Goal: Task Accomplishment & Management: Complete application form

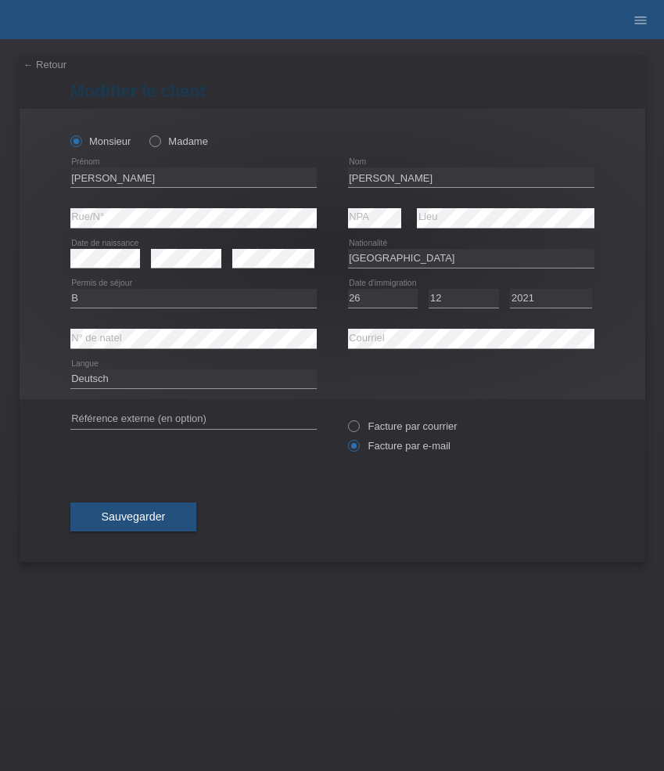
select select "PT"
select select "B"
select select "26"
select select "12"
select select "2021"
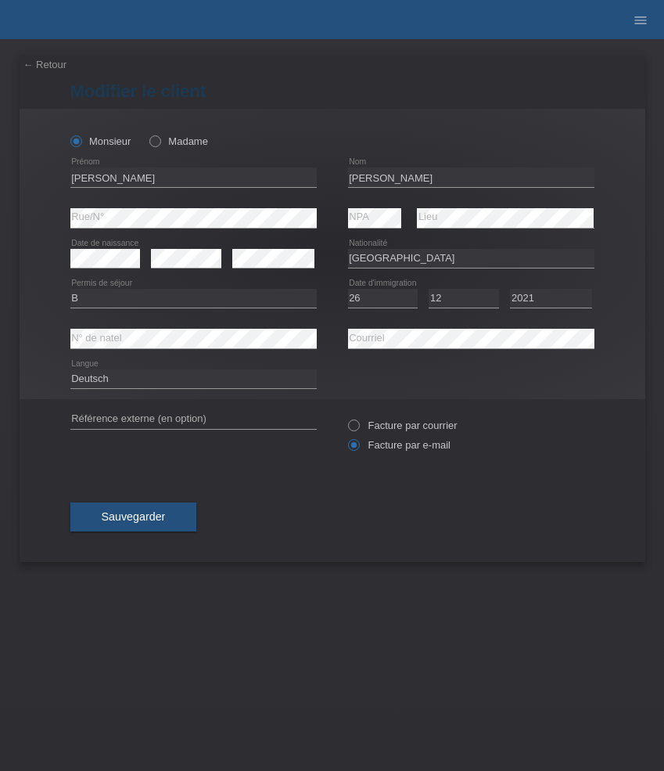
click at [38, 65] on link "← Retour" at bounding box center [45, 65] width 44 height 12
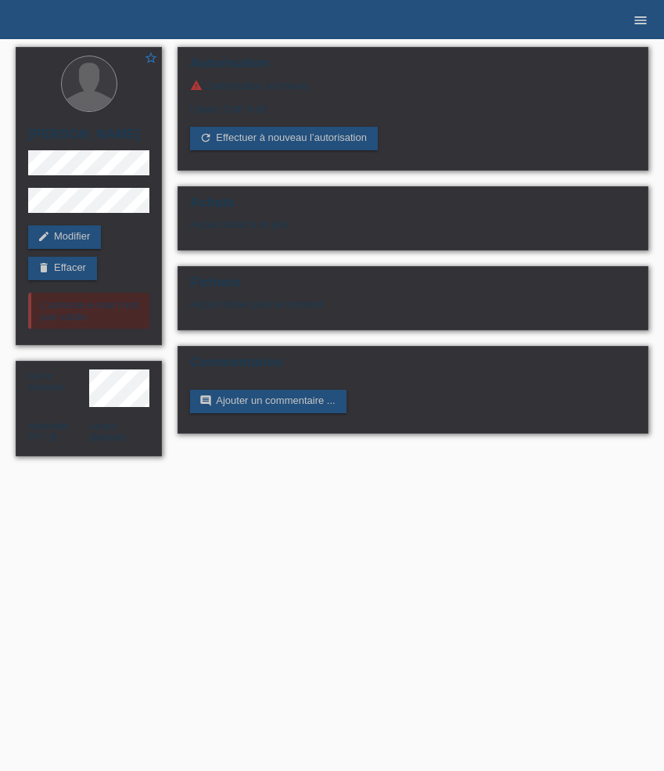
click at [644, 20] on icon "menu" at bounding box center [641, 21] width 16 height 16
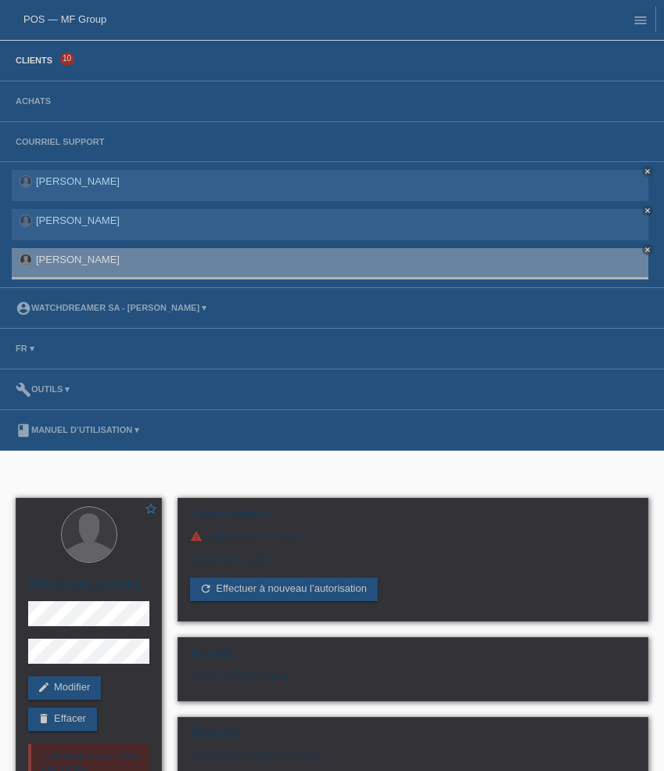
click at [49, 63] on link "Clients" at bounding box center [34, 60] width 52 height 9
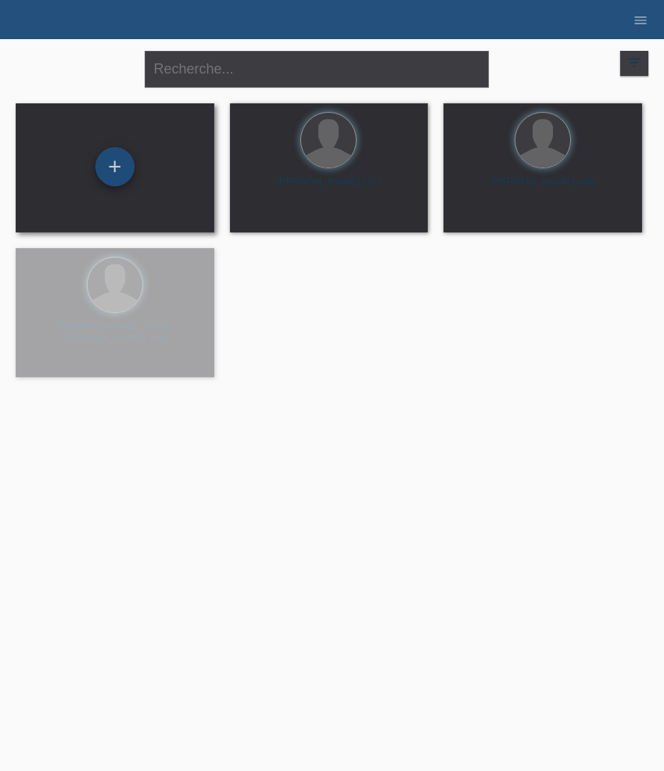
click at [113, 177] on div "+" at bounding box center [114, 166] width 39 height 39
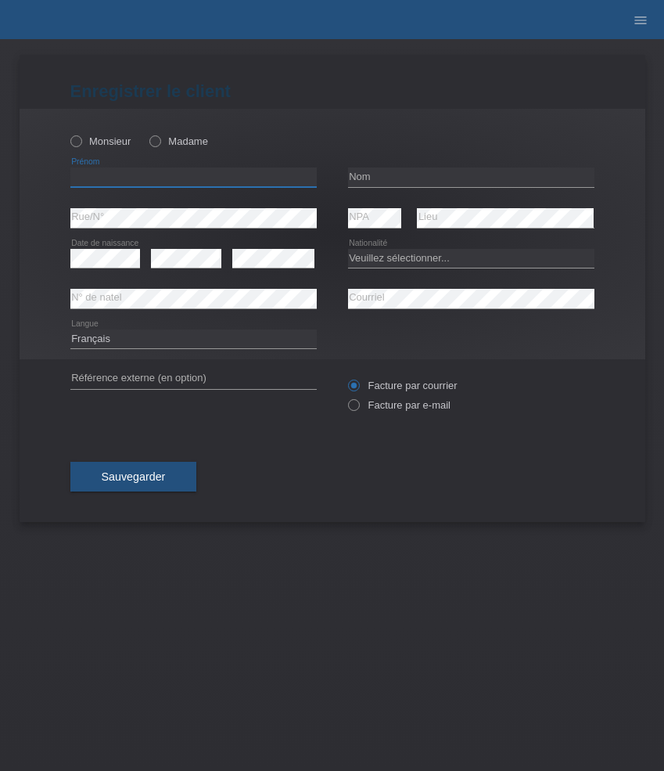
click at [142, 182] on input "text" at bounding box center [193, 177] width 246 height 20
paste input "Alexis"
type input "Alexis"
click at [111, 142] on label "Monsieur" at bounding box center [100, 141] width 61 height 12
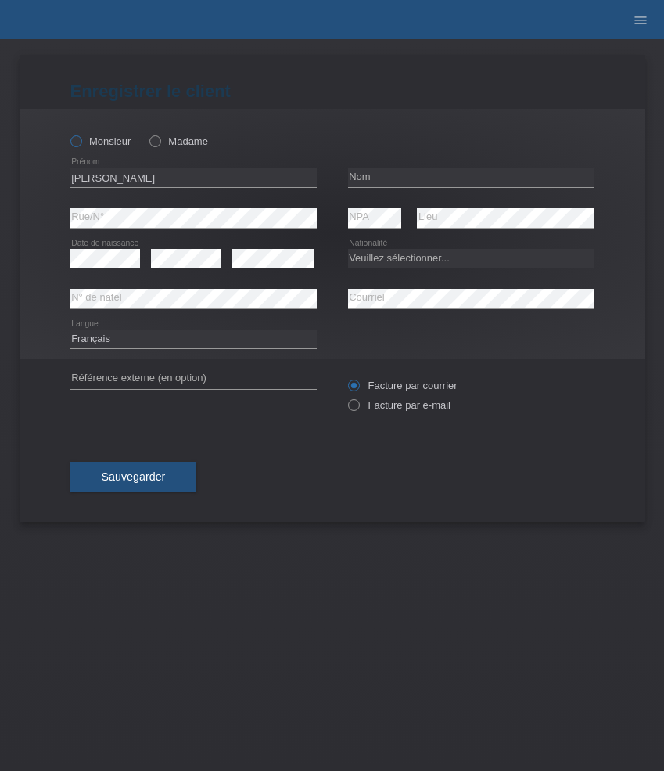
click at [81, 142] on input "Monsieur" at bounding box center [75, 140] width 10 height 10
radio input "true"
click at [443, 171] on input "text" at bounding box center [471, 177] width 246 height 20
paste input "Deblue"
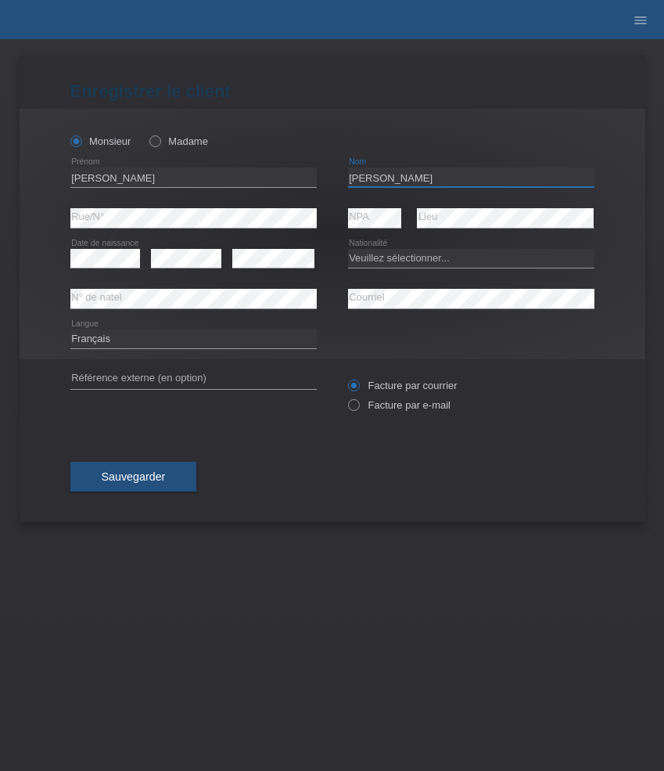
type input "Deblue"
click at [405, 261] on select "Veuillez sélectionner... Suisse Allemagne Autriche Liechtenstein ------------ A…" at bounding box center [471, 258] width 246 height 19
select select "CH"
click at [348, 249] on select "Veuillez sélectionner... Suisse Allemagne Autriche Liechtenstein ------------ A…" at bounding box center [471, 258] width 246 height 19
click at [390, 403] on label "Facture par e-mail" at bounding box center [399, 405] width 103 height 12
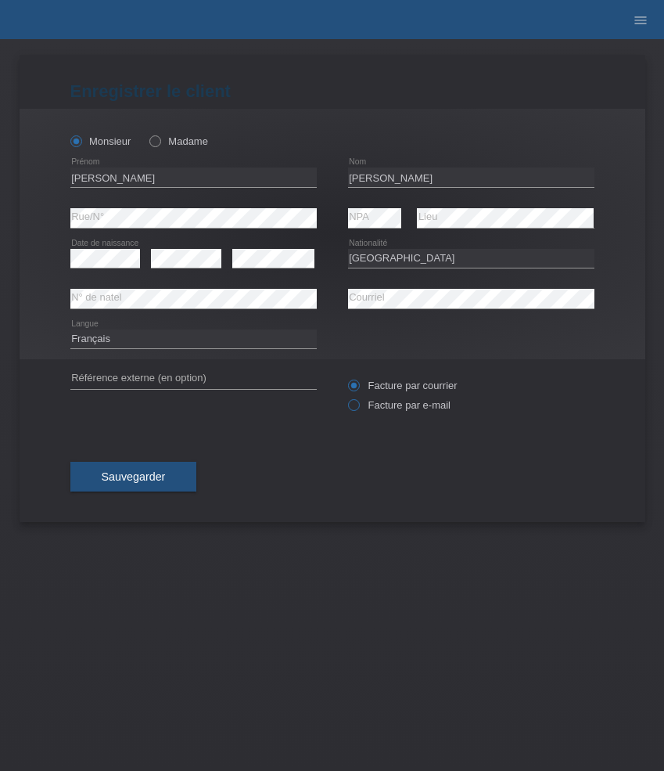
click at [358, 403] on input "Facture par e-mail" at bounding box center [353, 409] width 10 height 20
radio input "true"
click at [148, 482] on span "Sauvegarder" at bounding box center [134, 476] width 64 height 13
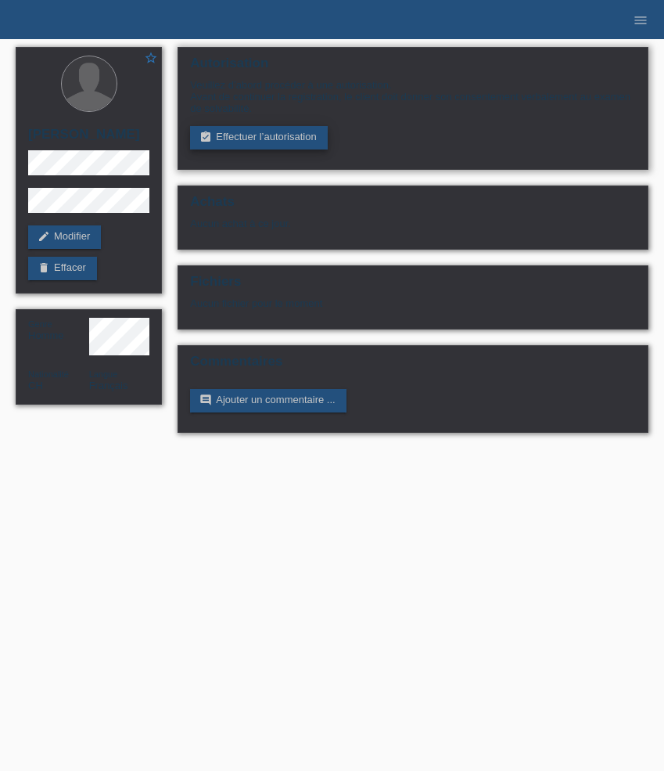
click at [282, 146] on link "assignment_turned_in Effectuer l’autorisation" at bounding box center [258, 137] width 137 height 23
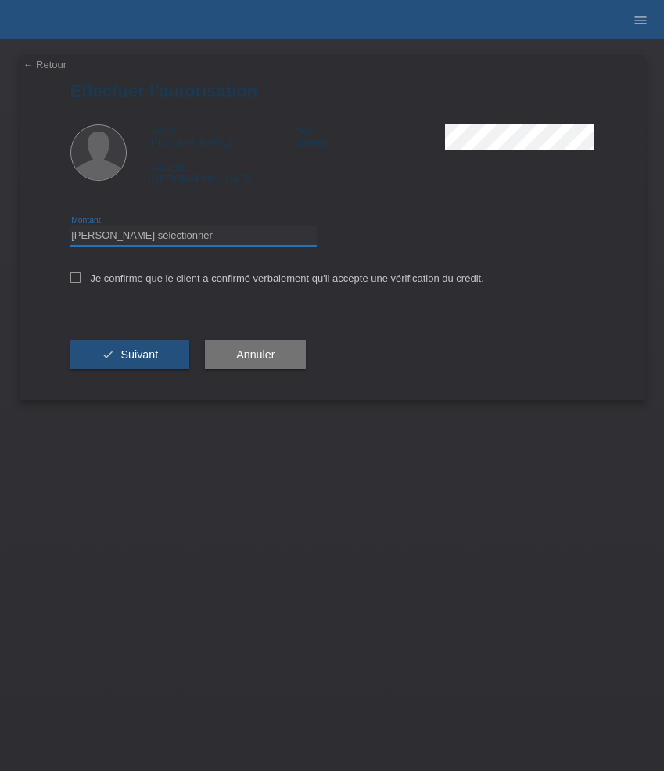
click at [248, 236] on select "Veuillez sélectionner CHF 1.00 - CHF 499.00 CHF 500.00 - CHF 1'999.00 CHF 2'000…" at bounding box center [193, 235] width 246 height 19
select select "3"
click at [70, 228] on select "Veuillez sélectionner CHF 1.00 - CHF 499.00 CHF 500.00 - CHF 1'999.00 CHF 2'000…" at bounding box center [193, 235] width 246 height 19
click at [237, 281] on label "Je confirme que le client a confirmé verbalement qu'il accepte une vérification…" at bounding box center [277, 278] width 414 height 12
click at [81, 281] on input "Je confirme que le client a confirmé verbalement qu'il accepte une vérification…" at bounding box center [75, 277] width 10 height 10
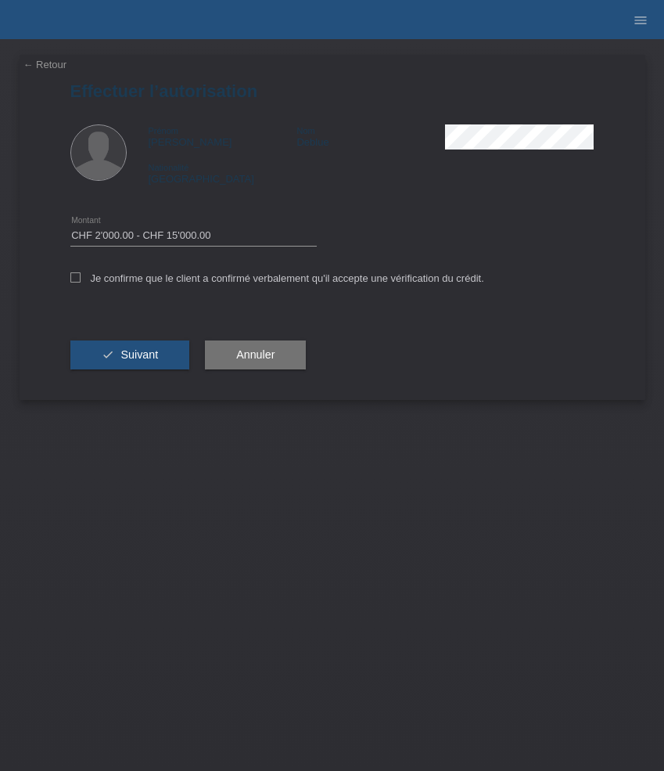
checkbox input "true"
click at [128, 361] on span "Suivant" at bounding box center [140, 354] width 38 height 13
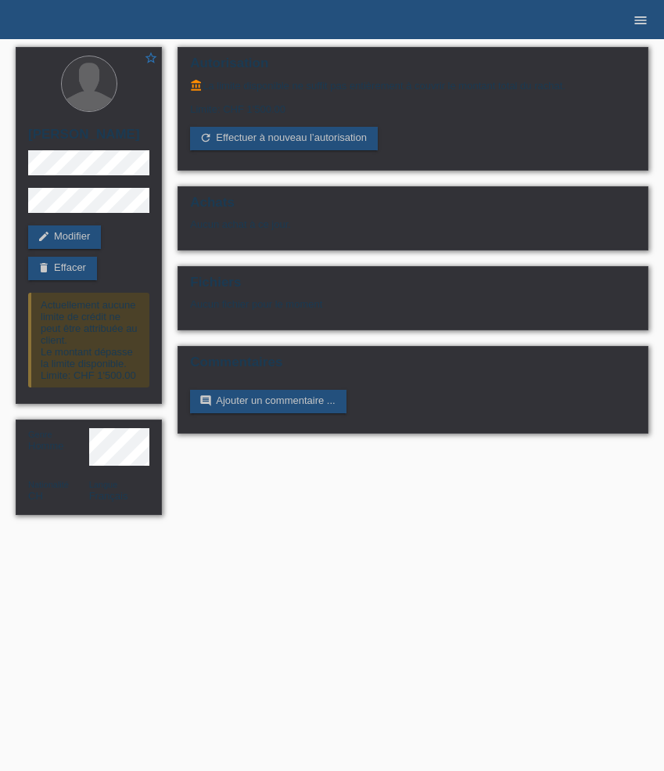
click at [638, 21] on icon "menu" at bounding box center [641, 21] width 16 height 16
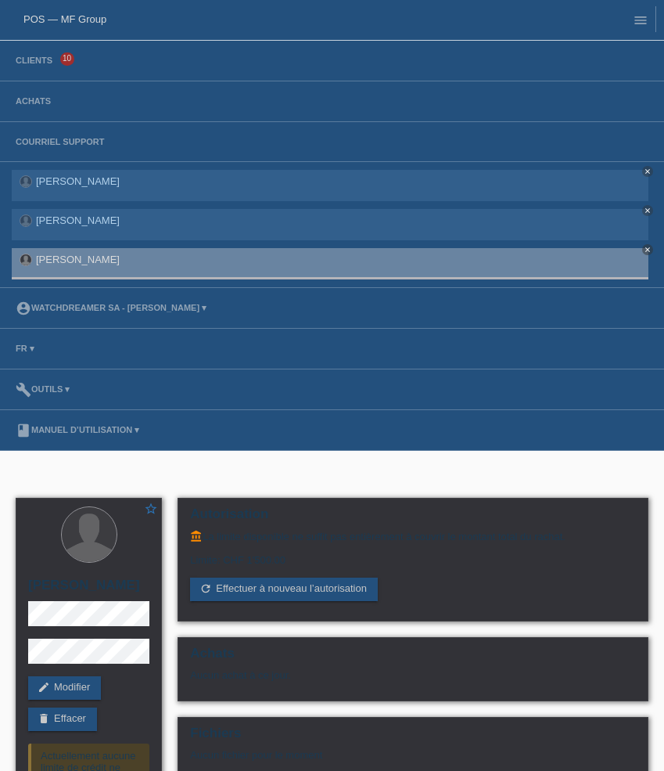
click at [33, 67] on li "Clients 10" at bounding box center [332, 61] width 664 height 41
click at [49, 61] on link "Clients" at bounding box center [34, 60] width 52 height 9
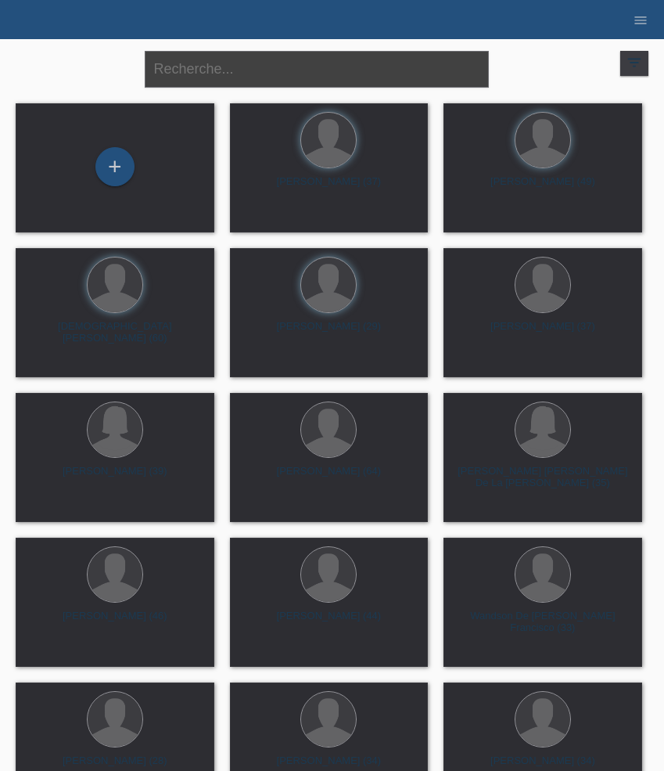
click at [230, 63] on input "text" at bounding box center [317, 69] width 344 height 37
paste input "Djordjevic"
type input "Djordjevic"
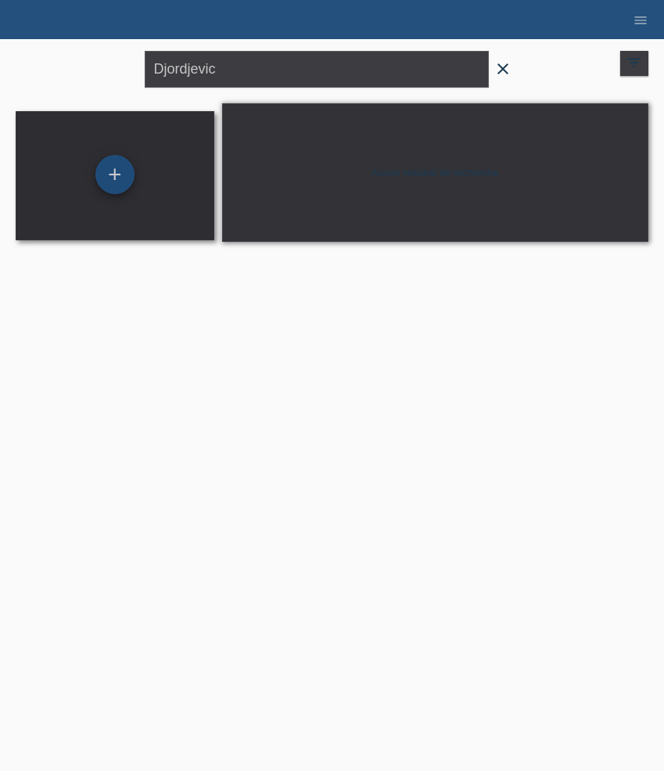
click at [116, 175] on div "+" at bounding box center [114, 174] width 39 height 39
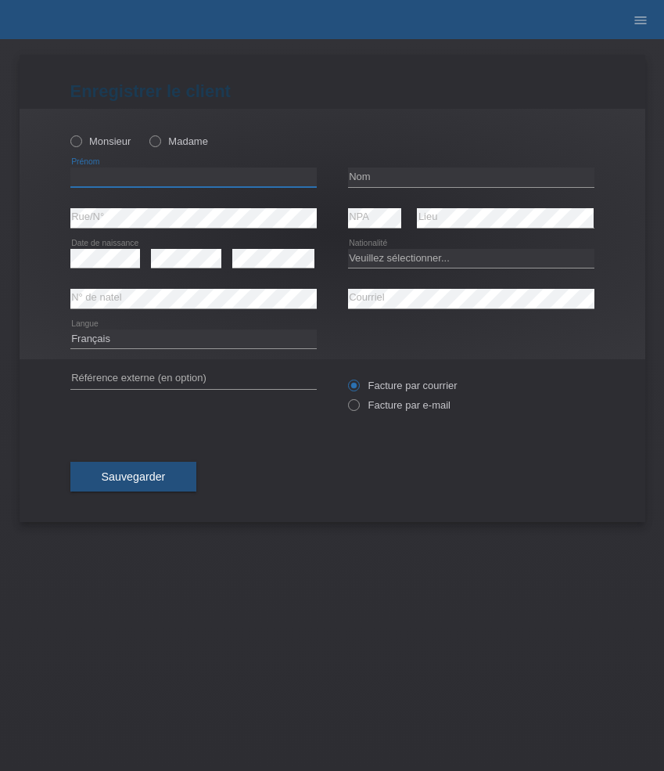
click at [149, 171] on input "text" at bounding box center [193, 177] width 246 height 20
paste input "Danijel"
type input "Danijel"
click at [116, 132] on div "Monsieur Madame" at bounding box center [193, 141] width 246 height 32
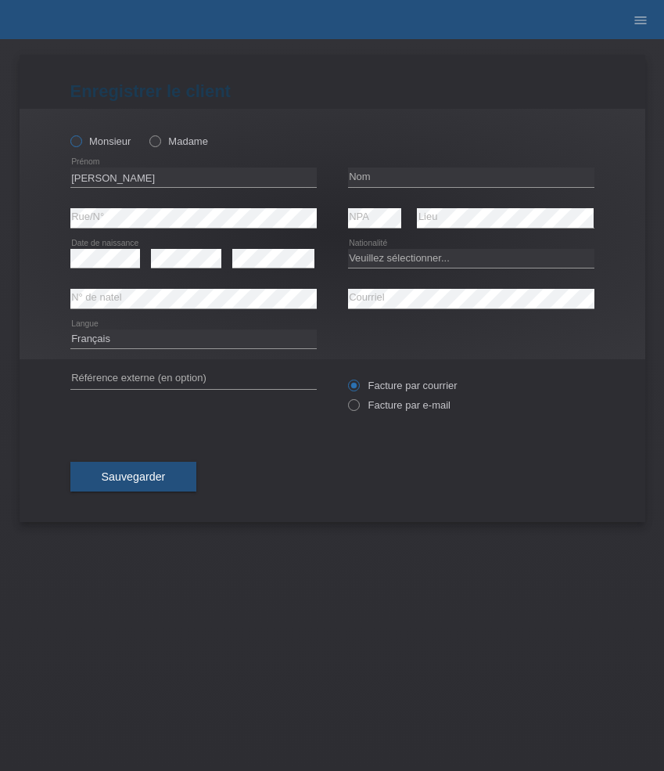
click at [110, 143] on label "Monsieur" at bounding box center [100, 141] width 61 height 12
click at [81, 143] on input "Monsieur" at bounding box center [75, 140] width 10 height 10
radio input "true"
click at [386, 172] on input "text" at bounding box center [471, 177] width 246 height 20
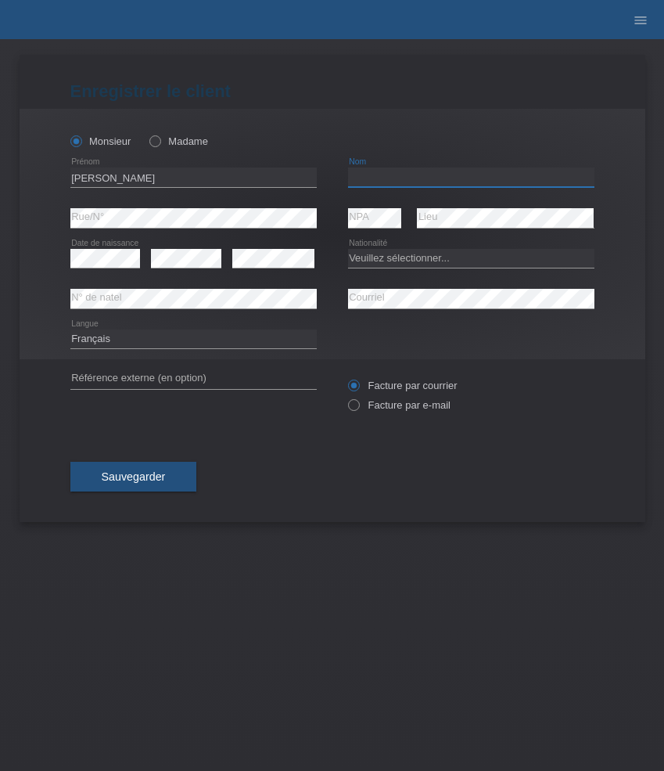
paste input "Djordjevic"
type input "Djordjevic"
click at [403, 265] on select "Veuillez sélectionner... Suisse Allemagne Autriche Liechtenstein ------------ A…" at bounding box center [471, 258] width 246 height 19
select select "RS"
click at [348, 249] on select "Veuillez sélectionner... [GEOGRAPHIC_DATA] [GEOGRAPHIC_DATA] [GEOGRAPHIC_DATA] …" at bounding box center [471, 258] width 246 height 19
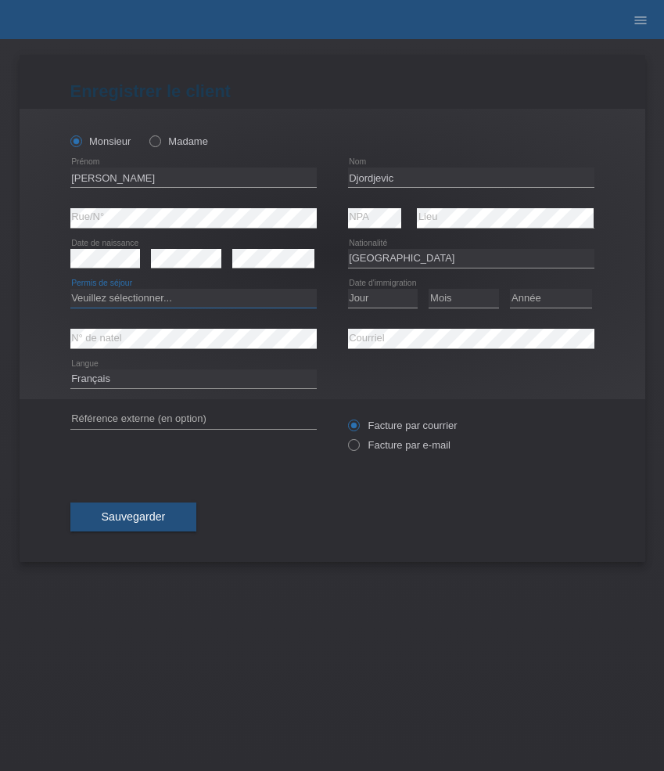
click at [210, 300] on select "Veuillez sélectionner... C B B - Statut de réfugié Autre" at bounding box center [193, 298] width 246 height 19
select select "C"
click at [70, 290] on select "Veuillez sélectionner... C B B - Statut de réfugié Autre" at bounding box center [193, 298] width 246 height 19
click at [393, 300] on select "Jour 01 02 03 04 05 06 07 08 09 10 11" at bounding box center [383, 298] width 70 height 19
select select "11"
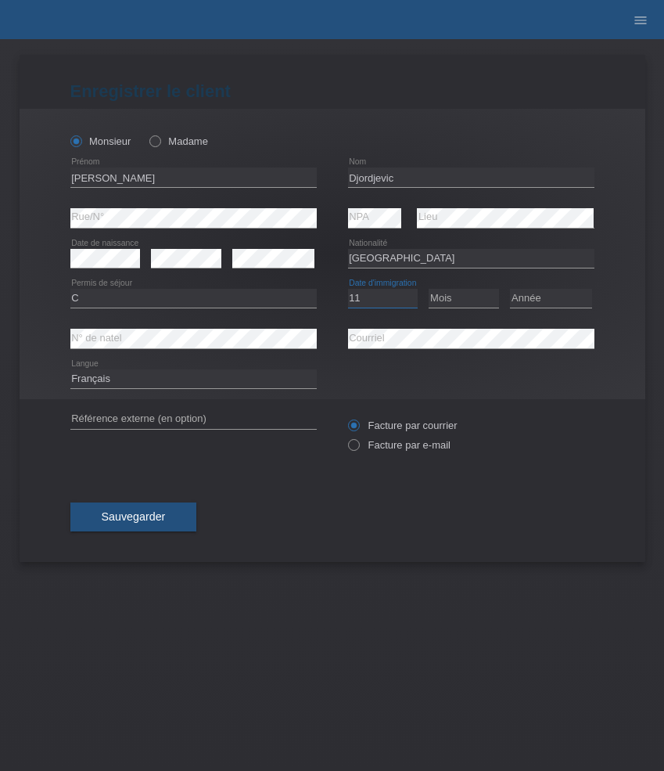
click at [348, 290] on select "Jour 01 02 03 04 05 06 07 08 09 10 11" at bounding box center [383, 298] width 70 height 19
click at [462, 303] on select "Mois 01 02 03 04 05 06 07 08 09 10 11" at bounding box center [464, 298] width 70 height 19
select select "03"
click at [429, 290] on select "Mois 01 02 03 04 05 06 07 08 09 10 11" at bounding box center [464, 298] width 70 height 19
click at [536, 304] on select "Année 2025 2024 2023 2022 2021 2020 2019 2018 2017 2016 2015 2014 2013 2012 201…" at bounding box center [551, 298] width 82 height 19
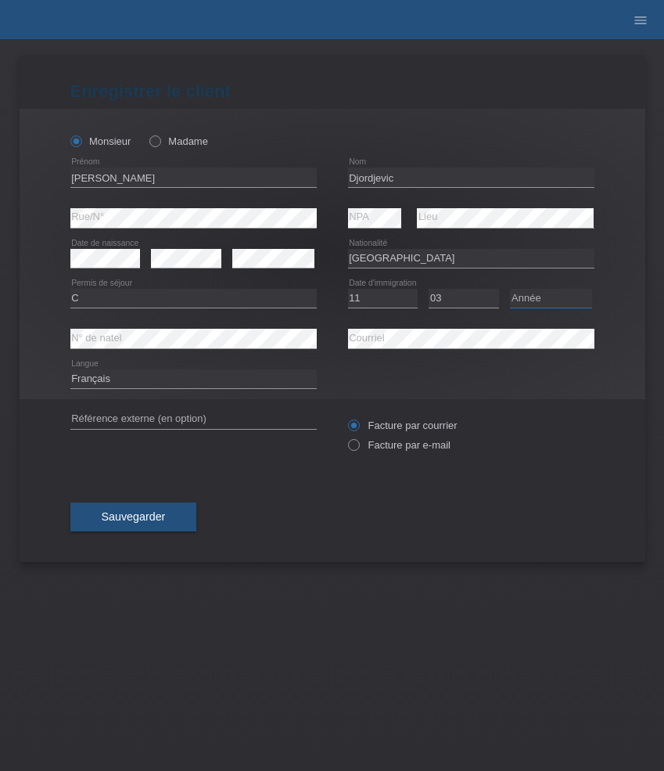
select select "1992"
click at [510, 290] on select "Année 2025 2024 2023 2022 2021 2020 2019 2018 2017 2016 2015 2014 2013 2012 201…" at bounding box center [551, 298] width 82 height 19
click at [390, 449] on label "Facture par e-mail" at bounding box center [399, 445] width 103 height 12
click at [358, 449] on input "Facture par e-mail" at bounding box center [353, 449] width 10 height 20
radio input "true"
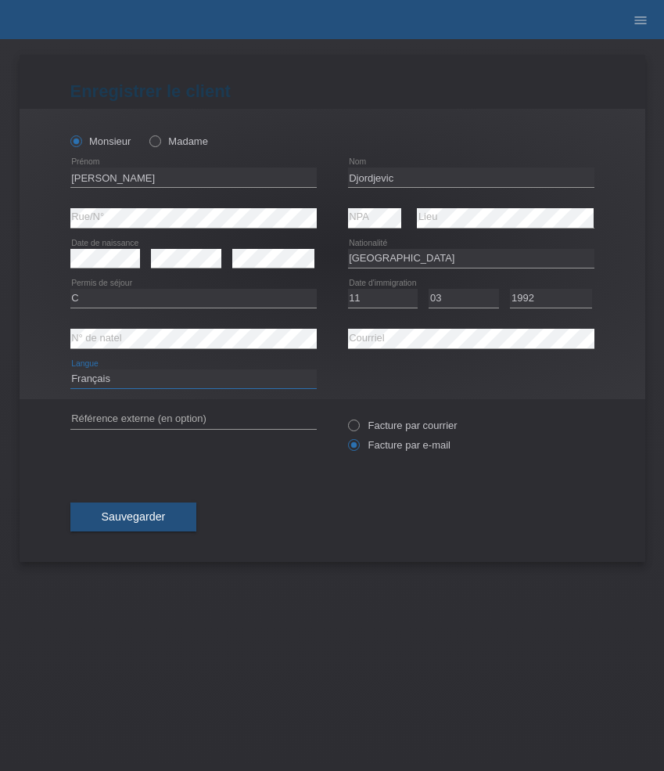
click at [194, 378] on select "Deutsch Français Italiano English" at bounding box center [193, 378] width 246 height 19
select select "de"
click at [70, 370] on select "Deutsch Français Italiano English" at bounding box center [193, 378] width 246 height 19
click at [162, 511] on button "Sauvegarder" at bounding box center [133, 517] width 127 height 30
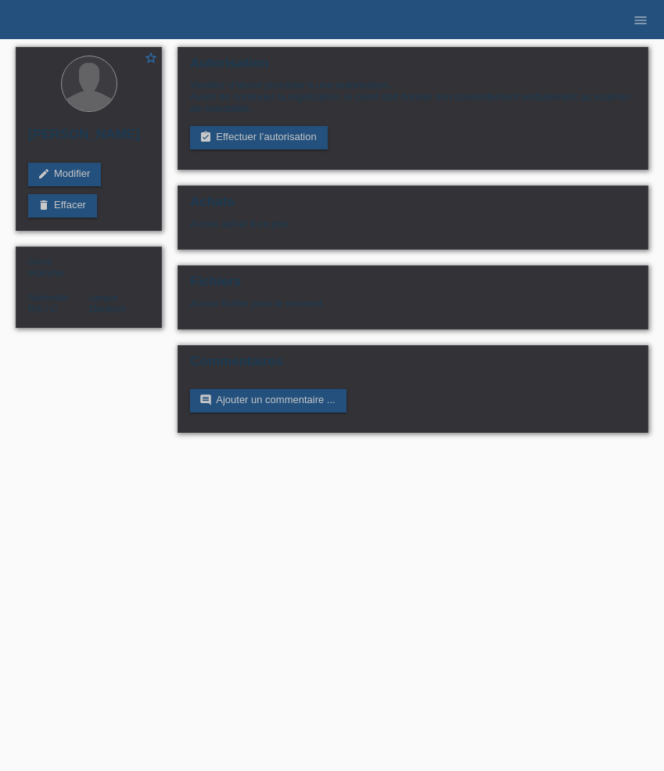
click at [251, 148] on link "assignment_turned_in Effectuer l’autorisation" at bounding box center [258, 137] width 137 height 23
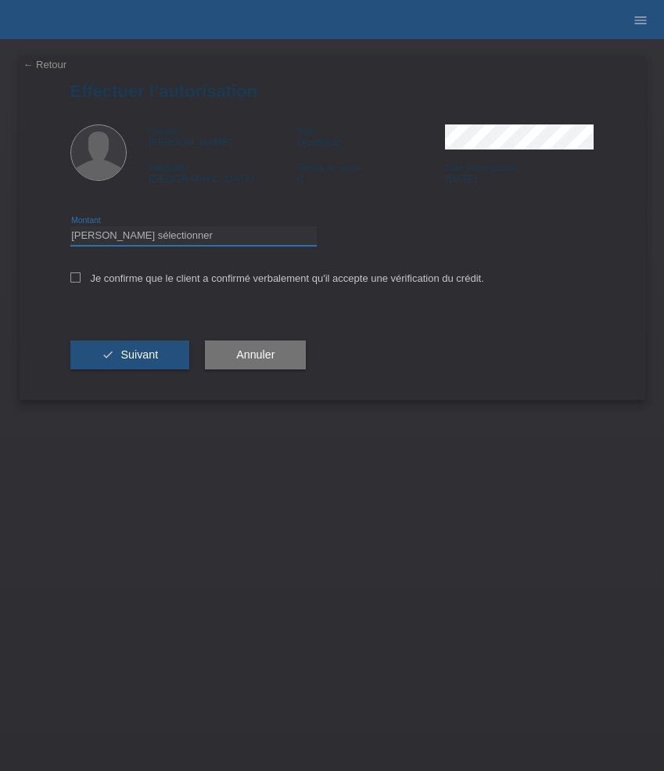
click at [169, 245] on select "Veuillez sélectionner CHF 1.00 - CHF 499.00 CHF 500.00 - CHF 1'999.00 CHF 2'000…" at bounding box center [193, 235] width 246 height 19
select select "3"
click at [70, 228] on select "Veuillez sélectionner CHF 1.00 - CHF 499.00 CHF 500.00 - CHF 1'999.00 CHF 2'000…" at bounding box center [193, 235] width 246 height 19
click at [157, 280] on label "Je confirme que le client a confirmé verbalement qu'il accepte une vérification…" at bounding box center [277, 278] width 414 height 12
click at [81, 280] on input "Je confirme que le client a confirmé verbalement qu'il accepte une vérification…" at bounding box center [75, 277] width 10 height 10
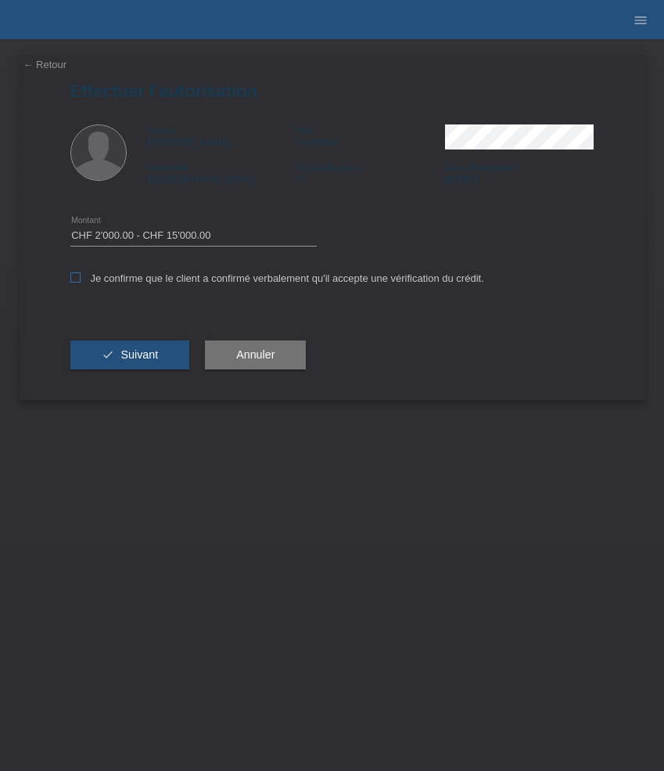
checkbox input "true"
click at [153, 341] on div "check Suivant" at bounding box center [130, 355] width 120 height 91
click at [150, 356] on span "Suivant" at bounding box center [140, 354] width 38 height 13
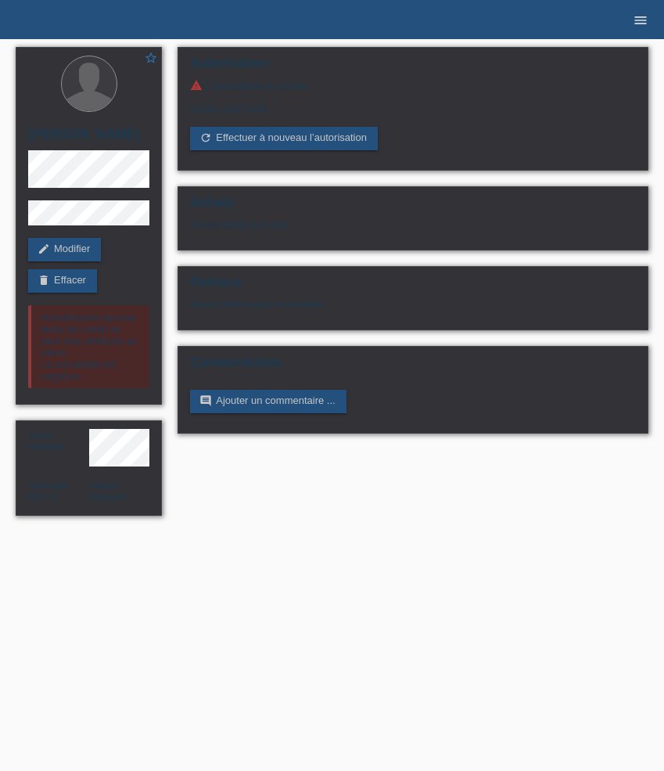
click at [640, 22] on icon "menu" at bounding box center [641, 21] width 16 height 16
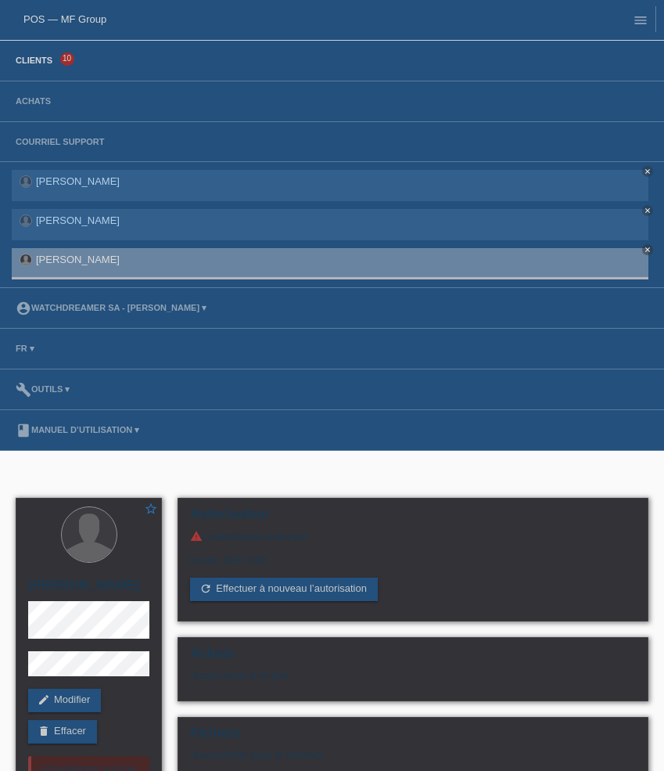
click at [41, 56] on link "Clients" at bounding box center [34, 60] width 52 height 9
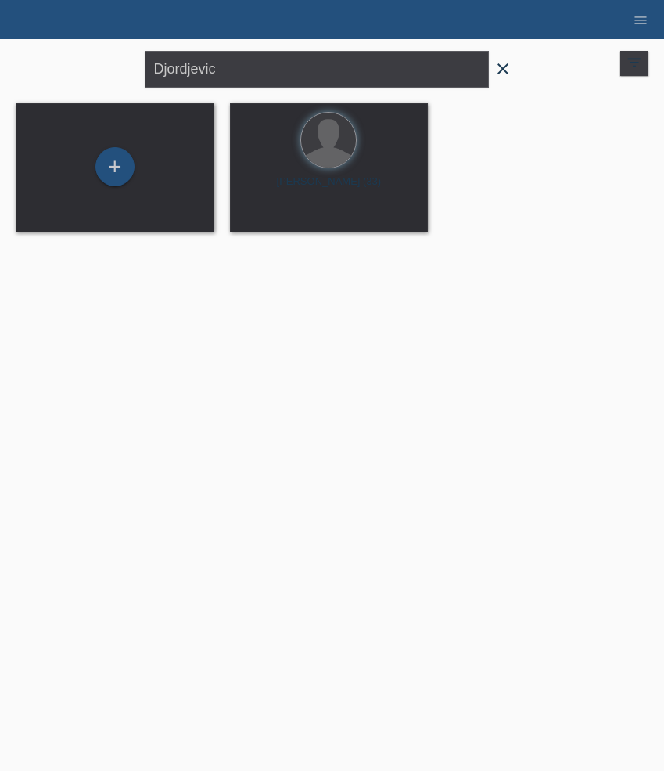
click at [501, 77] on icon "close" at bounding box center [503, 68] width 19 height 19
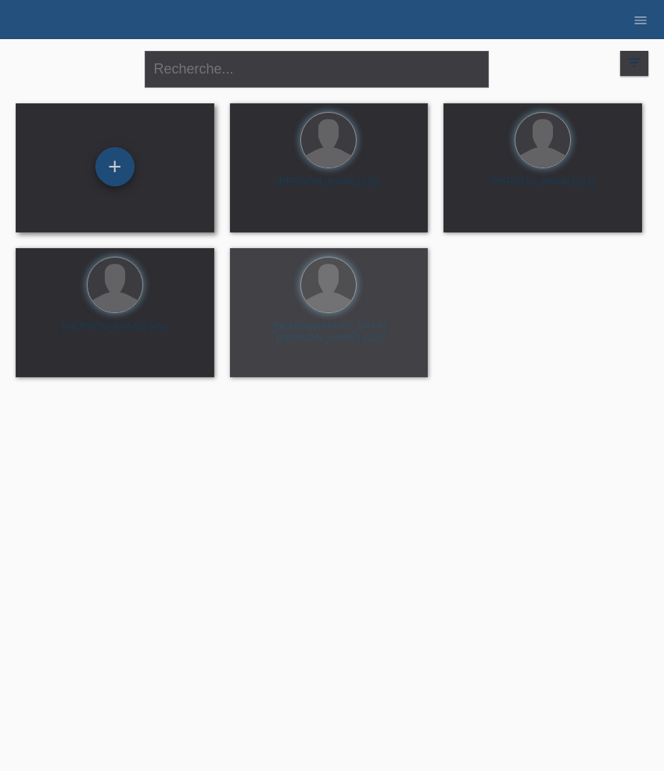
click at [114, 164] on div "+" at bounding box center [114, 166] width 39 height 39
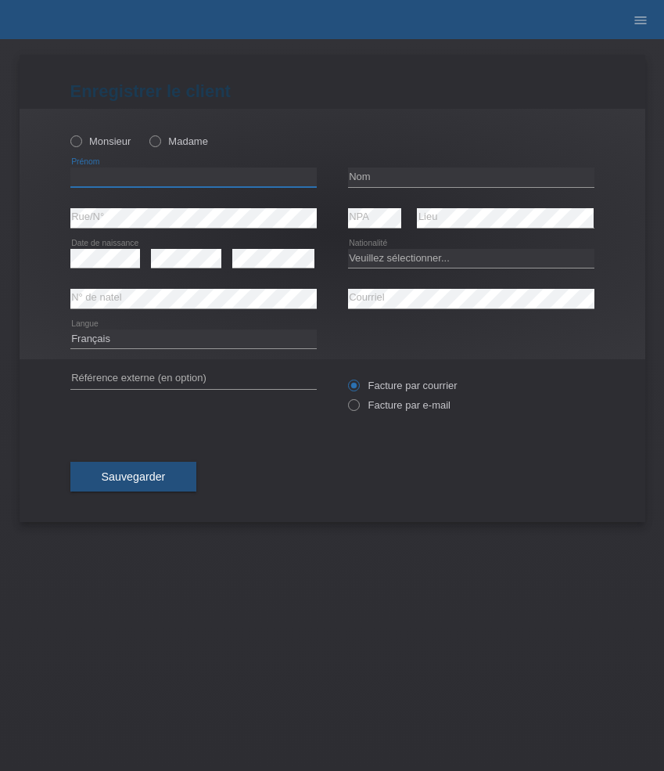
click at [139, 180] on input "text" at bounding box center [193, 177] width 246 height 20
paste input "[PERSON_NAME]"
type input "[PERSON_NAME]"
click at [110, 146] on label "Monsieur" at bounding box center [100, 141] width 61 height 12
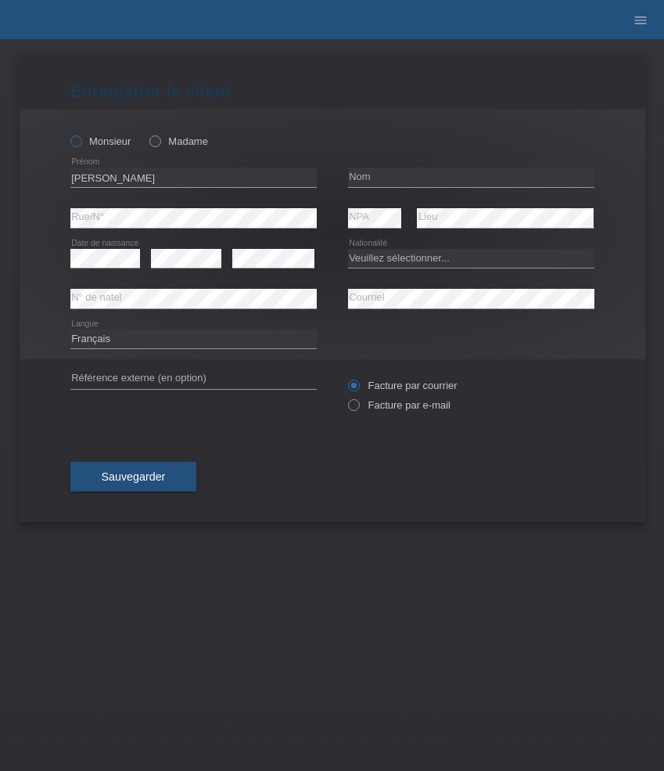
click at [81, 146] on input "Monsieur" at bounding box center [75, 140] width 10 height 10
radio input "true"
click at [384, 172] on input "text" at bounding box center [471, 177] width 246 height 20
paste input "Aeschlimann"
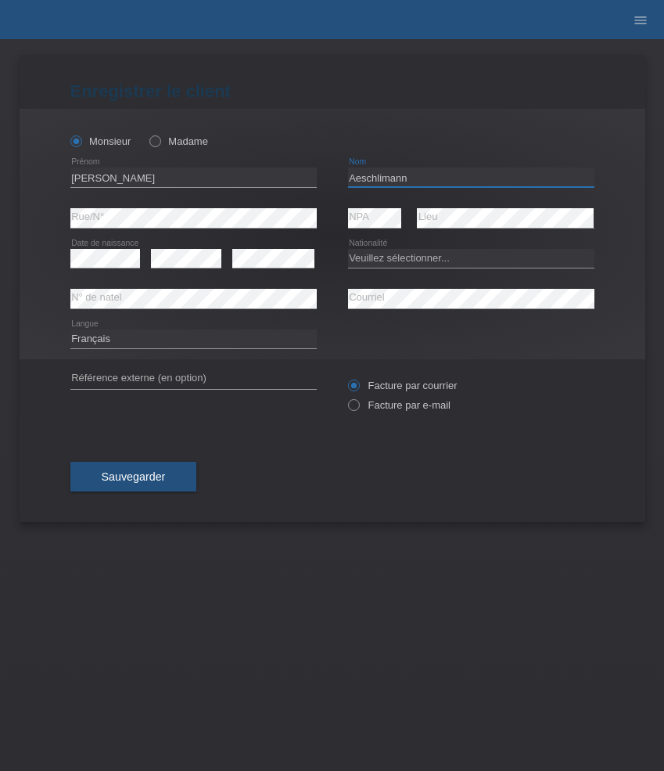
type input "Aeschlimann"
click at [369, 257] on select "Veuillez sélectionner... Suisse Allemagne Autriche Liechtenstein ------------ A…" at bounding box center [471, 258] width 246 height 19
select select "CH"
click at [348, 249] on select "Veuillez sélectionner... Suisse Allemagne Autriche Liechtenstein ------------ A…" at bounding box center [471, 258] width 246 height 19
click at [203, 342] on select "Deutsch Français Italiano English" at bounding box center [193, 338] width 246 height 19
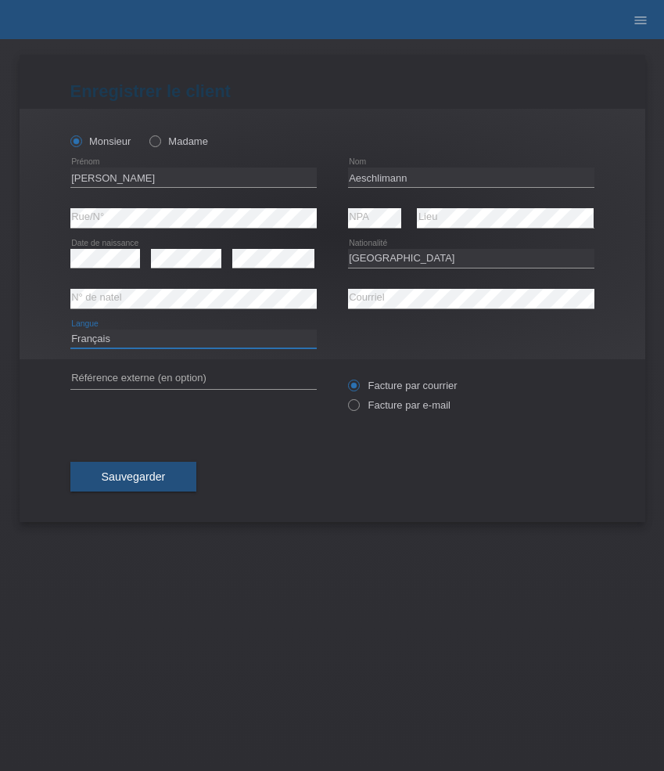
select select "de"
click at [70, 329] on select "Deutsch Français Italiano English" at bounding box center [193, 338] width 246 height 19
click at [397, 411] on label "Facture par e-mail" at bounding box center [399, 405] width 103 height 12
click at [358, 412] on input "Facture par e-mail" at bounding box center [353, 409] width 10 height 20
radio input "true"
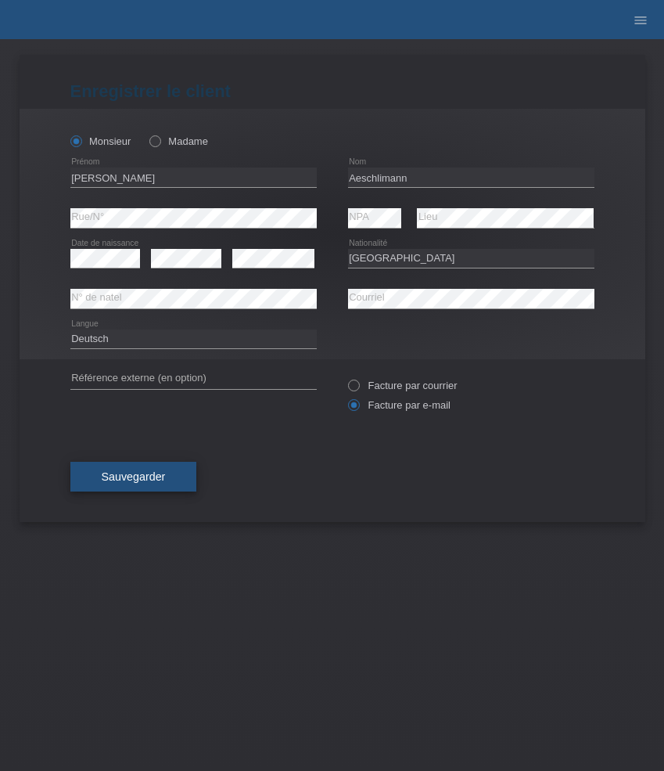
click at [177, 470] on button "Sauvegarder" at bounding box center [133, 477] width 127 height 30
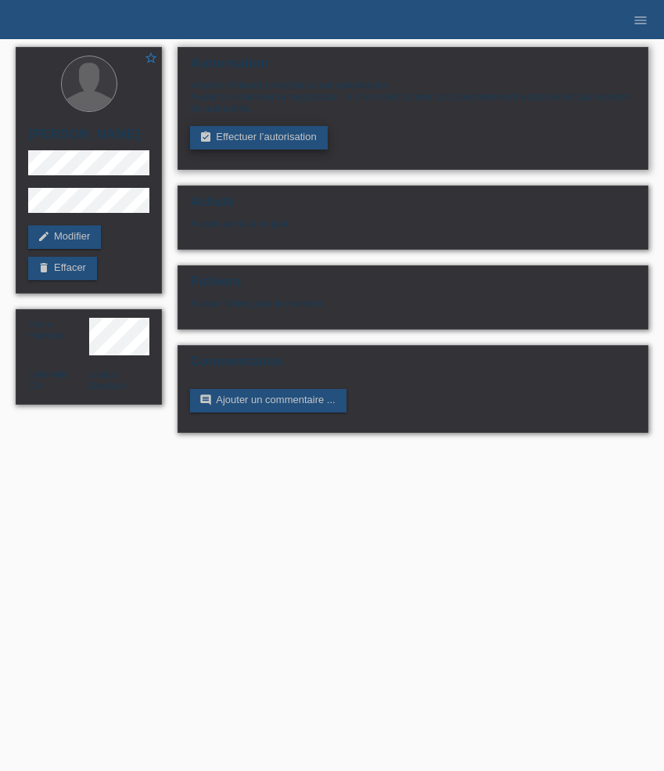
click at [261, 134] on link "assignment_turned_in Effectuer l’autorisation" at bounding box center [258, 137] width 137 height 23
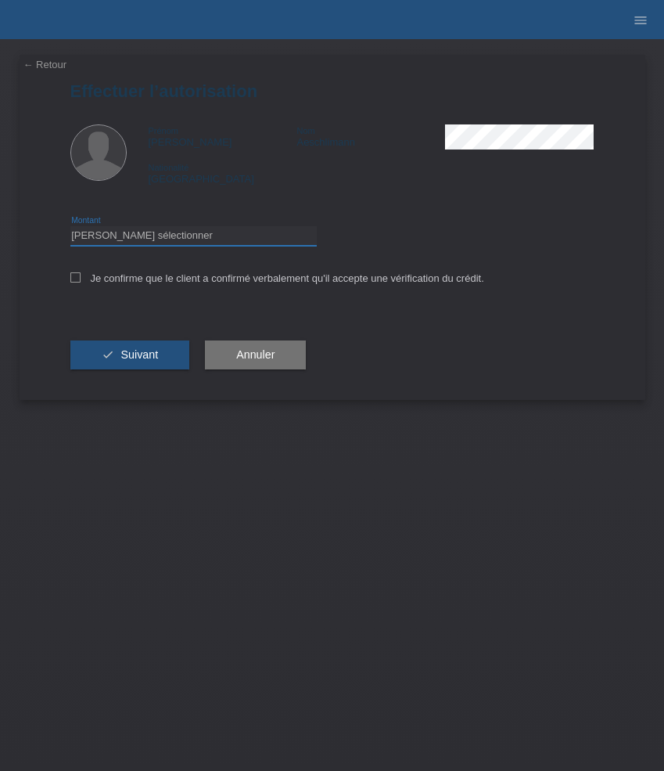
click at [191, 234] on select "Veuillez sélectionner CHF 1.00 - CHF 499.00 CHF 500.00 - CHF 1'999.00 CHF 2'000…" at bounding box center [193, 235] width 246 height 19
select select "3"
click at [70, 228] on select "Veuillez sélectionner CHF 1.00 - CHF 499.00 CHF 500.00 - CHF 1'999.00 CHF 2'000…" at bounding box center [193, 235] width 246 height 19
click at [195, 279] on label "Je confirme que le client a confirmé verbalement qu'il accepte une vérification…" at bounding box center [277, 278] width 414 height 12
click at [81, 279] on input "Je confirme que le client a confirmé verbalement qu'il accepte une vérification…" at bounding box center [75, 277] width 10 height 10
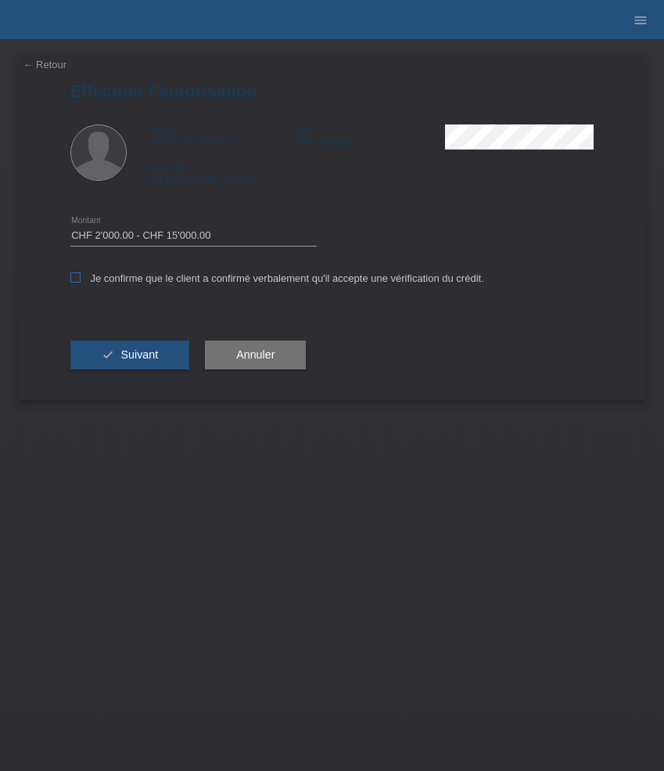
checkbox input "true"
click at [160, 347] on button "check Suivant" at bounding box center [130, 355] width 120 height 30
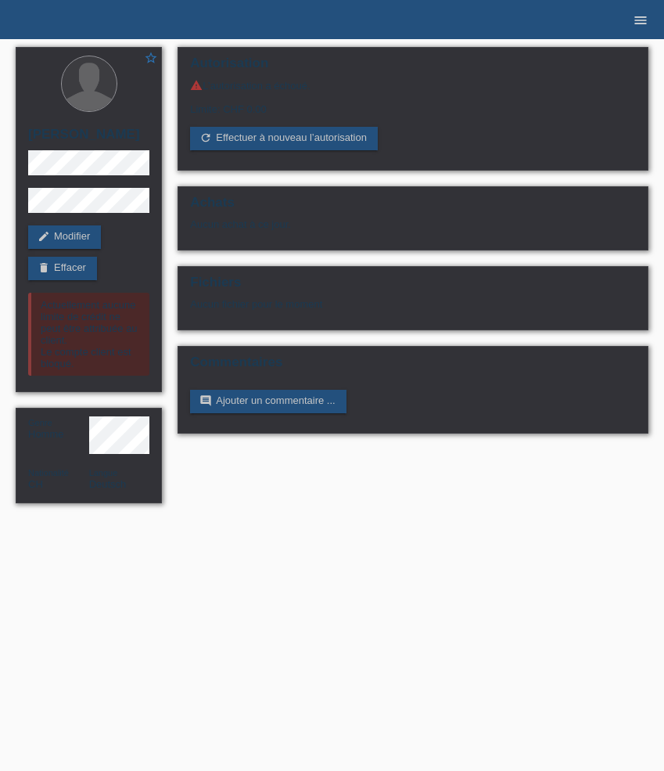
click at [643, 17] on icon "menu" at bounding box center [641, 21] width 16 height 16
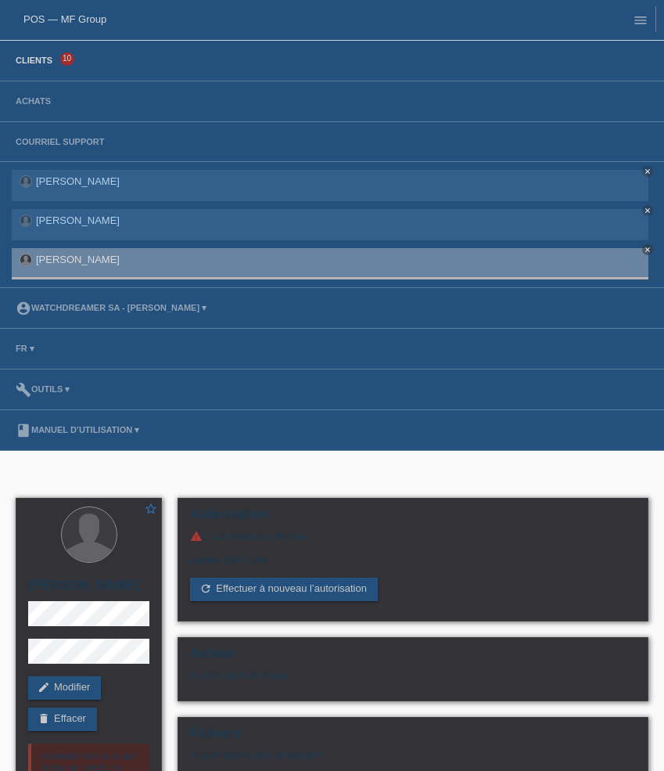
click at [42, 64] on link "Clients" at bounding box center [34, 60] width 52 height 9
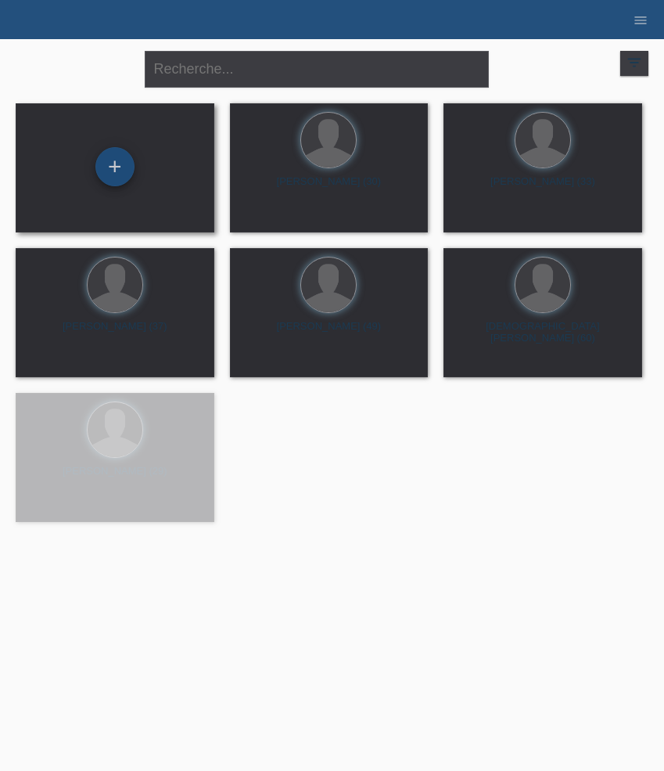
click at [107, 177] on div "+" at bounding box center [115, 166] width 38 height 27
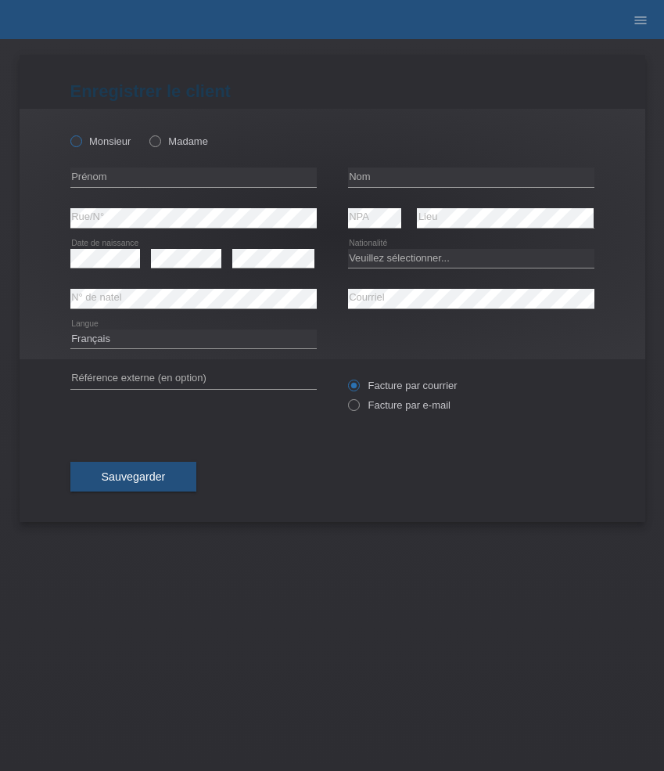
click at [114, 140] on label "Monsieur" at bounding box center [100, 141] width 61 height 12
click at [81, 140] on input "Monsieur" at bounding box center [75, 140] width 10 height 10
radio input "true"
click at [152, 176] on input "text" at bounding box center [193, 177] width 246 height 20
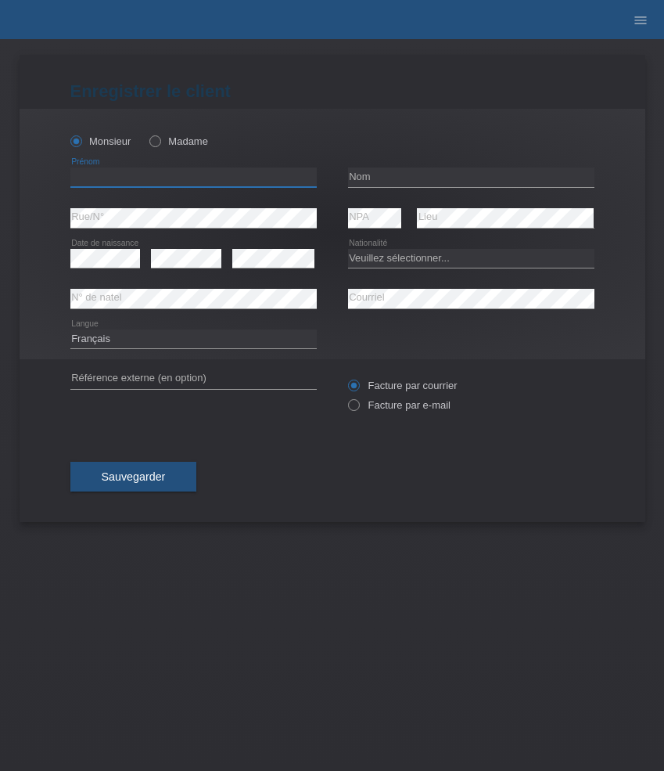
paste input "[PERSON_NAME]"
type input "[PERSON_NAME]"
click at [394, 175] on input "text" at bounding box center [471, 177] width 246 height 20
paste input "[PERSON_NAME]"
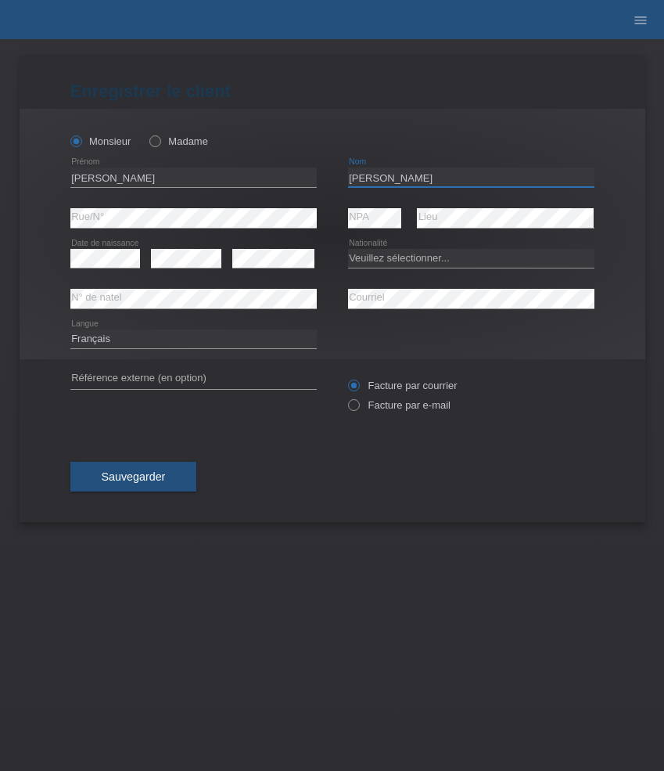
type input "[PERSON_NAME]"
click at [430, 259] on select "Veuillez sélectionner... Suisse Allemagne Autriche Liechtenstein ------------ A…" at bounding box center [471, 258] width 246 height 19
click at [408, 261] on select "Veuillez sélectionner... Suisse Allemagne Autriche Liechtenstein ------------ A…" at bounding box center [471, 258] width 246 height 19
select select "PT"
click at [348, 249] on select "Veuillez sélectionner... Suisse Allemagne Autriche Liechtenstein ------------ A…" at bounding box center [471, 258] width 246 height 19
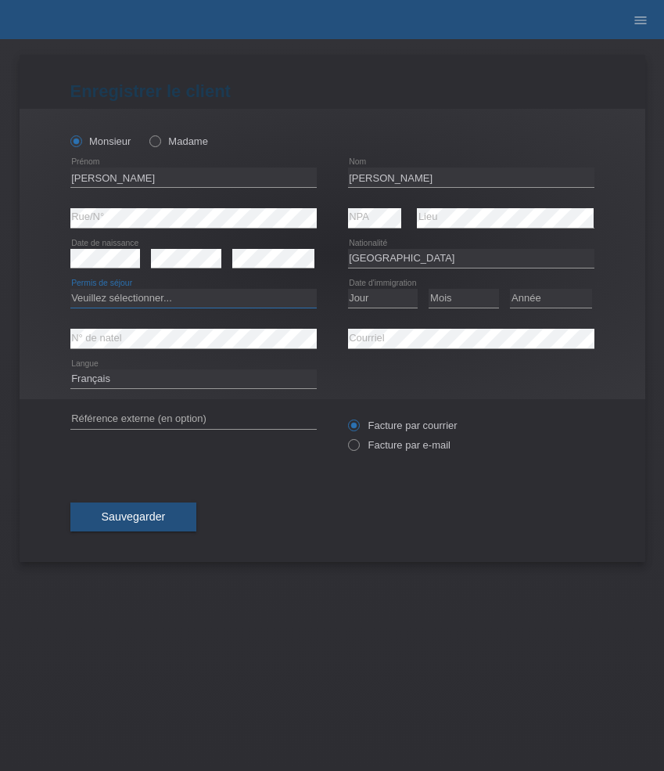
click at [196, 293] on select "Veuillez sélectionner... C B B - Statut de réfugié Autre" at bounding box center [193, 298] width 246 height 19
select select "C"
click at [70, 290] on select "Veuillez sélectionner... C B B - Statut de réfugié Autre" at bounding box center [193, 298] width 246 height 19
click at [391, 301] on select "Jour 01 02 03 04 05 06 07 08 09 10 11" at bounding box center [383, 298] width 70 height 19
select select "27"
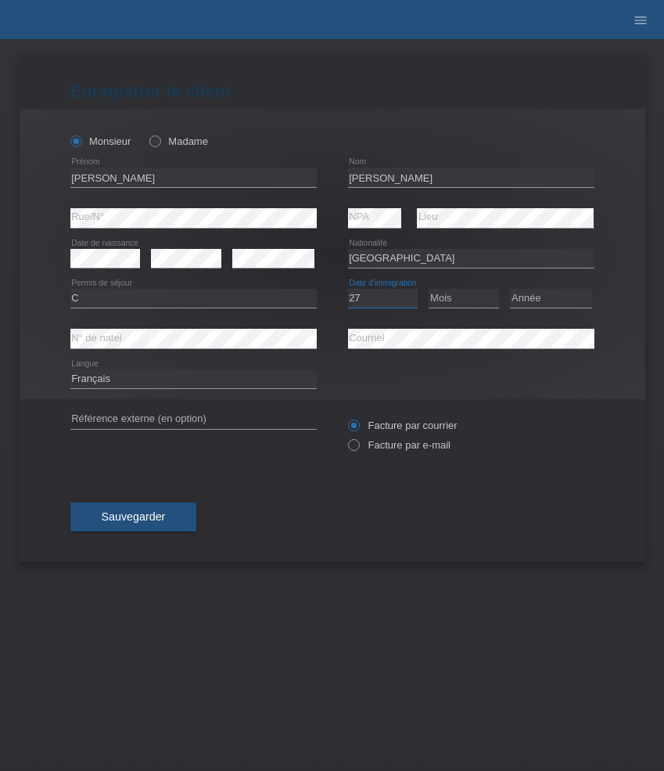
click at [348, 290] on select "Jour 01 02 03 04 05 06 07 08 09 10 11" at bounding box center [383, 298] width 70 height 19
click at [446, 298] on select "Mois 01 02 03 04 05 06 07 08 09 10 11" at bounding box center [464, 298] width 70 height 19
select select "06"
click at [429, 290] on select "Mois 01 02 03 04 05 06 07 08 09 10 11" at bounding box center [464, 298] width 70 height 19
click at [531, 297] on select "Année 2025 2024 2023 2022 2021 2020 2019 2018 2017 2016 2015 2014 2013 2012 201…" at bounding box center [551, 298] width 82 height 19
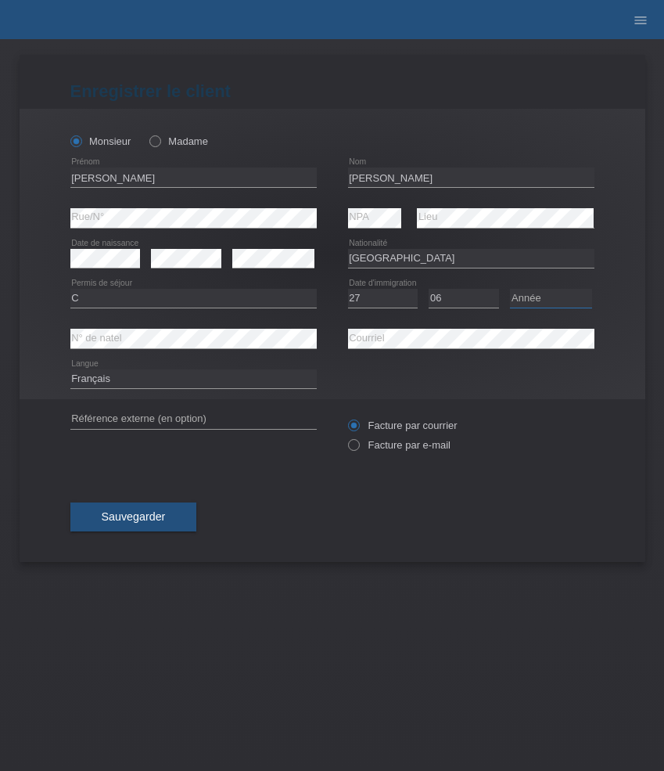
select select "2006"
click at [510, 290] on select "Année 2025 2024 2023 2022 2021 2020 2019 2018 2017 2016 2015 2014 2013 2012 201…" at bounding box center [551, 298] width 82 height 19
click at [145, 384] on select "Deutsch Français Italiano English" at bounding box center [193, 378] width 246 height 19
select select "en"
click at [70, 370] on select "Deutsch Français Italiano English" at bounding box center [193, 378] width 246 height 19
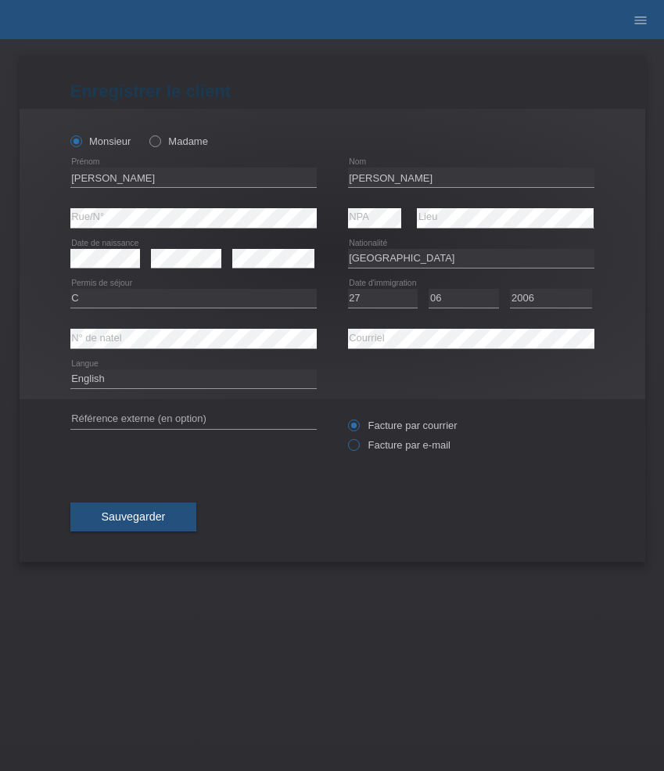
click at [376, 447] on label "Facture par e-mail" at bounding box center [399, 445] width 103 height 12
click at [358, 447] on input "Facture par e-mail" at bounding box center [353, 449] width 10 height 20
radio input "true"
click at [160, 516] on span "Sauvegarder" at bounding box center [134, 516] width 64 height 13
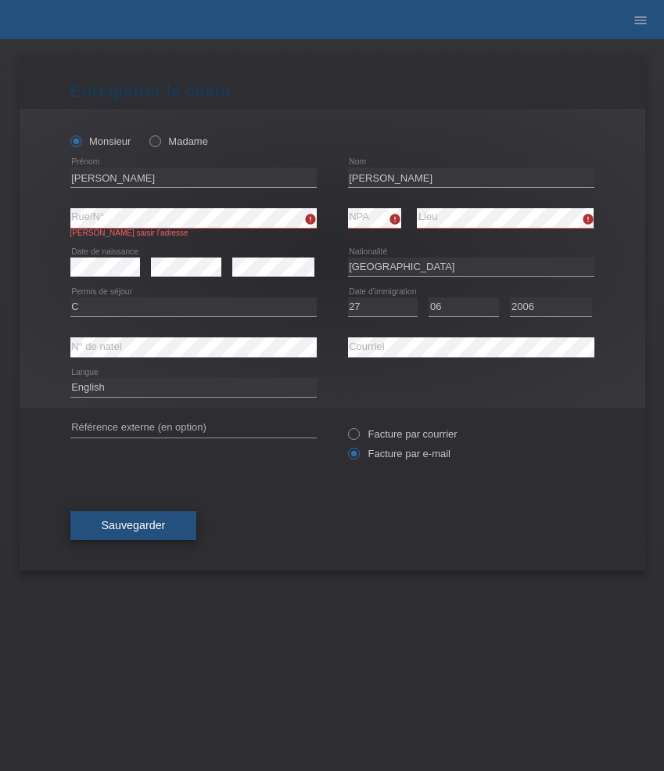
click at [120, 527] on span "Sauvegarder" at bounding box center [134, 525] width 64 height 13
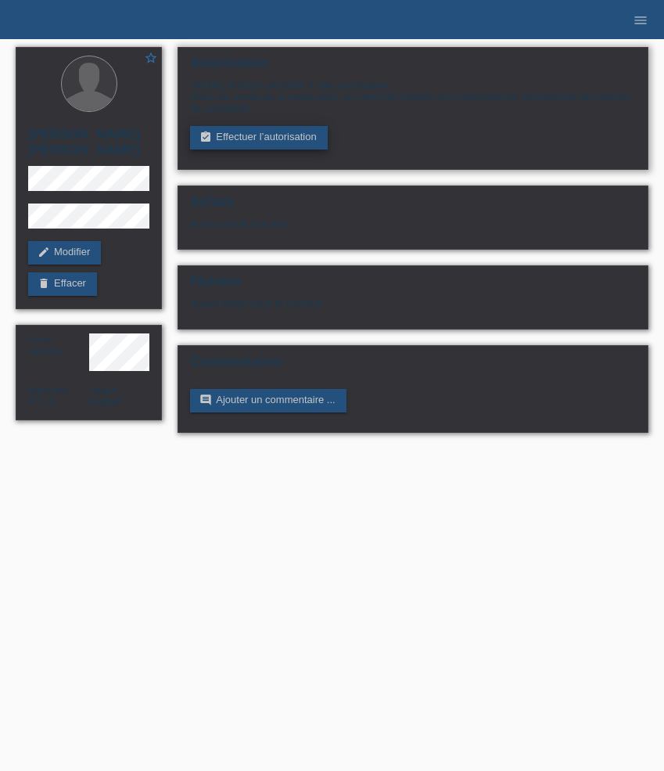
click at [254, 146] on link "assignment_turned_in Effectuer l’autorisation" at bounding box center [258, 137] width 137 height 23
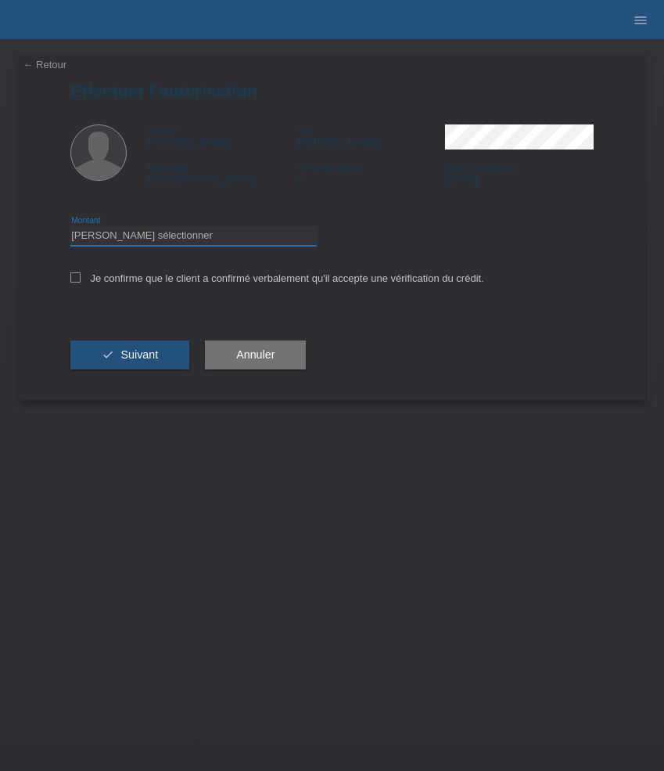
click at [221, 234] on select "Veuillez sélectionner CHF 1.00 - CHF 499.00 CHF 500.00 - CHF 1'999.00 CHF 2'000…" at bounding box center [193, 235] width 246 height 19
select select "3"
click at [70, 228] on select "Veuillez sélectionner CHF 1.00 - CHF 499.00 CHF 500.00 - CHF 1'999.00 CHF 2'000…" at bounding box center [193, 235] width 246 height 19
click at [191, 286] on div "Je confirme que le client a confirmé verbalement qu'il accepte une vérification…" at bounding box center [332, 283] width 524 height 53
click at [164, 280] on label "Je confirme que le client a confirmé verbalement qu'il accepte une vérification…" at bounding box center [277, 278] width 414 height 12
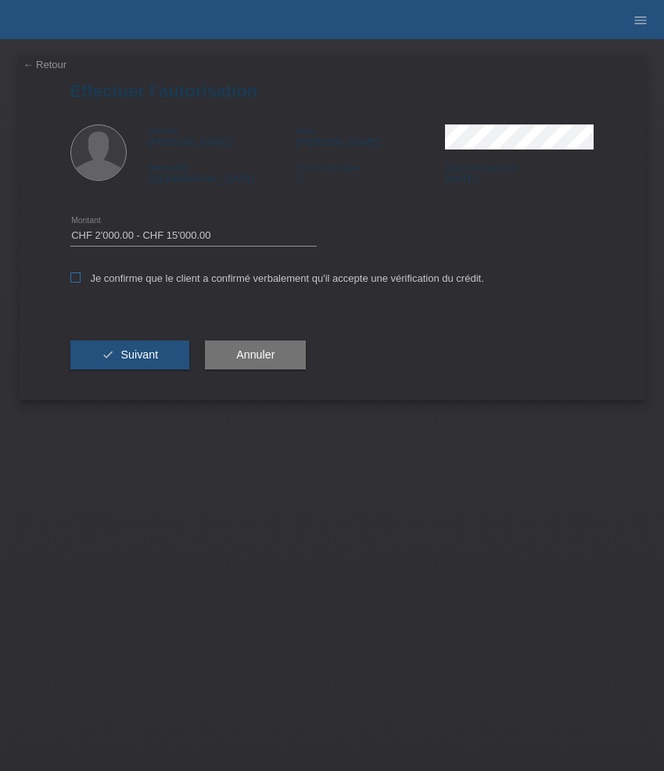
click at [81, 280] on input "Je confirme que le client a confirmé verbalement qu'il accepte une vérification…" at bounding box center [75, 277] width 10 height 10
checkbox input "true"
click at [163, 353] on button "check Suivant" at bounding box center [130, 355] width 120 height 30
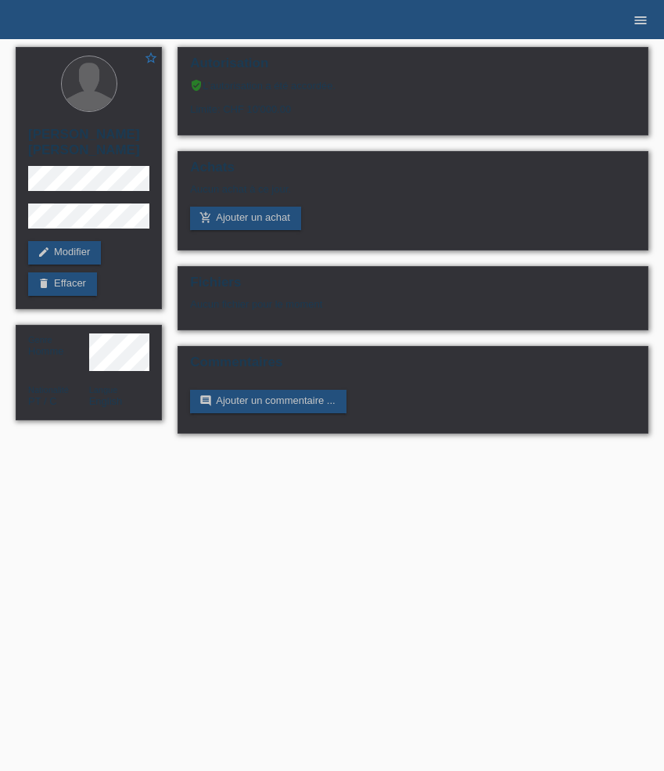
click at [642, 18] on icon "menu" at bounding box center [641, 21] width 16 height 16
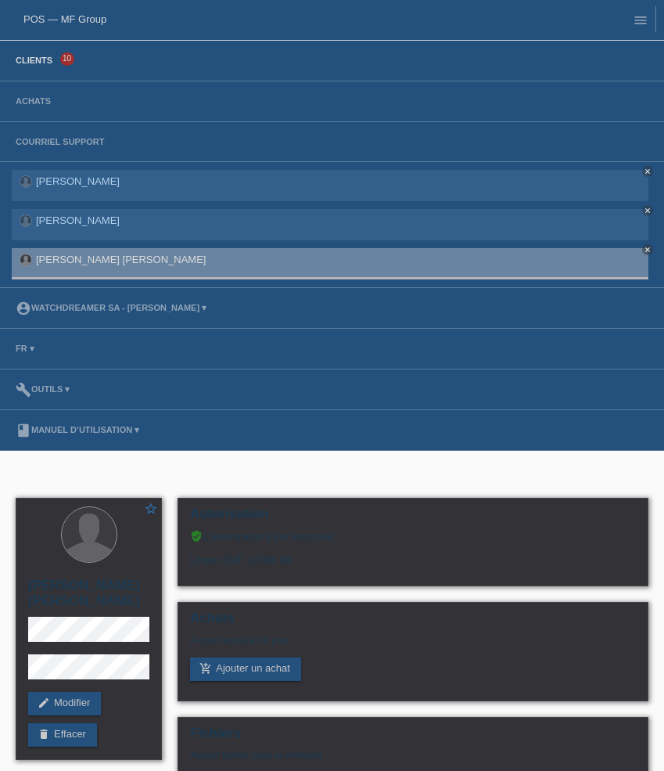
click at [43, 63] on link "Clients" at bounding box center [34, 60] width 52 height 9
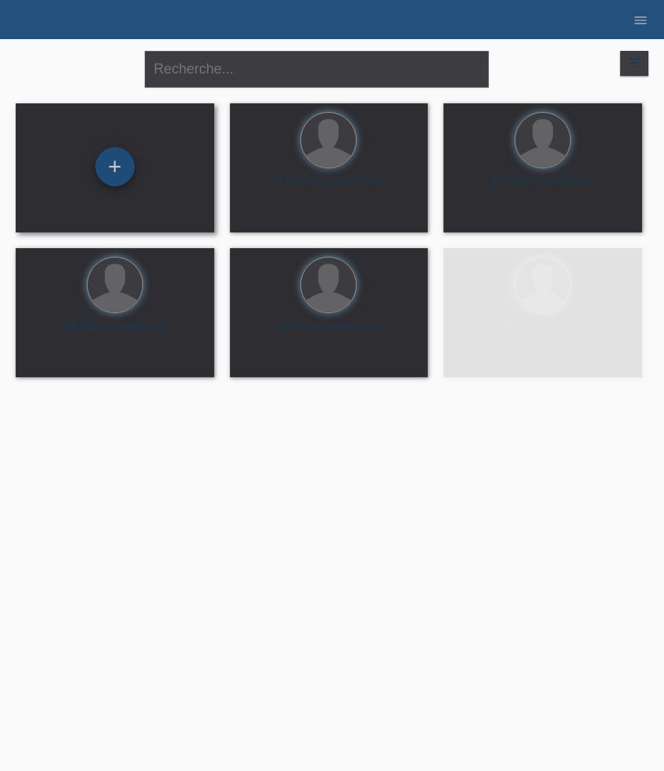
click at [117, 169] on div "+" at bounding box center [114, 166] width 39 height 39
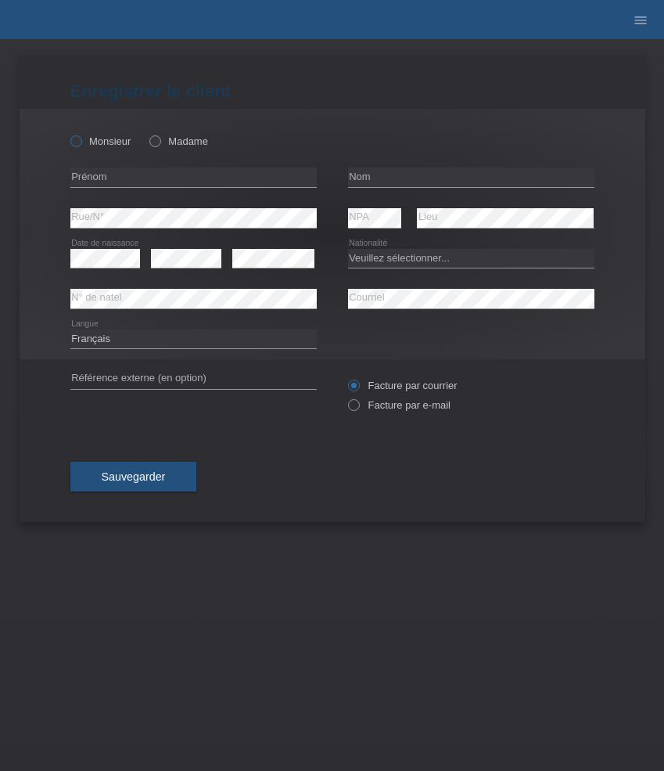
click at [119, 135] on label "Monsieur" at bounding box center [100, 141] width 61 height 12
click at [81, 135] on input "Monsieur" at bounding box center [75, 140] width 10 height 10
radio input "true"
click at [157, 175] on input "text" at bounding box center [193, 177] width 246 height 20
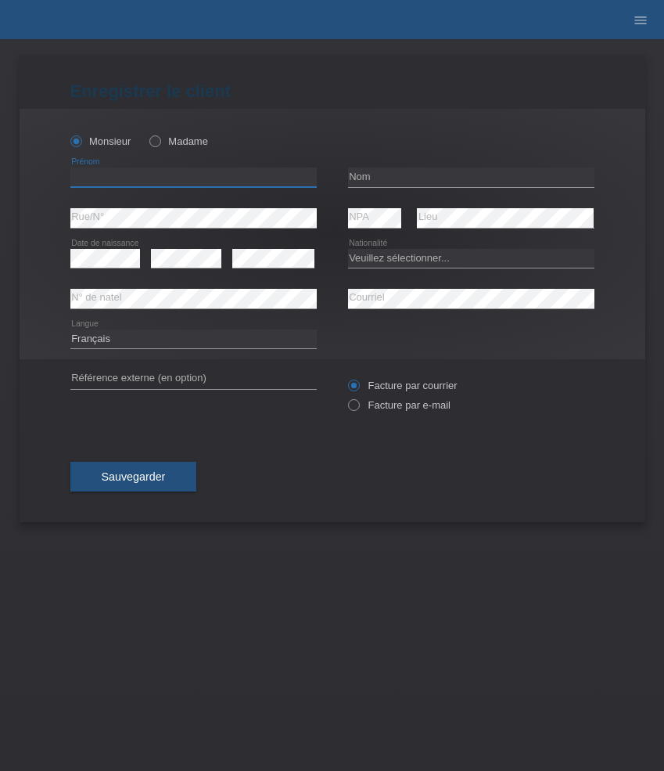
paste input "[PERSON_NAME]"
type input "[PERSON_NAME]"
click at [378, 179] on input "text" at bounding box center [471, 177] width 246 height 20
paste input "[PERSON_NAME]"
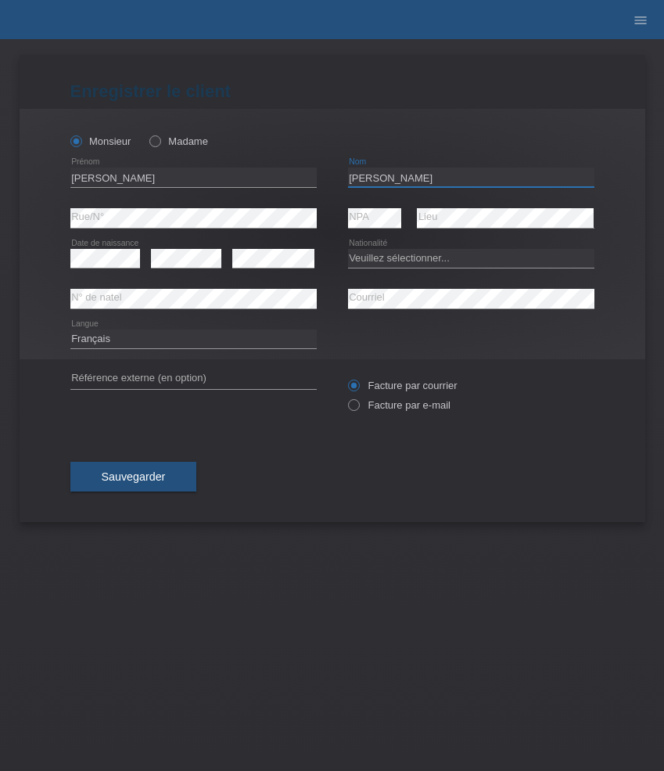
type input "Tam"
click at [403, 257] on select "Veuillez sélectionner... [GEOGRAPHIC_DATA] [GEOGRAPHIC_DATA] [GEOGRAPHIC_DATA] …" at bounding box center [471, 258] width 246 height 19
select select "CH"
click at [348, 249] on select "Veuillez sélectionner... Suisse Allemagne Autriche Liechtenstein ------------ A…" at bounding box center [471, 258] width 246 height 19
click at [265, 340] on select "Deutsch Français Italiano English" at bounding box center [193, 338] width 246 height 19
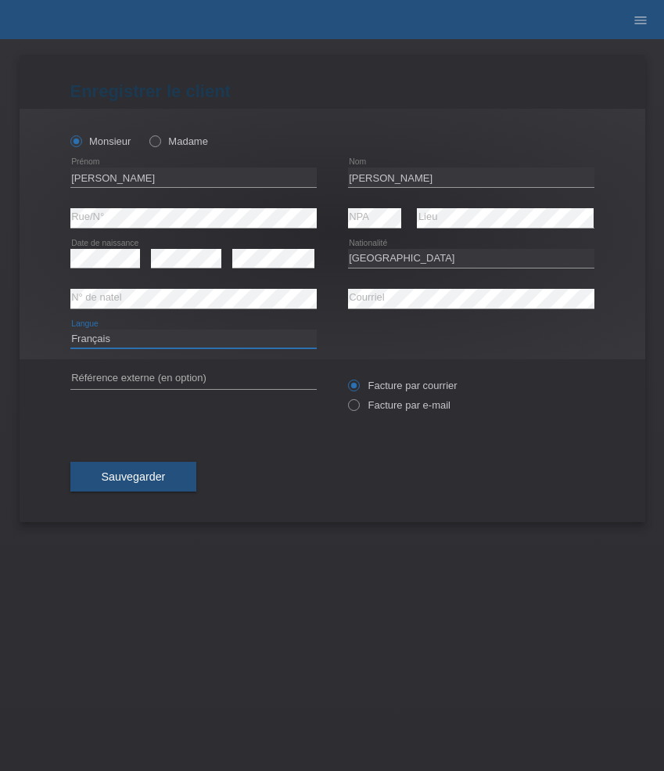
select select "de"
click at [70, 329] on select "Deutsch Français Italiano English" at bounding box center [193, 338] width 246 height 19
click at [420, 406] on label "Facture par e-mail" at bounding box center [399, 405] width 103 height 12
click at [358, 406] on input "Facture par e-mail" at bounding box center [353, 409] width 10 height 20
radio input "true"
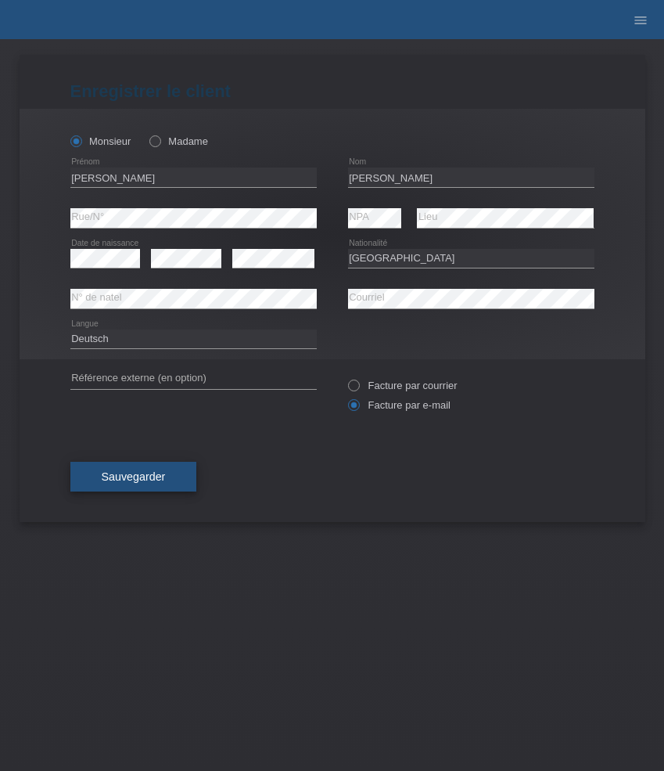
click at [170, 474] on button "Sauvegarder" at bounding box center [133, 477] width 127 height 30
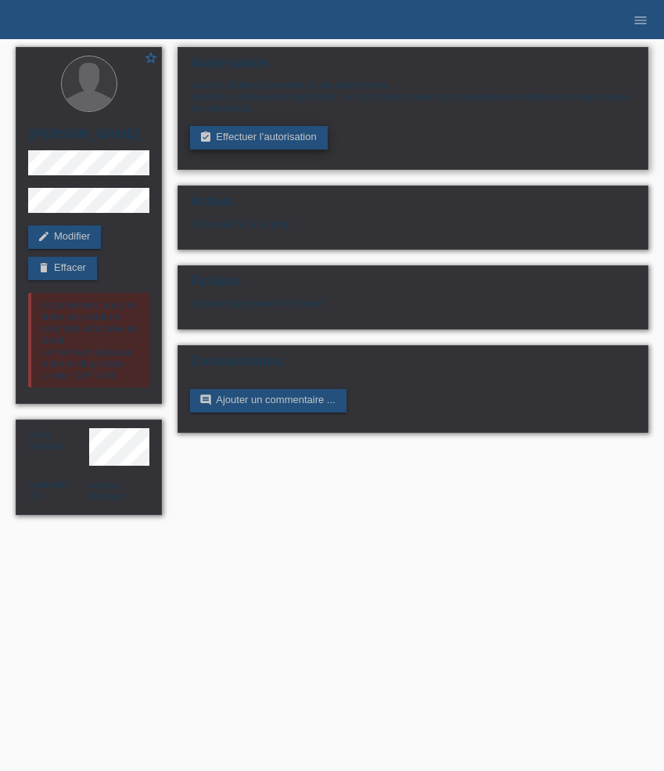
click at [226, 139] on link "assignment_turned_in Effectuer l’autorisation" at bounding box center [258, 137] width 137 height 23
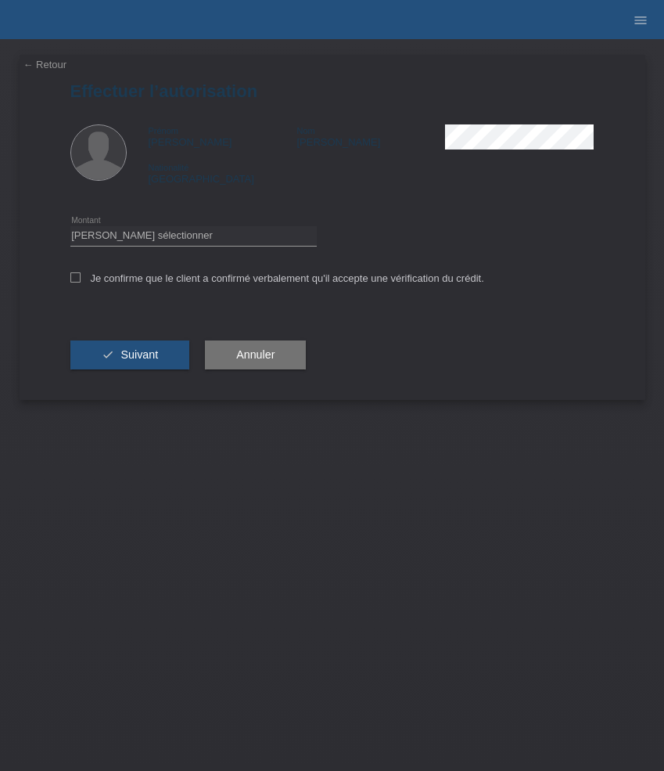
click at [196, 225] on div "Veuillez sélectionner CHF 1.00 - CHF 499.00 CHF 500.00 - CHF 1'999.00 CHF 2'000…" at bounding box center [193, 236] width 246 height 40
click at [196, 237] on select "Veuillez sélectionner CHF 1.00 - CHF 499.00 CHF 500.00 - CHF 1'999.00 CHF 2'000…" at bounding box center [193, 235] width 246 height 19
select select "3"
click at [70, 228] on select "Veuillez sélectionner CHF 1.00 - CHF 499.00 CHF 500.00 - CHF 1'999.00 CHF 2'000…" at bounding box center [193, 235] width 246 height 19
click at [159, 284] on label "Je confirme que le client a confirmé verbalement qu'il accepte une vérification…" at bounding box center [277, 278] width 414 height 12
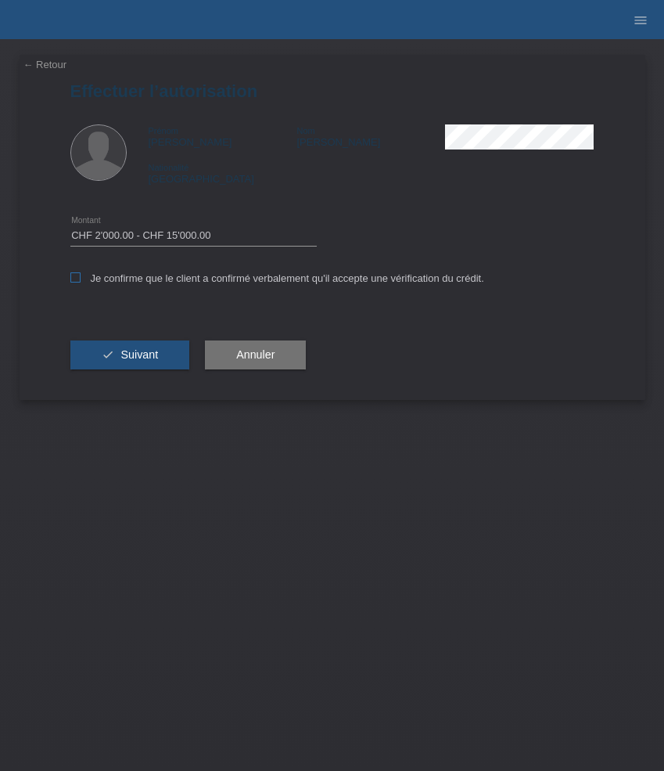
click at [81, 282] on input "Je confirme que le client a confirmé verbalement qu'il accepte une vérification…" at bounding box center [75, 277] width 10 height 10
checkbox input "true"
click at [158, 354] on button "check Suivant" at bounding box center [130, 355] width 120 height 30
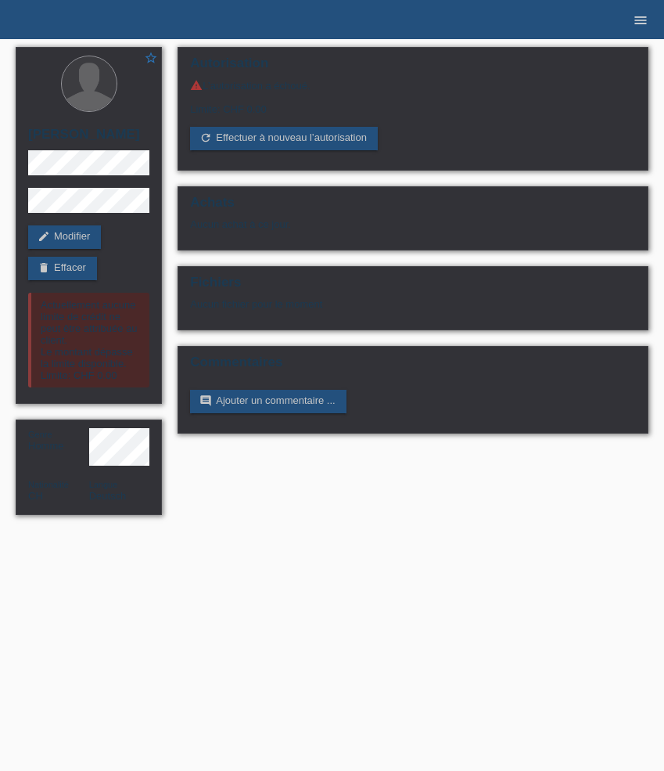
click at [639, 18] on icon "menu" at bounding box center [641, 21] width 16 height 16
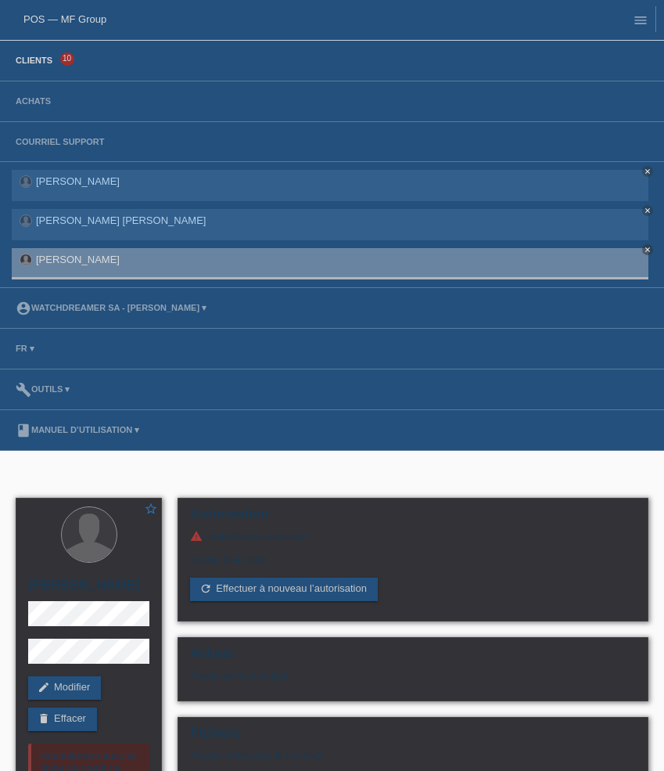
click at [52, 61] on link "Clients" at bounding box center [34, 60] width 52 height 9
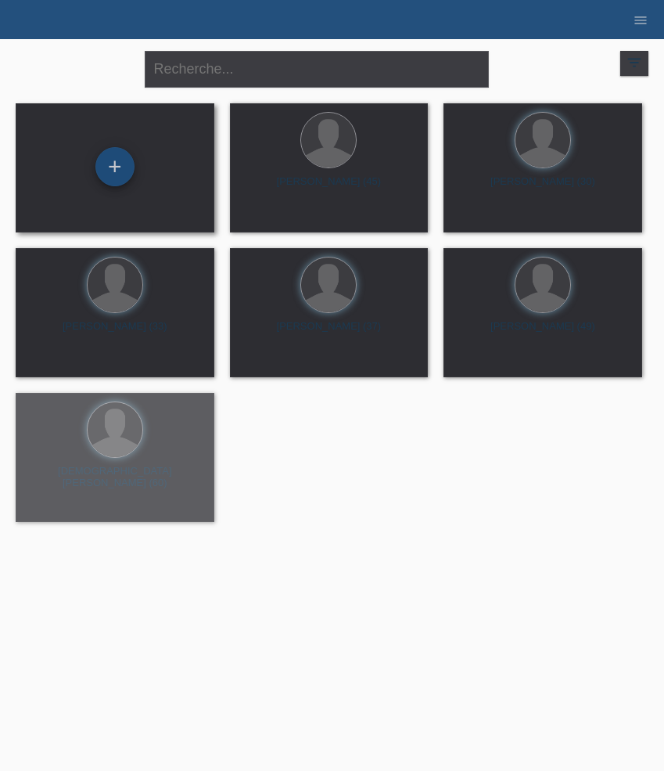
click at [125, 166] on div "+" at bounding box center [114, 166] width 39 height 39
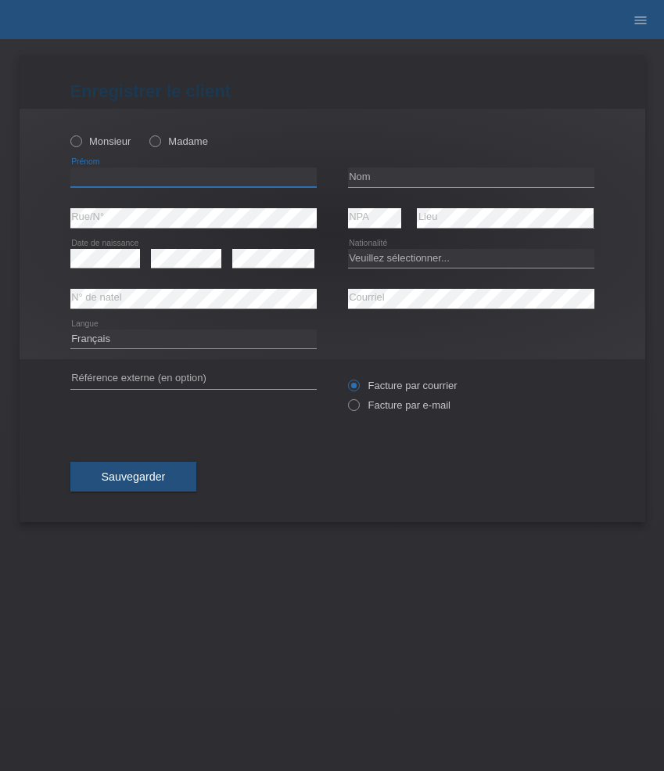
click at [159, 173] on input "text" at bounding box center [193, 177] width 246 height 20
paste input "[PERSON_NAME]"
type input "[PERSON_NAME]"
click at [115, 145] on label "Monsieur" at bounding box center [100, 141] width 61 height 12
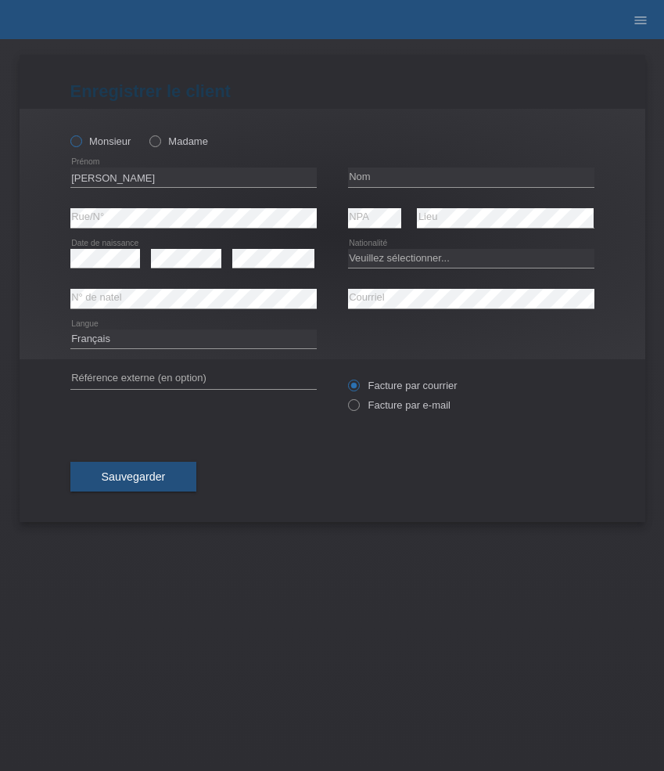
click at [81, 145] on input "Monsieur" at bounding box center [75, 140] width 10 height 10
radio input "true"
click at [386, 174] on input "text" at bounding box center [471, 177] width 246 height 20
paste input "[PERSON_NAME]"
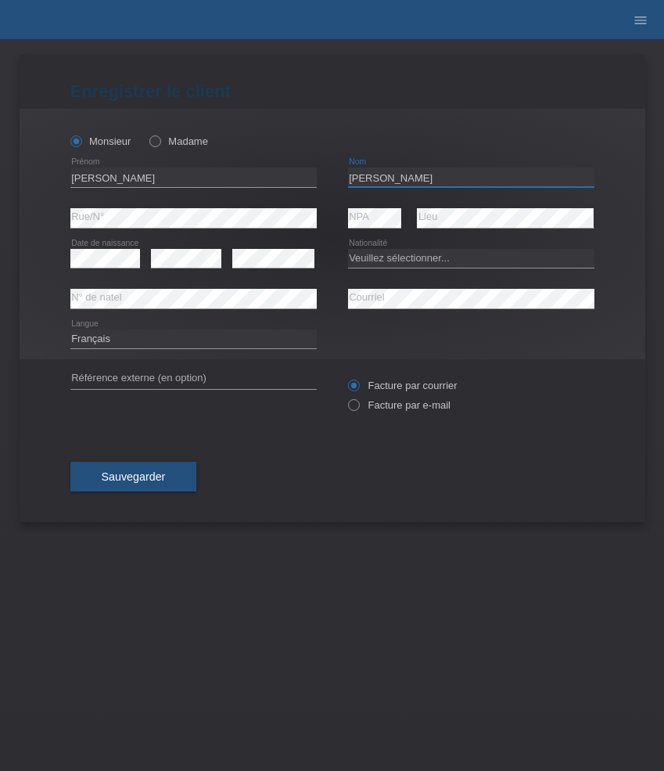
type input "[PERSON_NAME]"
click at [370, 260] on select "Veuillez sélectionner... Suisse Allemagne Autriche Liechtenstein ------------ A…" at bounding box center [471, 258] width 246 height 19
select select "CH"
click at [348, 249] on select "Veuillez sélectionner... Suisse Allemagne Autriche Liechtenstein ------------ A…" at bounding box center [471, 258] width 246 height 19
click at [105, 344] on select "Deutsch Français Italiano English" at bounding box center [193, 338] width 246 height 19
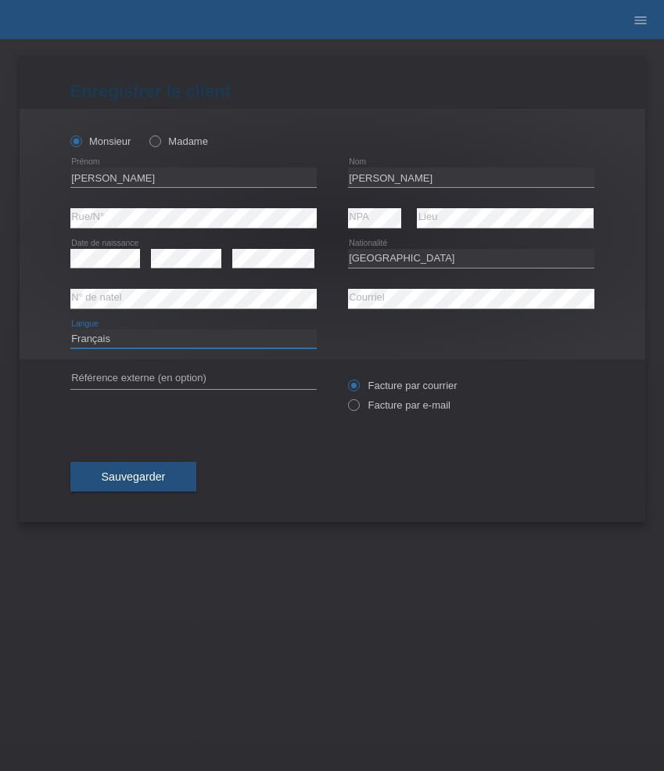
select select "de"
click at [70, 329] on select "Deutsch Français Italiano English" at bounding box center [193, 338] width 246 height 19
click at [408, 408] on label "Facture par e-mail" at bounding box center [399, 405] width 103 height 12
click at [358, 408] on input "Facture par e-mail" at bounding box center [353, 409] width 10 height 20
radio input "true"
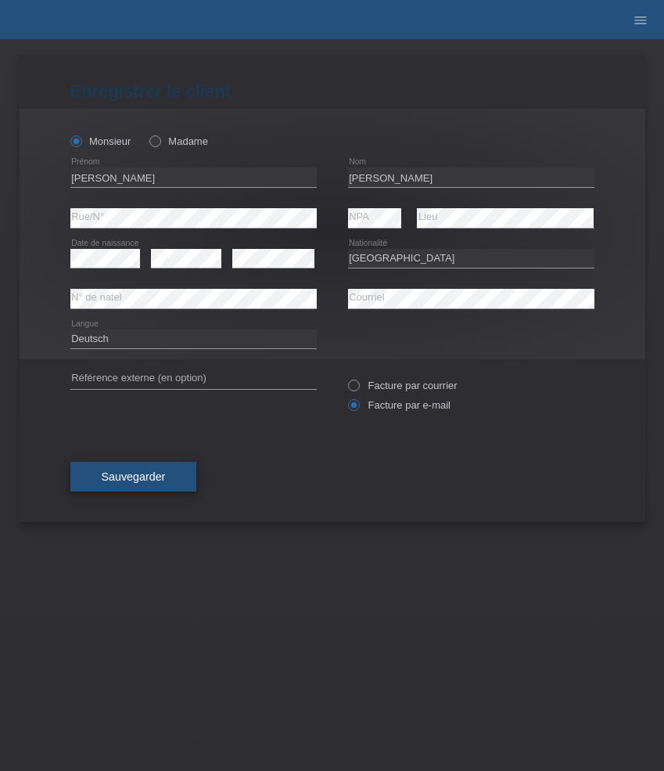
click at [129, 475] on span "Sauvegarder" at bounding box center [134, 476] width 64 height 13
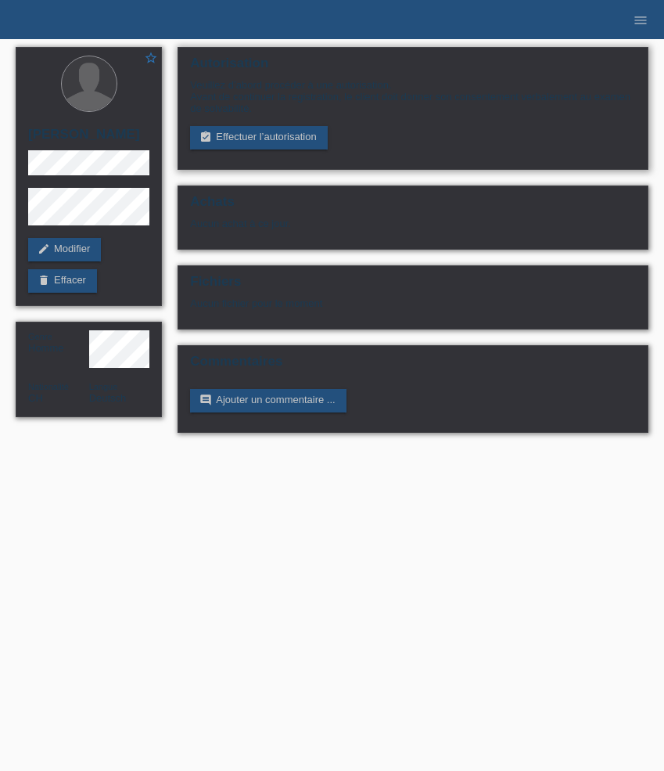
click at [237, 153] on div "Autorisation [PERSON_NAME] d’abord procéder à une autorisation. Avant de contin…" at bounding box center [413, 108] width 471 height 123
click at [240, 144] on link "assignment_turned_in Effectuer l’autorisation" at bounding box center [258, 137] width 137 height 23
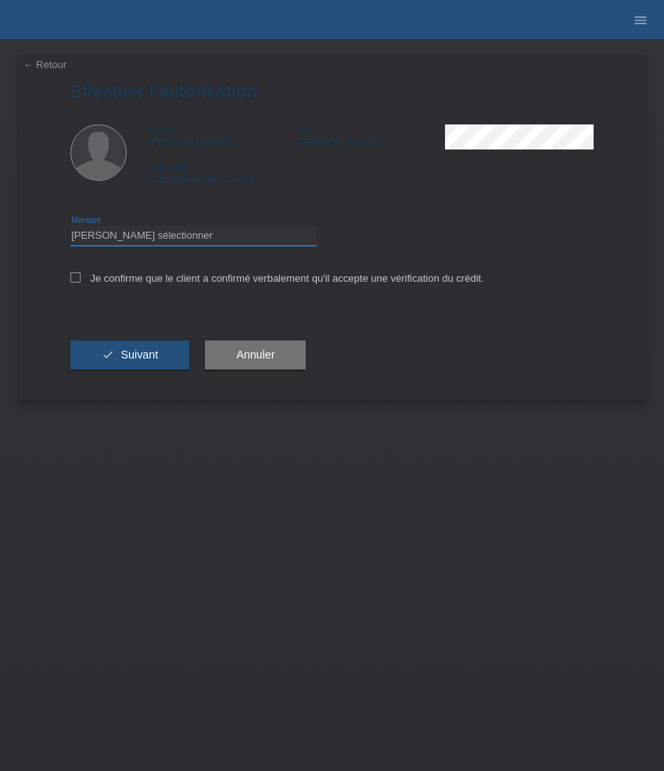
click at [217, 240] on select "Veuillez sélectionner CHF 1.00 - CHF 499.00 CHF 500.00 - CHF 1'999.00 CHF 2'000…" at bounding box center [193, 235] width 246 height 19
select select "3"
click at [70, 228] on select "Veuillez sélectionner CHF 1.00 - CHF 499.00 CHF 500.00 - CHF 1'999.00 CHF 2'000…" at bounding box center [193, 235] width 246 height 19
click at [228, 279] on label "Je confirme que le client a confirmé verbalement qu'il accepte une vérification…" at bounding box center [277, 278] width 414 height 12
click at [81, 279] on input "Je confirme que le client a confirmé verbalement qu'il accepte une vérification…" at bounding box center [75, 277] width 10 height 10
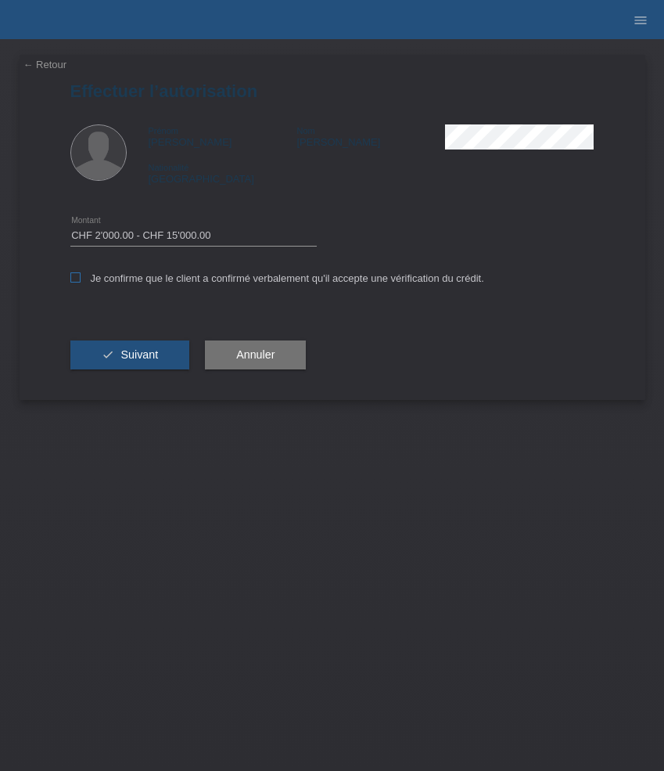
checkbox input "true"
click at [149, 361] on span "Suivant" at bounding box center [140, 354] width 38 height 13
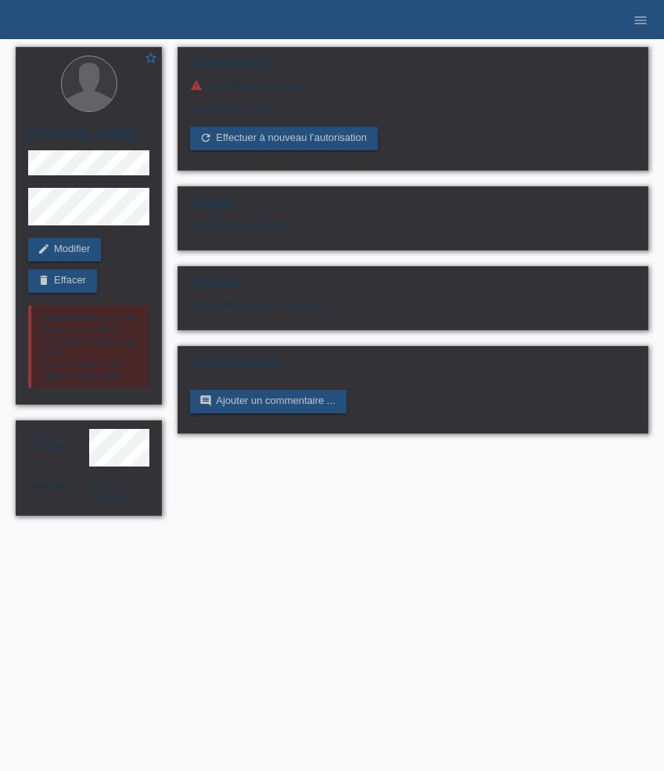
click at [642, 11] on li "menu" at bounding box center [640, 20] width 31 height 40
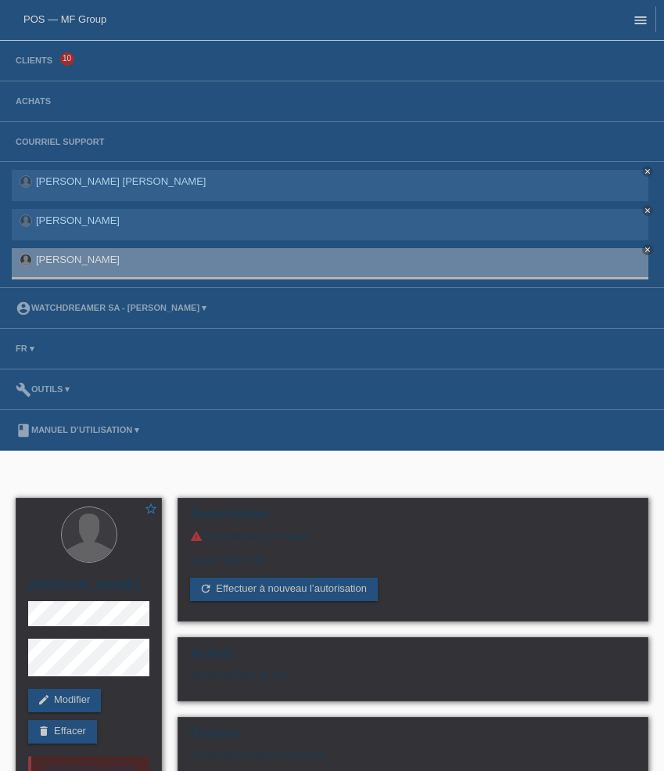
click at [642, 17] on icon "menu" at bounding box center [641, 21] width 16 height 16
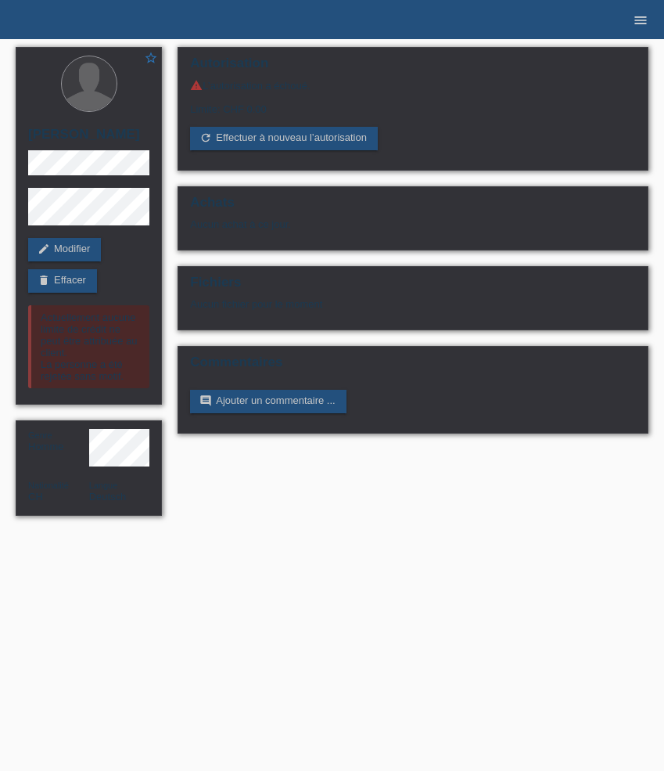
click at [640, 23] on icon "menu" at bounding box center [641, 21] width 16 height 16
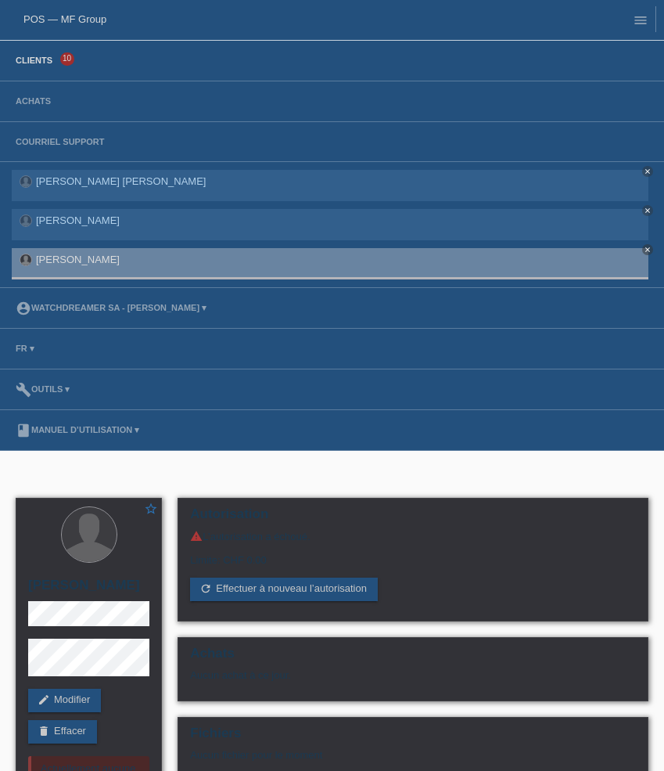
click at [39, 65] on link "Clients" at bounding box center [34, 60] width 52 height 9
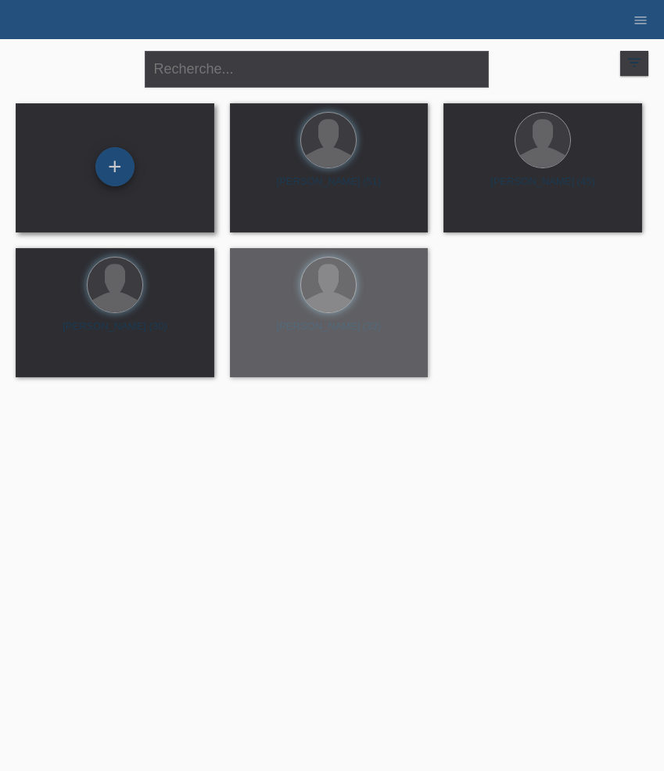
click at [118, 167] on div "+" at bounding box center [114, 166] width 39 height 39
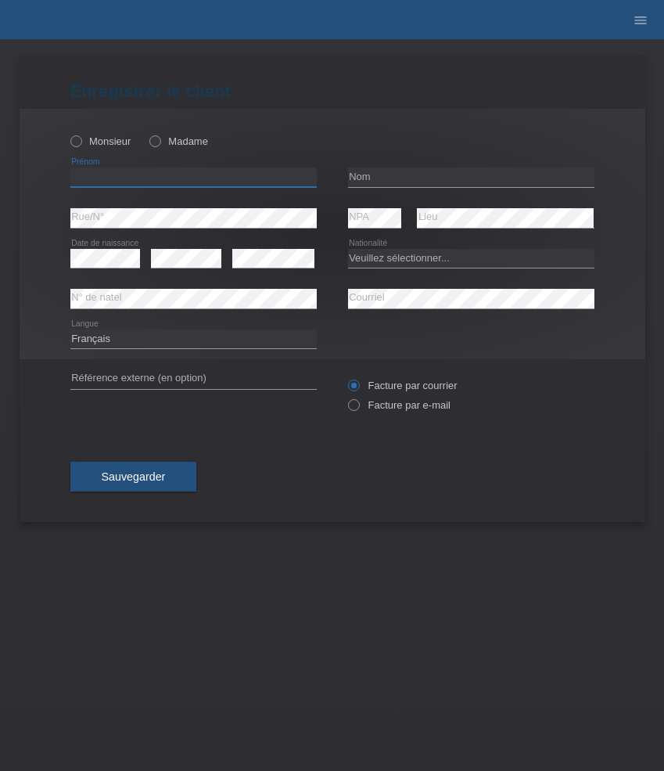
click at [154, 177] on input "text" at bounding box center [193, 177] width 246 height 20
paste input "Roland"
type input "Roland"
click at [98, 156] on div "Monsieur Madame" at bounding box center [193, 141] width 246 height 32
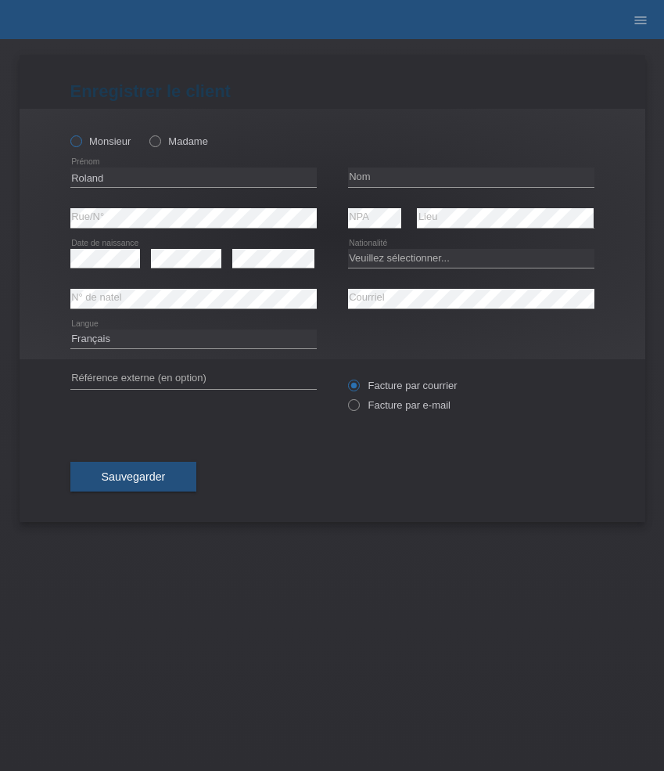
click at [99, 142] on label "Monsieur" at bounding box center [100, 141] width 61 height 12
click at [81, 142] on input "Monsieur" at bounding box center [75, 140] width 10 height 10
radio input "true"
click at [413, 181] on input "text" at bounding box center [471, 177] width 246 height 20
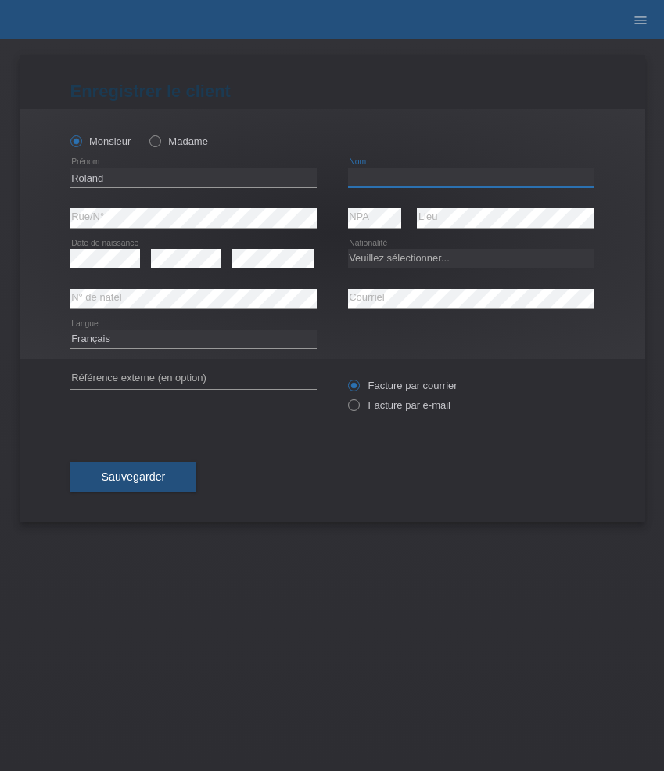
paste input "Stiefel"
type input "Stiefel"
click at [115, 247] on div "error Date de naissance" at bounding box center [105, 259] width 70 height 40
click at [429, 257] on select "Veuillez sélectionner... Suisse Allemagne Autriche Liechtenstein ------------ A…" at bounding box center [471, 258] width 246 height 19
select select "CH"
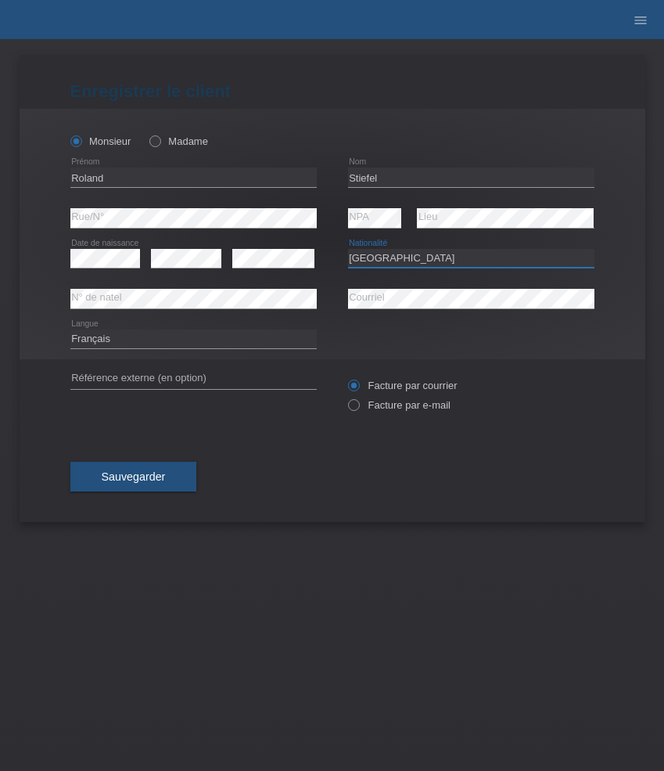
click at [348, 249] on select "Veuillez sélectionner... Suisse Allemagne Autriche Liechtenstein ------------ A…" at bounding box center [471, 258] width 246 height 19
click at [252, 336] on select "Deutsch Français Italiano English" at bounding box center [193, 338] width 246 height 19
select select "de"
click at [70, 329] on select "Deutsch Français Italiano English" at bounding box center [193, 338] width 246 height 19
click at [384, 405] on label "Facture par e-mail" at bounding box center [399, 405] width 103 height 12
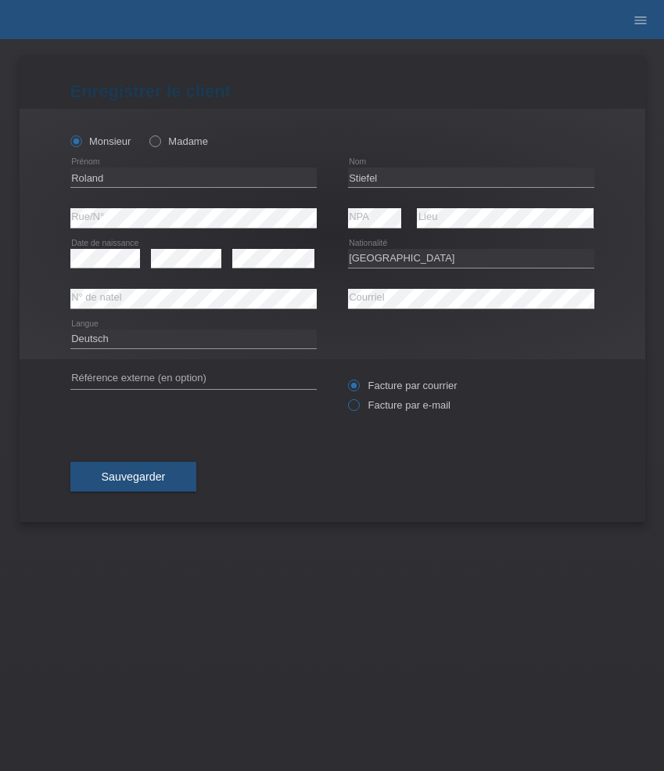
click at [358, 405] on input "Facture par e-mail" at bounding box center [353, 409] width 10 height 20
radio input "true"
click at [160, 477] on span "Sauvegarder" at bounding box center [134, 476] width 64 height 13
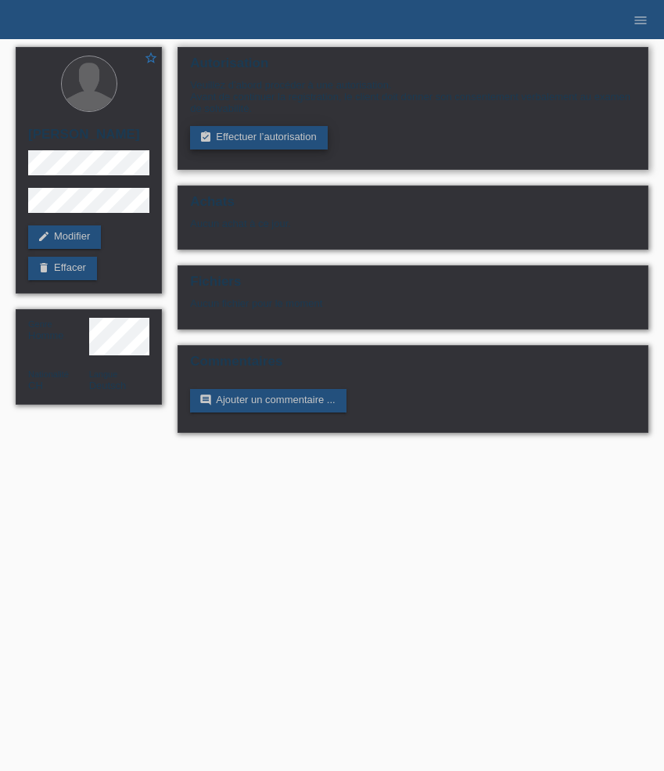
click at [261, 144] on link "assignment_turned_in Effectuer l’autorisation" at bounding box center [258, 137] width 137 height 23
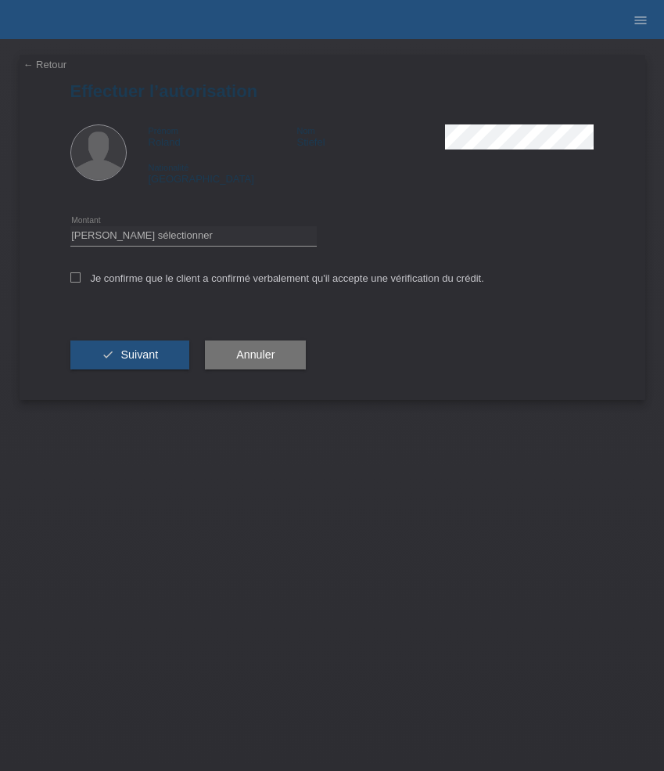
click at [239, 249] on div "Veuillez sélectionner CHF 1.00 - CHF 499.00 CHF 500.00 - CHF 1'999.00 CHF 2'000…" at bounding box center [193, 236] width 246 height 40
click at [239, 242] on select "Veuillez sélectionner CHF 1.00 - CHF 499.00 CHF 500.00 - CHF 1'999.00 CHF 2'000…" at bounding box center [193, 235] width 246 height 19
select select "3"
click at [70, 228] on select "Veuillez sélectionner CHF 1.00 - CHF 499.00 CHF 500.00 - CHF 1'999.00 CHF 2'000…" at bounding box center [193, 235] width 246 height 19
click at [226, 280] on label "Je confirme que le client a confirmé verbalement qu'il accepte une vérification…" at bounding box center [277, 278] width 414 height 12
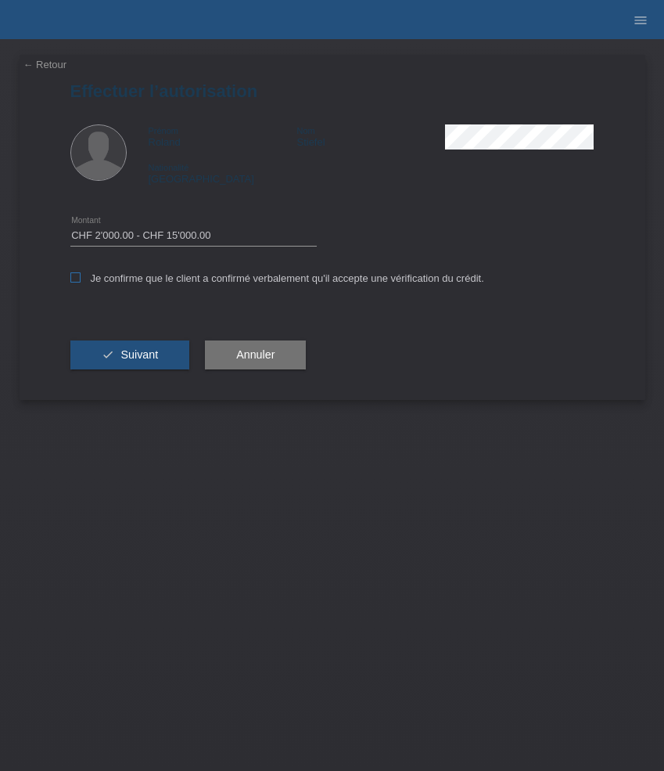
click at [81, 280] on input "Je confirme que le client a confirmé verbalement qu'il accepte une vérification…" at bounding box center [75, 277] width 10 height 10
checkbox input "true"
click at [167, 347] on button "check Suivant" at bounding box center [130, 355] width 120 height 30
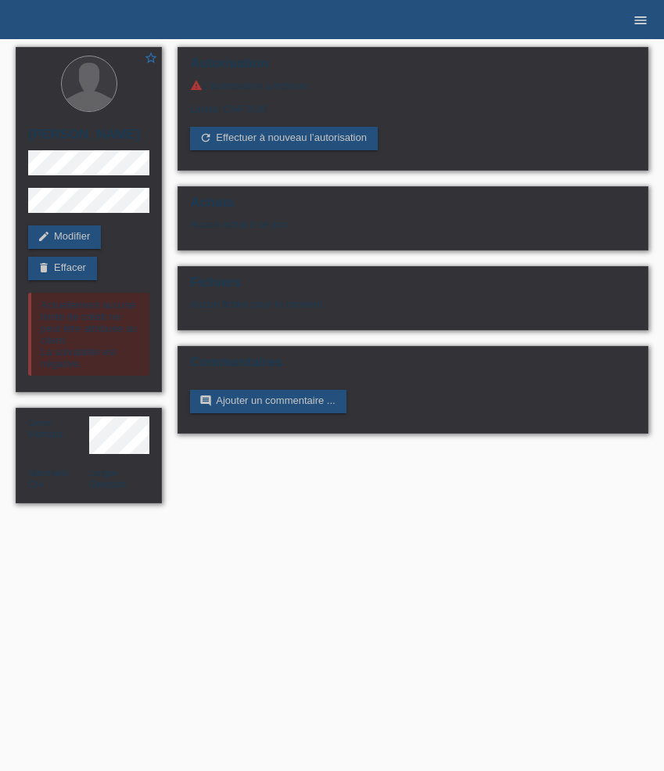
click at [643, 19] on icon "menu" at bounding box center [641, 21] width 16 height 16
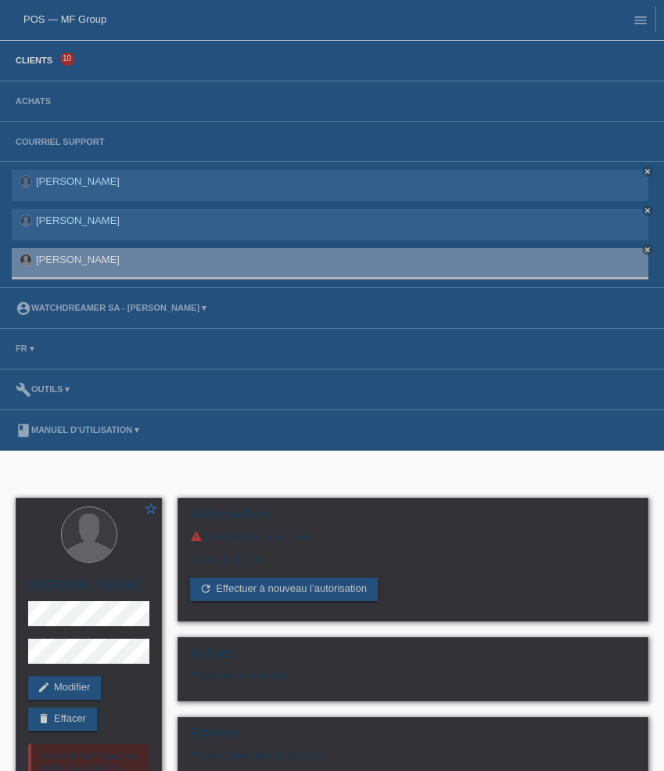
click at [51, 60] on link "Clients" at bounding box center [34, 60] width 52 height 9
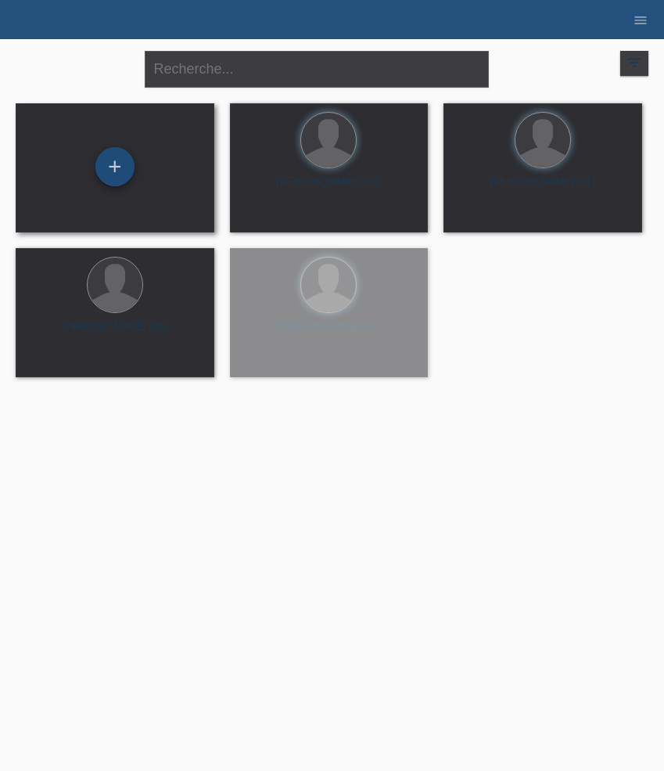
click at [127, 162] on div "+" at bounding box center [114, 166] width 39 height 39
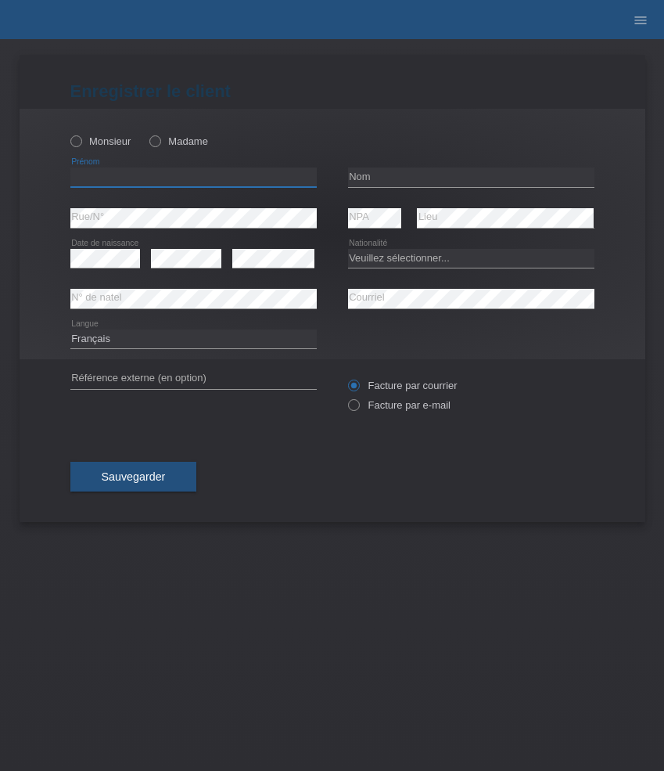
click at [157, 183] on input "text" at bounding box center [193, 177] width 246 height 20
paste input "[PERSON_NAME]"
type input "[PERSON_NAME]"
click at [111, 142] on label "Monsieur" at bounding box center [100, 141] width 61 height 12
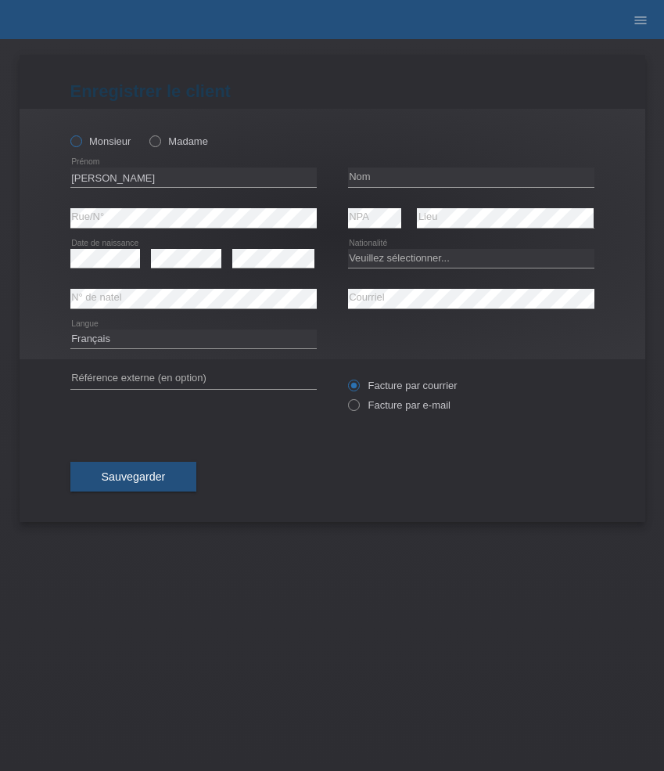
click at [81, 142] on input "Monsieur" at bounding box center [75, 140] width 10 height 10
radio input "true"
click at [390, 177] on input "text" at bounding box center [471, 177] width 246 height 20
paste input "Gallo"
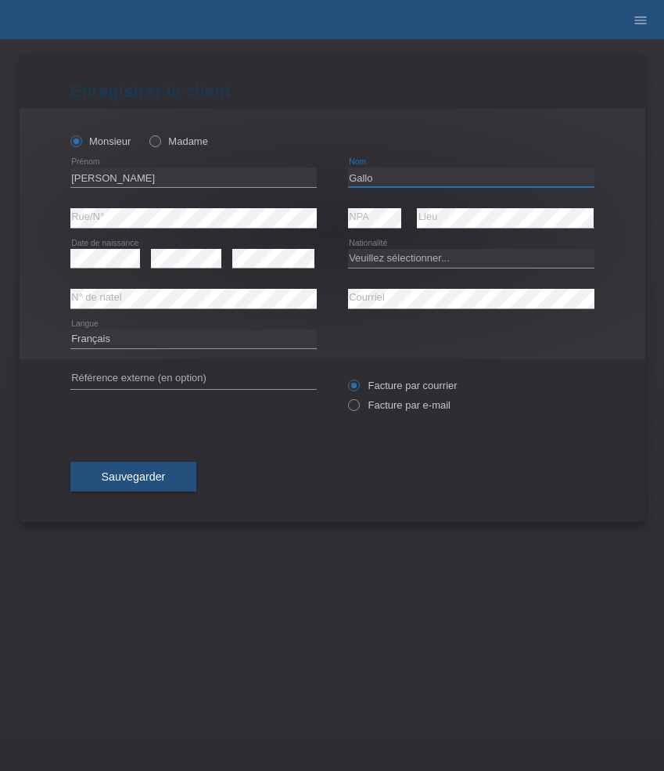
type input "Gallo"
click at [369, 257] on select "Veuillez sélectionner... [GEOGRAPHIC_DATA] [GEOGRAPHIC_DATA] [GEOGRAPHIC_DATA] …" at bounding box center [471, 258] width 246 height 19
click at [435, 261] on select "Veuillez sélectionner... [GEOGRAPHIC_DATA] [GEOGRAPHIC_DATA] [GEOGRAPHIC_DATA] …" at bounding box center [471, 258] width 246 height 19
click at [435, 261] on select "Veuillez sélectionner... Suisse Allemagne Autriche Liechtenstein ------------ A…" at bounding box center [471, 258] width 246 height 19
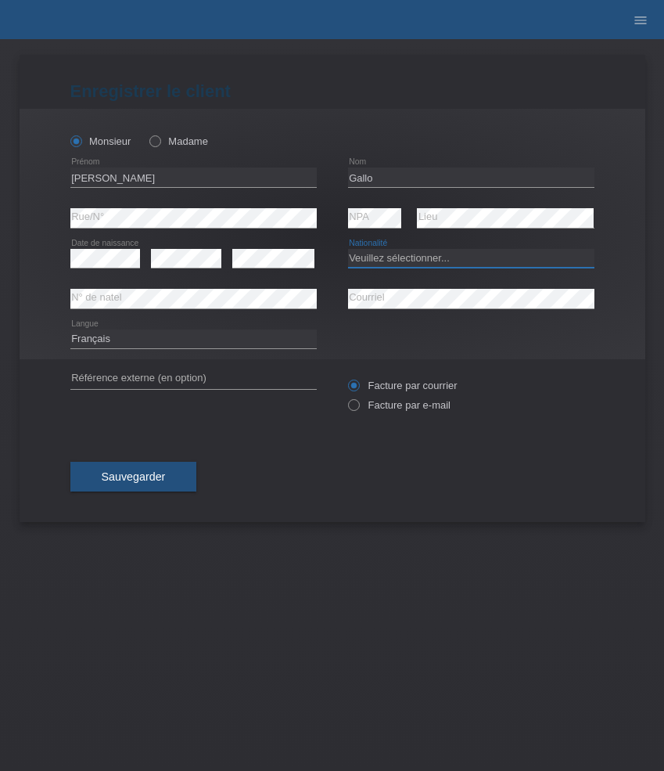
select select "IT"
click at [348, 249] on select "Veuillez sélectionner... Suisse Allemagne Autriche Liechtenstein ------------ A…" at bounding box center [471, 258] width 246 height 19
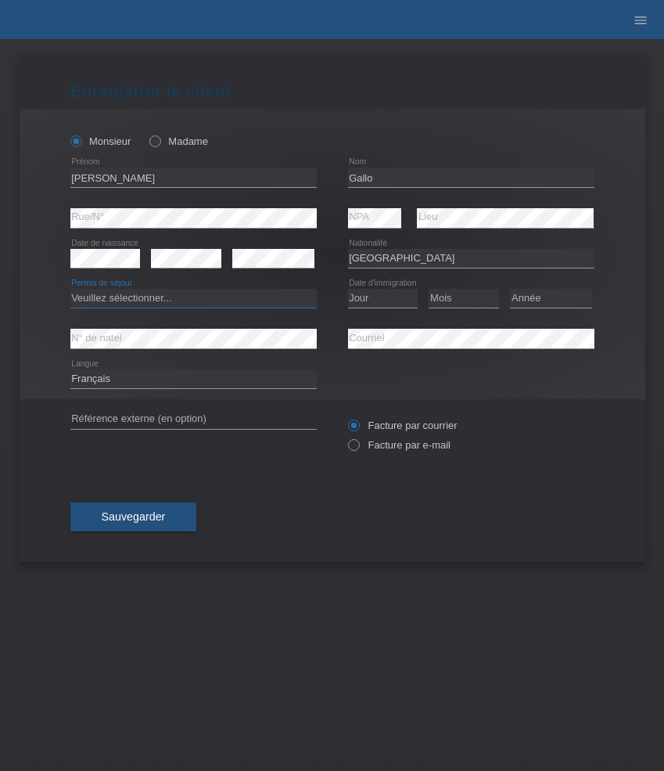
click at [240, 298] on select "Veuillez sélectionner... C B B - Statut de réfugié Autre" at bounding box center [193, 298] width 246 height 19
select select "C"
click at [70, 290] on select "Veuillez sélectionner... C B B - Statut de réfugié Autre" at bounding box center [193, 298] width 246 height 19
click at [389, 297] on select "Jour 01 02 03 04 05 06 07 08 09 10 11" at bounding box center [383, 298] width 70 height 19
select select "28"
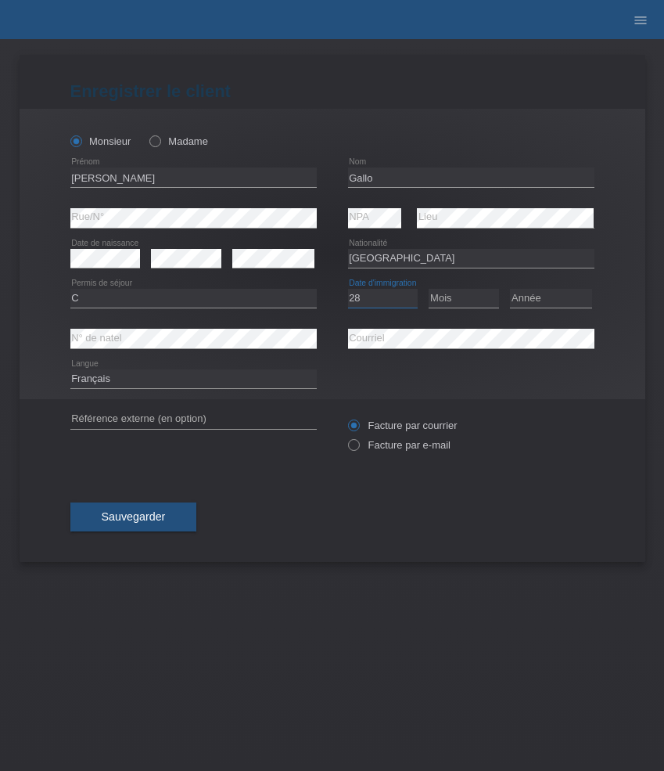
click at [348, 290] on select "Jour 01 02 03 04 05 06 07 08 09 10 11" at bounding box center [383, 298] width 70 height 19
click at [474, 295] on select "Mois 01 02 03 04 05 06 07 08 09 10 11" at bounding box center [464, 298] width 70 height 19
select select "07"
click at [429, 290] on select "Mois 01 02 03 04 05 06 07 08 09 10 11" at bounding box center [464, 298] width 70 height 19
click at [567, 303] on select "Année 2025 2024 2023 2022 2021 2020 2019 2018 2017 2016 2015 2014 2013 2012 201…" at bounding box center [551, 298] width 82 height 19
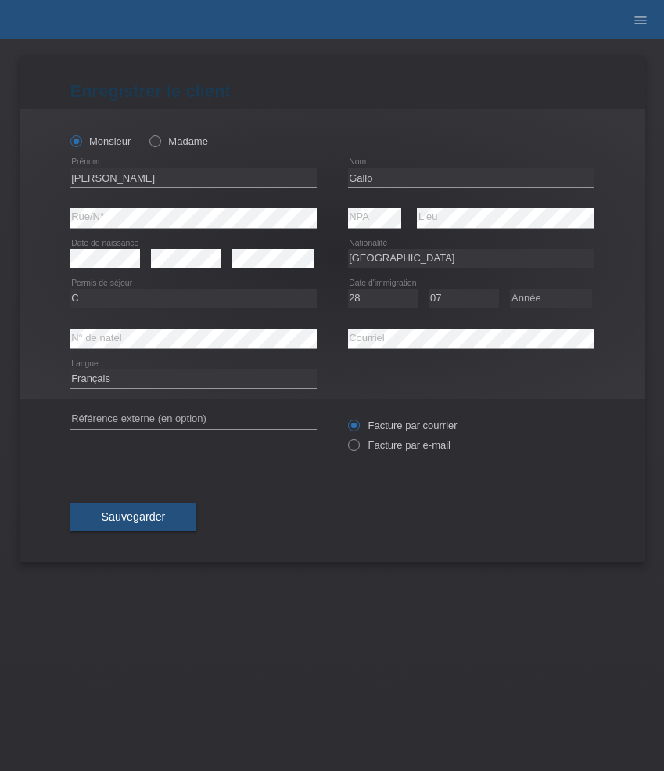
select select "2013"
click at [510, 290] on select "Année 2025 2024 2023 2022 2021 2020 2019 2018 2017 2016 2015 2014 2013 2012 201…" at bounding box center [551, 298] width 82 height 19
click at [411, 448] on label "Facture par e-mail" at bounding box center [399, 445] width 103 height 12
click at [358, 448] on input "Facture par e-mail" at bounding box center [353, 449] width 10 height 20
radio input "true"
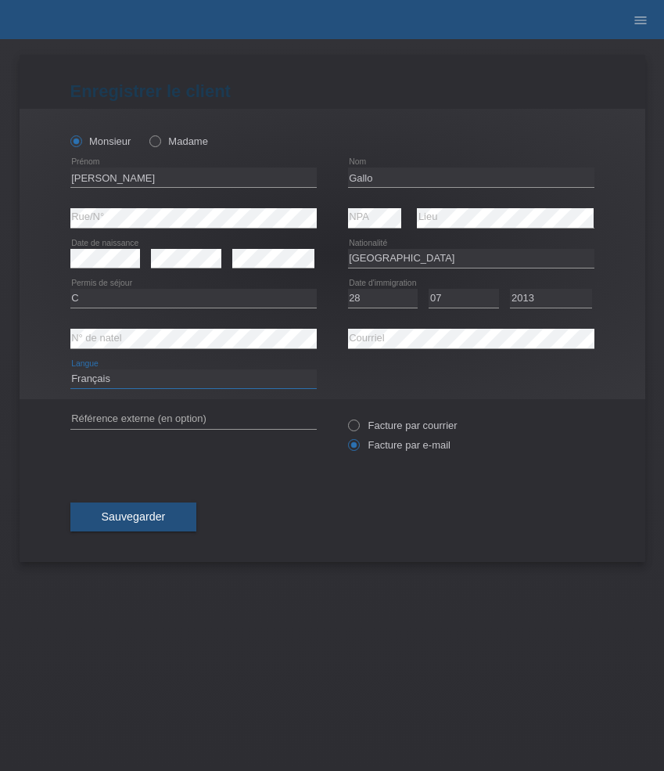
click at [189, 381] on select "Deutsch Français Italiano English" at bounding box center [193, 378] width 246 height 19
select select "de"
click at [70, 370] on select "Deutsch Français Italiano English" at bounding box center [193, 378] width 246 height 19
click at [148, 518] on span "Sauvegarder" at bounding box center [134, 516] width 64 height 13
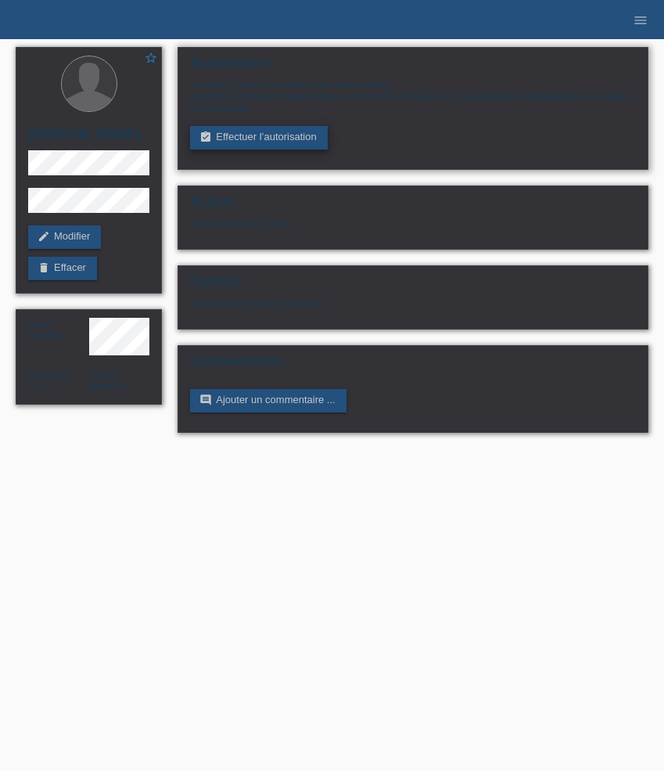
click at [256, 142] on link "assignment_turned_in Effectuer l’autorisation" at bounding box center [258, 137] width 137 height 23
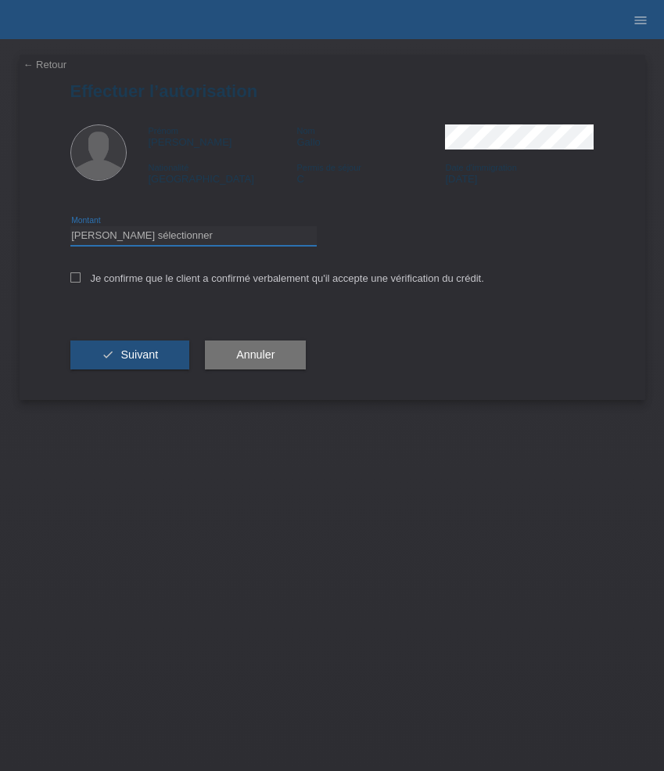
click at [229, 238] on select "Veuillez sélectionner CHF 1.00 - CHF 499.00 CHF 500.00 - CHF 1'999.00 CHF 2'000…" at bounding box center [193, 235] width 246 height 19
select select "3"
click at [70, 228] on select "Veuillez sélectionner CHF 1.00 - CHF 499.00 CHF 500.00 - CHF 1'999.00 CHF 2'000…" at bounding box center [193, 235] width 246 height 19
click at [231, 281] on label "Je confirme que le client a confirmé verbalement qu'il accepte une vérification…" at bounding box center [277, 278] width 414 height 12
click at [81, 281] on input "Je confirme que le client a confirmé verbalement qu'il accepte une vérification…" at bounding box center [75, 277] width 10 height 10
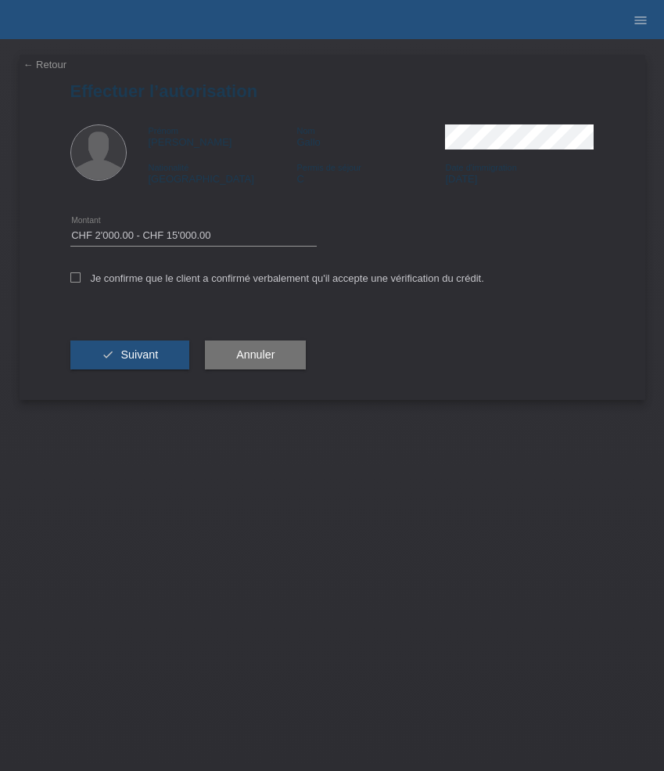
checkbox input "true"
click at [158, 358] on button "check Suivant" at bounding box center [130, 355] width 120 height 30
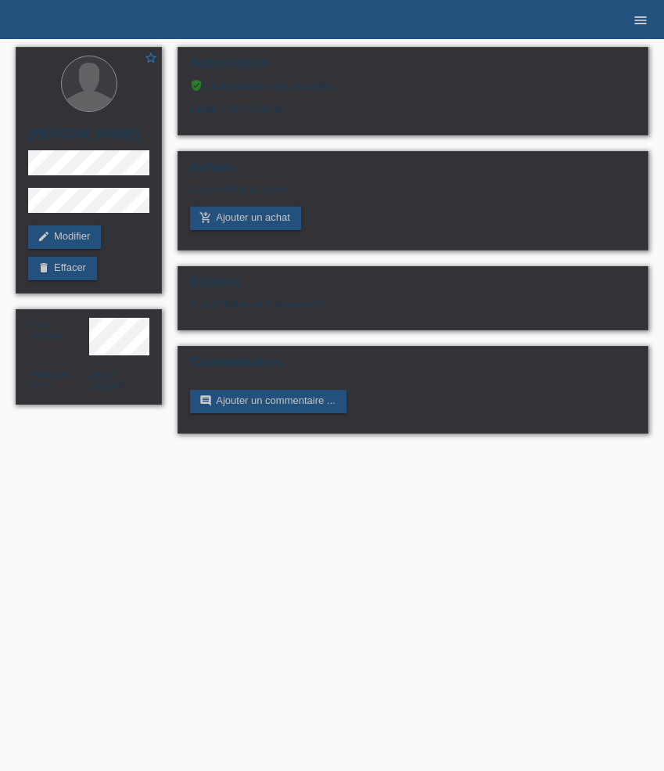
click at [644, 18] on icon "menu" at bounding box center [641, 21] width 16 height 16
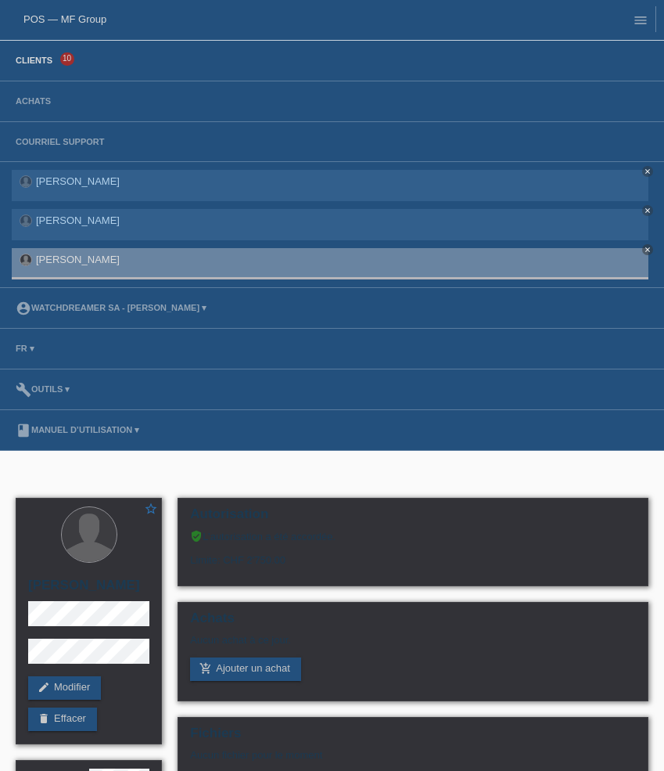
click at [54, 59] on link "Clients" at bounding box center [34, 60] width 52 height 9
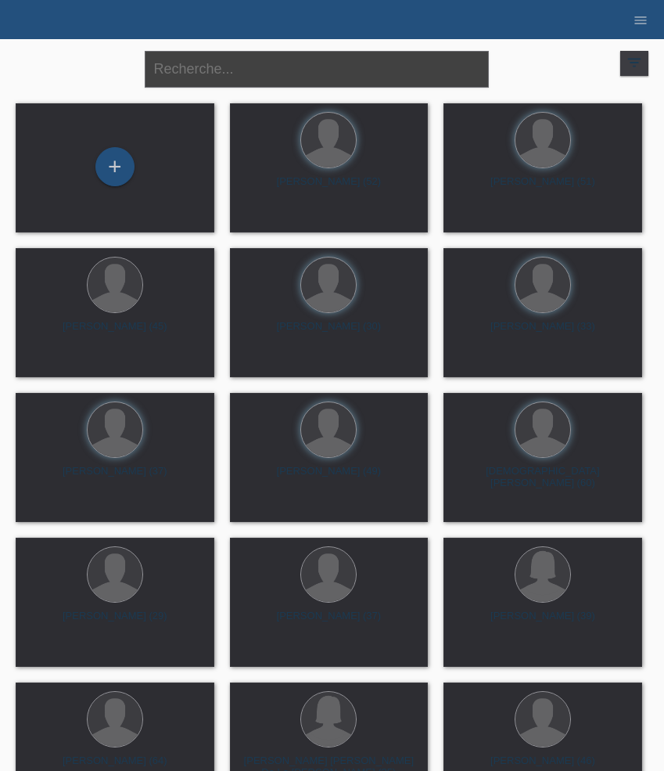
click at [288, 62] on input "text" at bounding box center [317, 69] width 344 height 37
paste input "[PERSON_NAME]"
type input "[PERSON_NAME]"
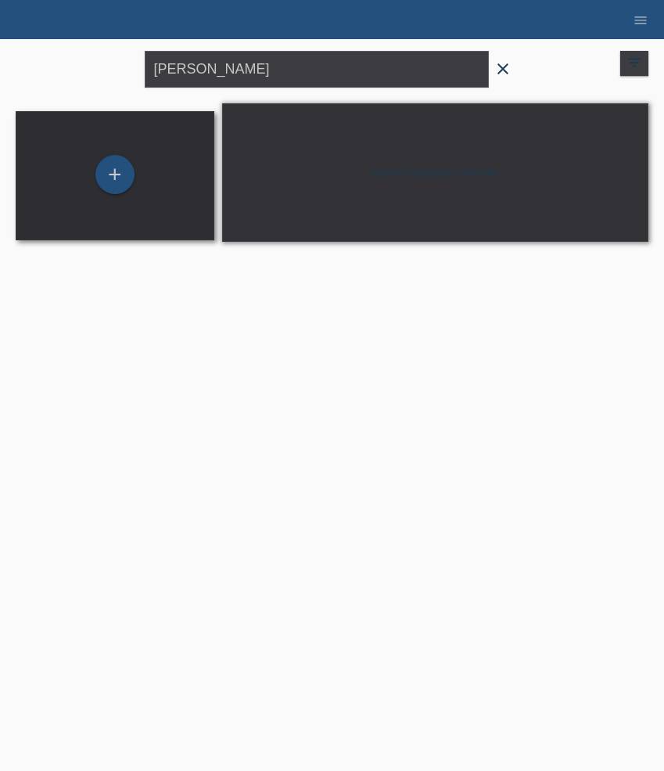
click at [108, 193] on div "+" at bounding box center [115, 175] width 174 height 41
click at [107, 183] on div "+" at bounding box center [114, 174] width 39 height 39
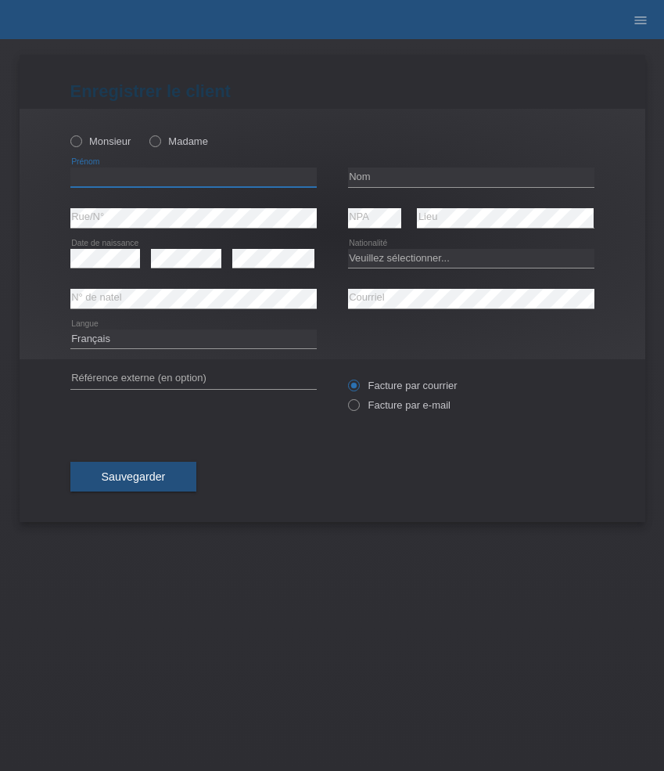
click at [121, 182] on input "text" at bounding box center [193, 177] width 246 height 20
paste input "[PERSON_NAME]"
type input "[PERSON_NAME]"
click at [113, 142] on label "Monsieur" at bounding box center [100, 141] width 61 height 12
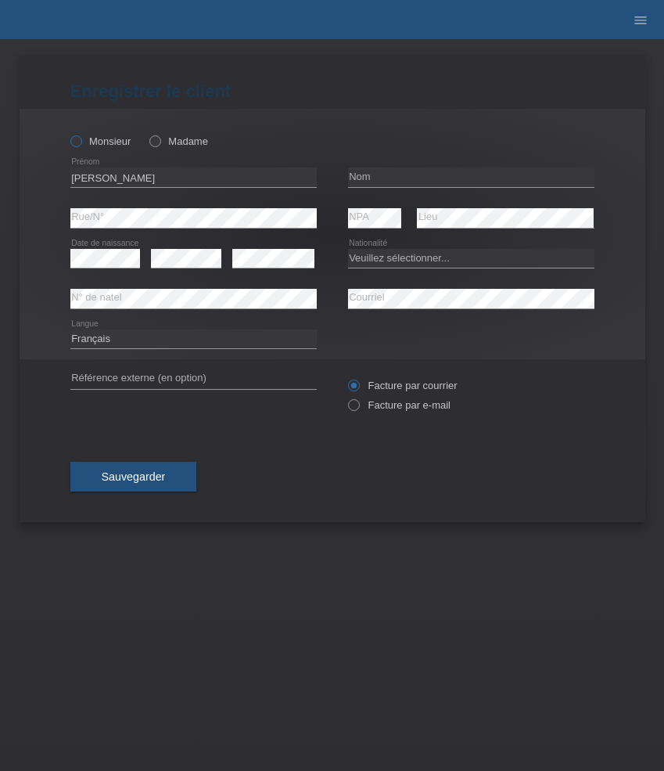
click at [81, 142] on input "Monsieur" at bounding box center [75, 140] width 10 height 10
radio input "true"
click at [398, 178] on input "text" at bounding box center [471, 177] width 246 height 20
paste input "Kühnis"
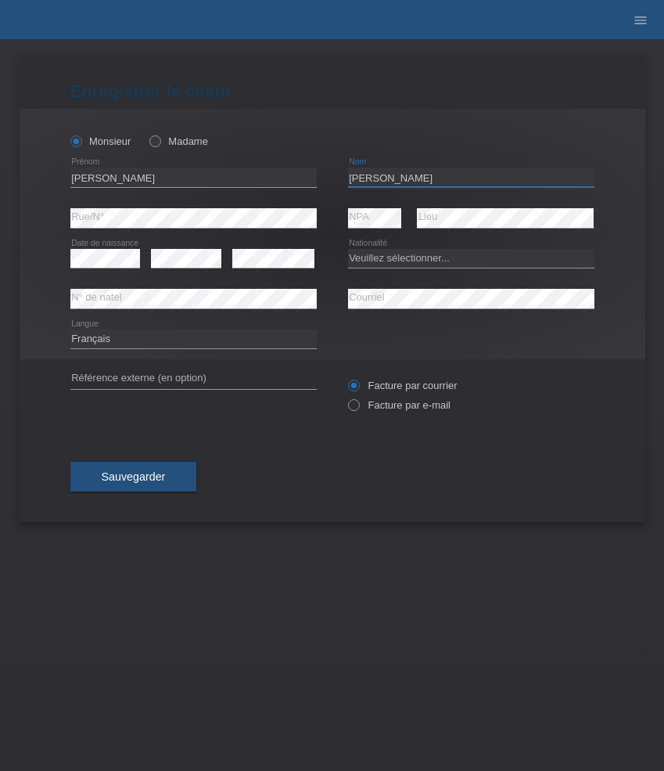
type input "Kühnis"
click at [140, 337] on select "Deutsch Français Italiano English" at bounding box center [193, 338] width 246 height 19
select select "de"
click at [70, 329] on select "Deutsch Français Italiano English" at bounding box center [193, 338] width 246 height 19
click at [420, 257] on select "Veuillez sélectionner... [GEOGRAPHIC_DATA] [GEOGRAPHIC_DATA] [GEOGRAPHIC_DATA] …" at bounding box center [471, 258] width 246 height 19
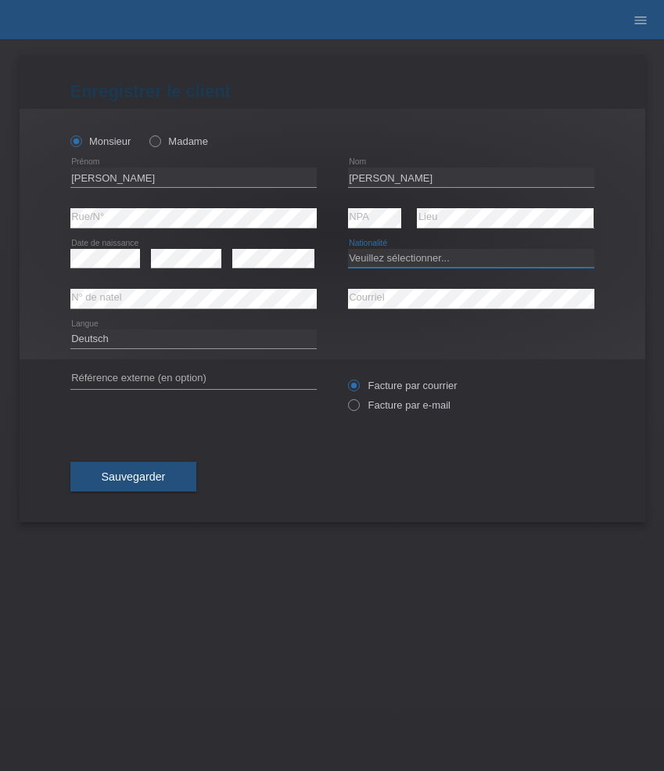
select select "CH"
click at [348, 249] on select "Veuillez sélectionner... Suisse Allemagne Autriche Liechtenstein ------------ A…" at bounding box center [471, 258] width 246 height 19
click at [380, 408] on label "Facture par e-mail" at bounding box center [399, 405] width 103 height 12
click at [358, 408] on input "Facture par e-mail" at bounding box center [353, 409] width 10 height 20
radio input "true"
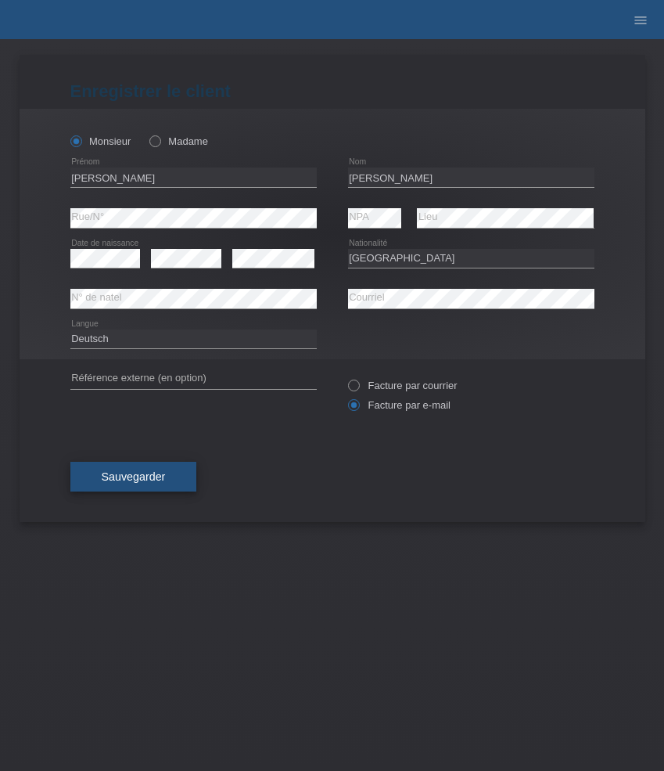
click at [181, 473] on button "Sauvegarder" at bounding box center [133, 477] width 127 height 30
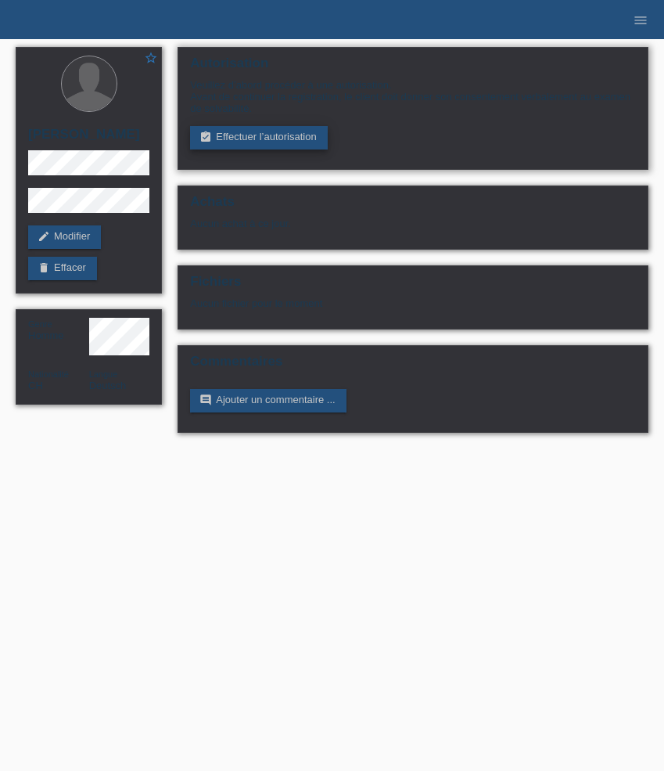
click at [273, 144] on link "assignment_turned_in Effectuer l’autorisation" at bounding box center [258, 137] width 137 height 23
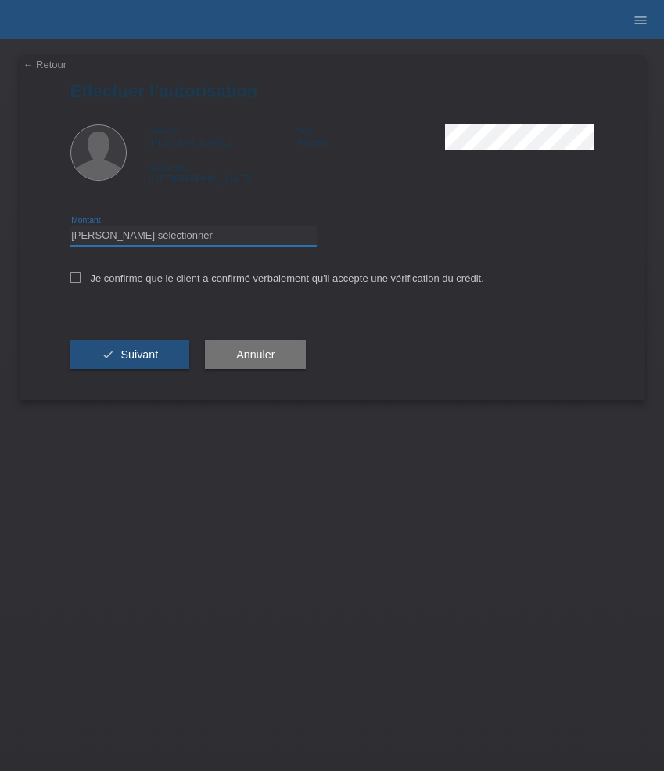
click at [227, 242] on select "Veuillez sélectionner CHF 1.00 - CHF 499.00 CHF 500.00 - CHF 1'999.00 CHF 2'000…" at bounding box center [193, 235] width 246 height 19
select select "3"
click at [70, 228] on select "Veuillez sélectionner CHF 1.00 - CHF 499.00 CHF 500.00 - CHF 1'999.00 CHF 2'000…" at bounding box center [193, 235] width 246 height 19
click at [182, 283] on label "Je confirme que le client a confirmé verbalement qu'il accepte une vérification…" at bounding box center [277, 278] width 414 height 12
click at [81, 282] on input "Je confirme que le client a confirmé verbalement qu'il accepte une vérification…" at bounding box center [75, 277] width 10 height 10
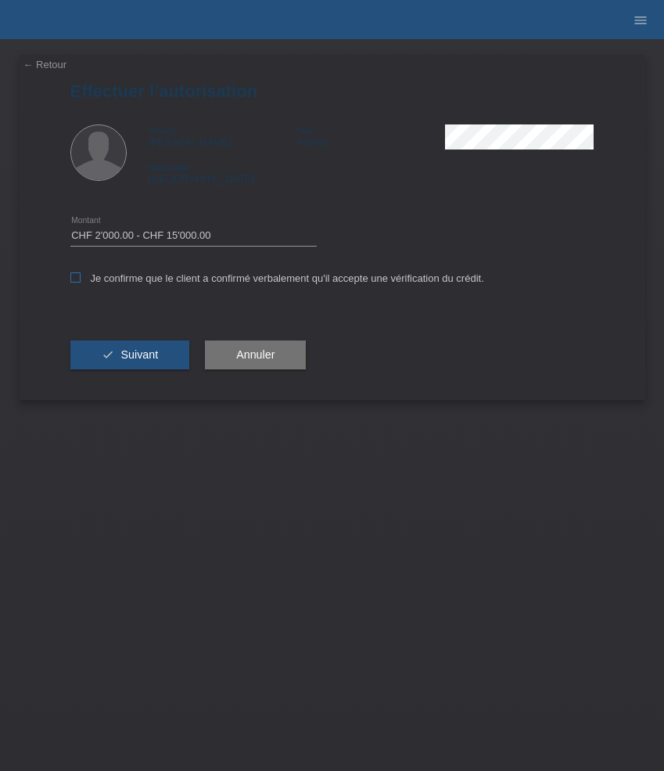
checkbox input "true"
click at [150, 345] on button "check Suivant" at bounding box center [130, 355] width 120 height 30
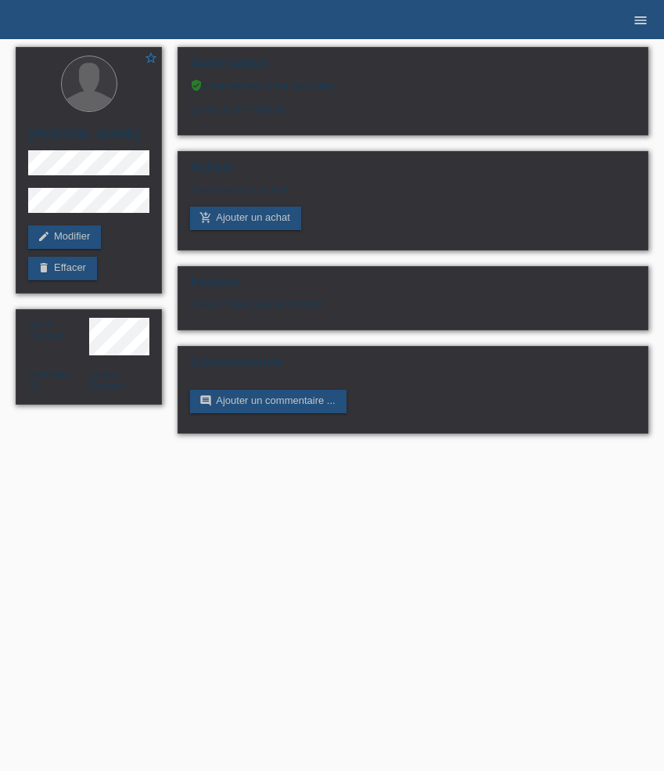
click at [648, 18] on icon "menu" at bounding box center [641, 21] width 16 height 16
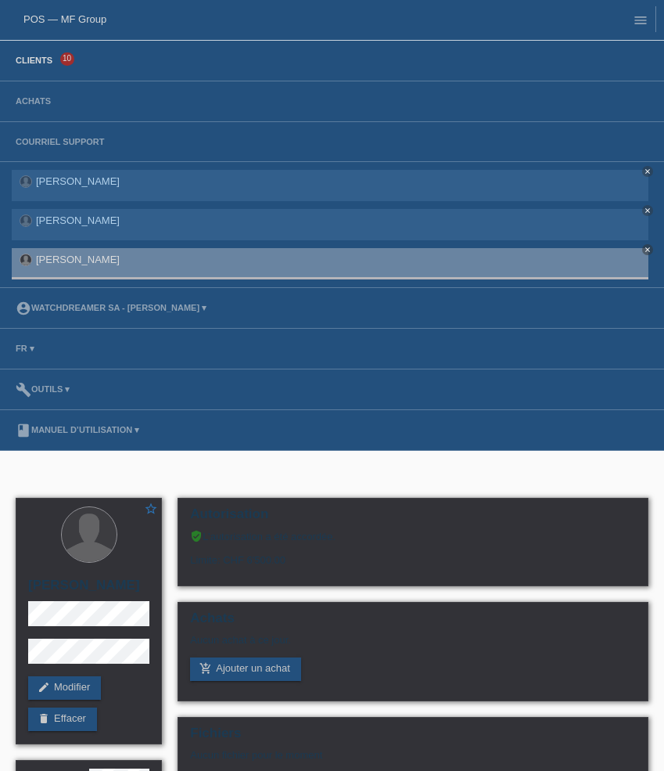
click at [41, 60] on link "Clients" at bounding box center [34, 60] width 52 height 9
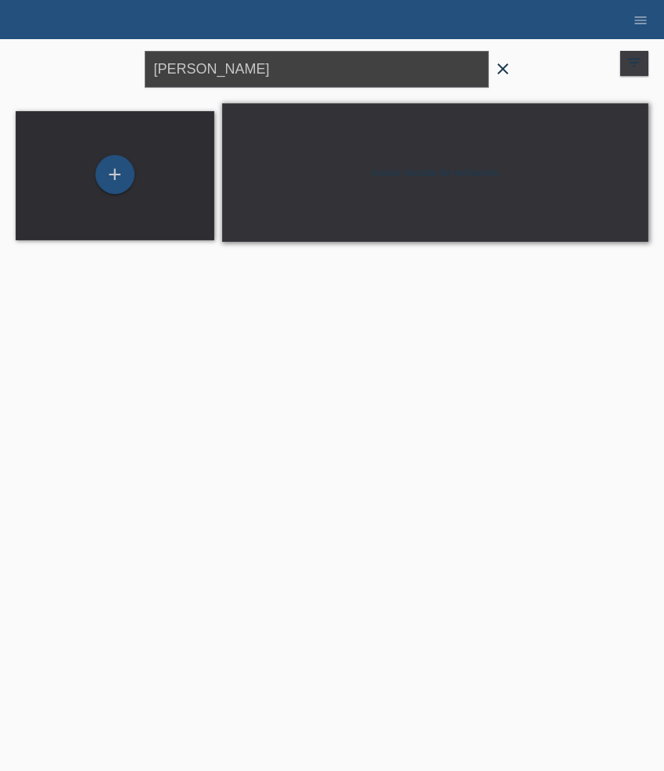
drag, startPoint x: 222, startPoint y: 74, endPoint x: 77, endPoint y: 49, distance: 147.7
click at [77, 49] on div "Tristan close filter_list view_module Afficher tous les clients star Afficher l…" at bounding box center [332, 67] width 649 height 56
paste input "Lorenz"
type input "Lorenz"
click at [114, 176] on div "+" at bounding box center [114, 174] width 39 height 39
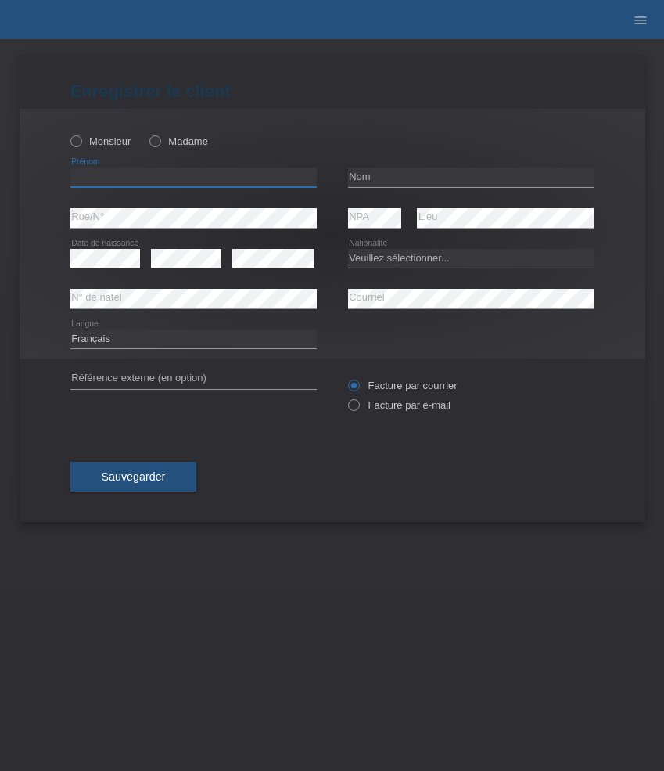
click at [172, 174] on input "text" at bounding box center [193, 177] width 246 height 20
paste input "[PERSON_NAME]"
type input "[PERSON_NAME]"
click at [392, 175] on input "text" at bounding box center [471, 177] width 246 height 20
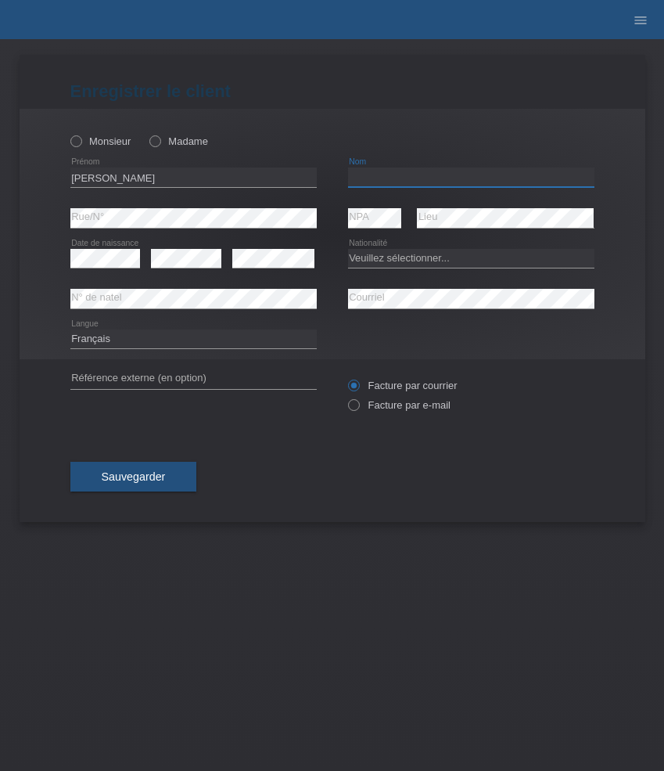
click at [392, 175] on input "text" at bounding box center [471, 177] width 246 height 20
paste input "[PERSON_NAME]"
type input "[PERSON_NAME]"
click at [374, 259] on select "Veuillez sélectionner... [GEOGRAPHIC_DATA] [GEOGRAPHIC_DATA] [GEOGRAPHIC_DATA] …" at bounding box center [471, 258] width 246 height 19
select select "CH"
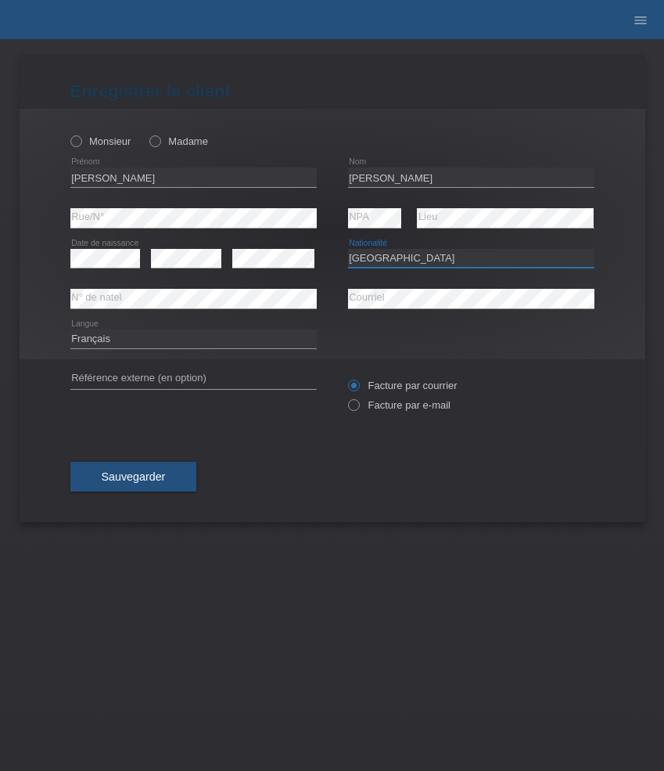
click at [348, 249] on select "Veuillez sélectionner... [GEOGRAPHIC_DATA] [GEOGRAPHIC_DATA] [GEOGRAPHIC_DATA] …" at bounding box center [471, 258] width 246 height 19
click at [141, 308] on icon at bounding box center [193, 308] width 246 height 1
click at [239, 341] on select "Deutsch Français Italiano English" at bounding box center [193, 338] width 246 height 19
select select "de"
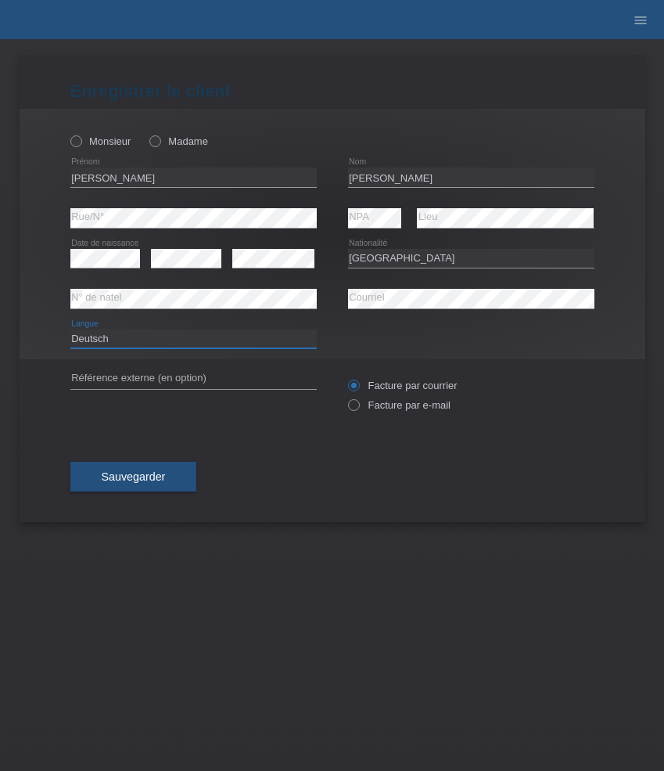
click at [70, 329] on select "Deutsch Français Italiano English" at bounding box center [193, 338] width 246 height 19
click at [115, 142] on label "Monsieur" at bounding box center [100, 141] width 61 height 12
click at [81, 142] on input "Monsieur" at bounding box center [75, 140] width 10 height 10
radio input "true"
click at [417, 405] on label "Facture par e-mail" at bounding box center [399, 405] width 103 height 12
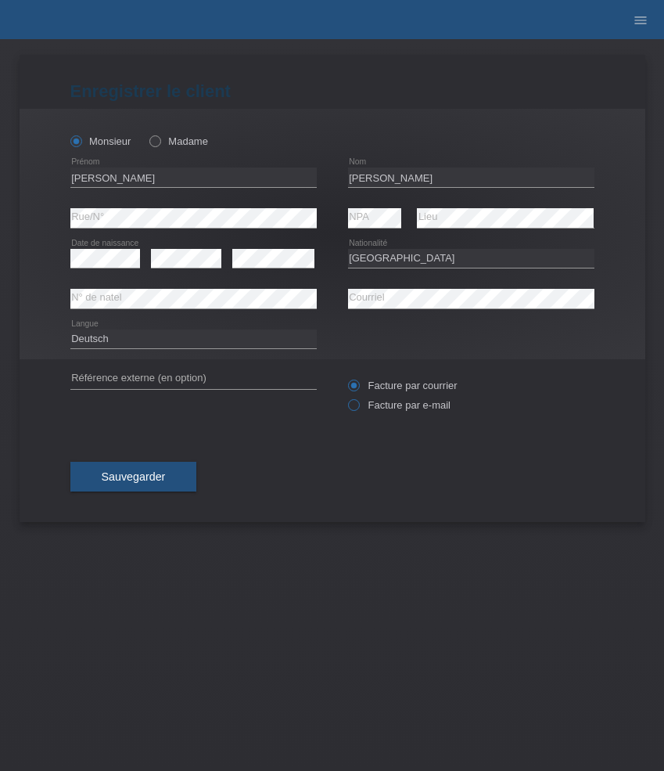
click at [358, 405] on input "Facture par e-mail" at bounding box center [353, 409] width 10 height 20
radio input "true"
click at [156, 477] on span "Sauvegarder" at bounding box center [134, 476] width 64 height 13
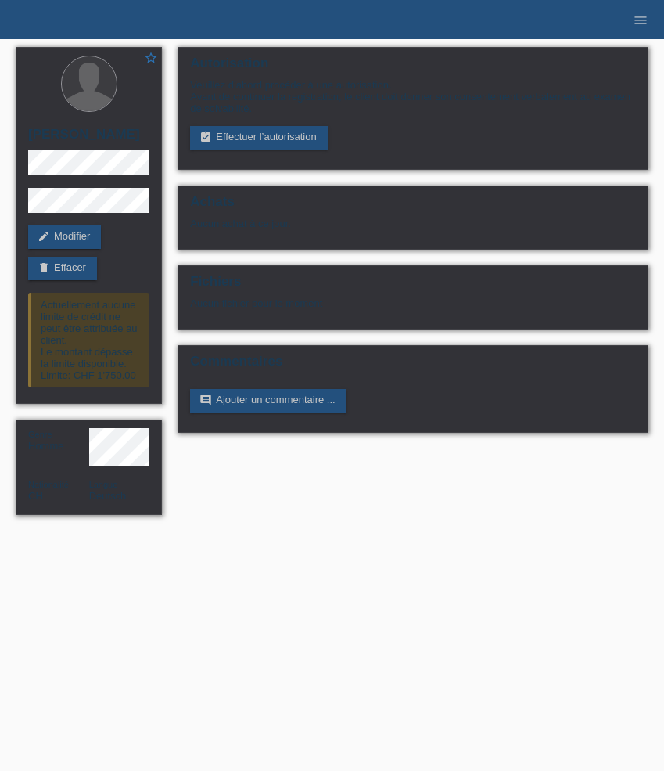
click at [656, 13] on li "menu" at bounding box center [640, 20] width 31 height 40
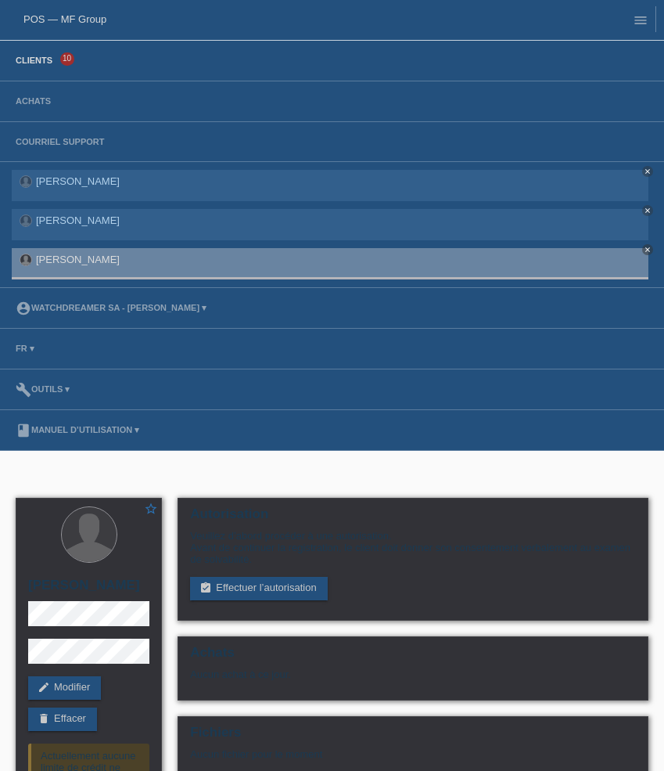
click at [25, 63] on link "Clients" at bounding box center [34, 60] width 52 height 9
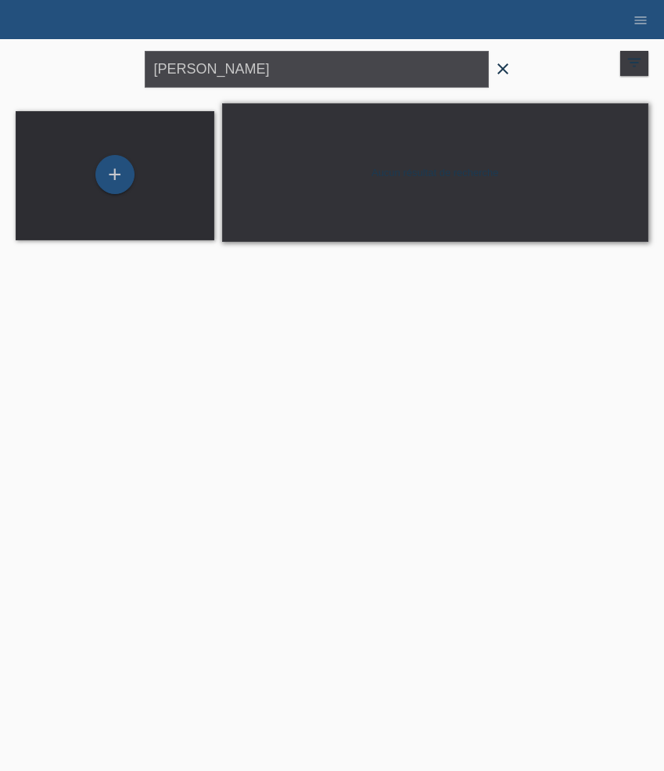
drag, startPoint x: 505, startPoint y: 69, endPoint x: 416, endPoint y: 82, distance: 89.4
click at [505, 69] on icon "close" at bounding box center [503, 68] width 19 height 19
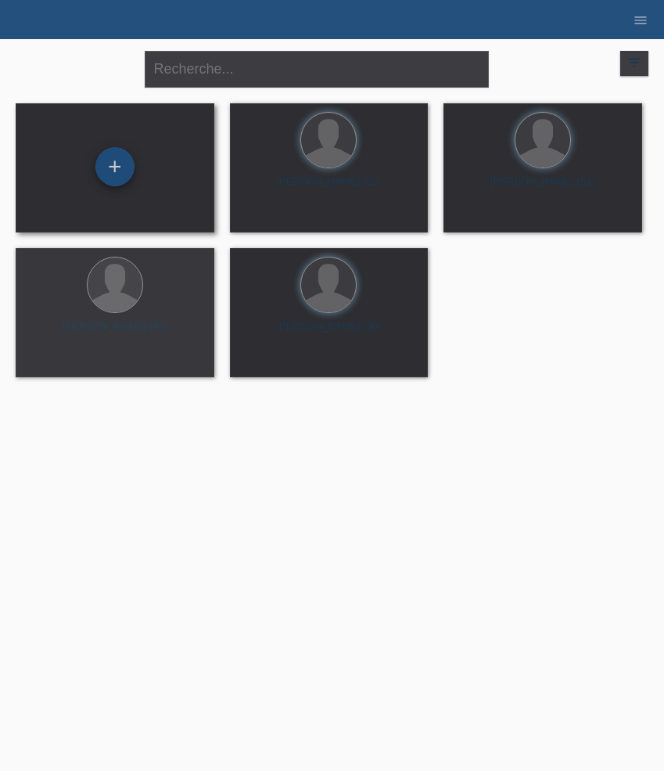
click at [122, 171] on div "+" at bounding box center [114, 166] width 39 height 39
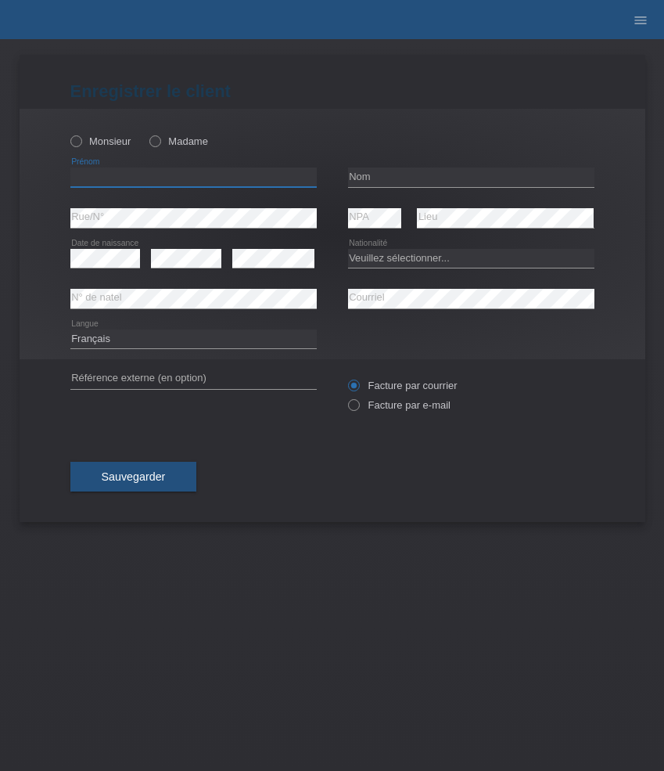
click at [135, 179] on input "text" at bounding box center [193, 177] width 246 height 20
paste input "[PERSON_NAME]"
type input "[PERSON_NAME]"
click at [109, 146] on label "Monsieur" at bounding box center [100, 141] width 61 height 12
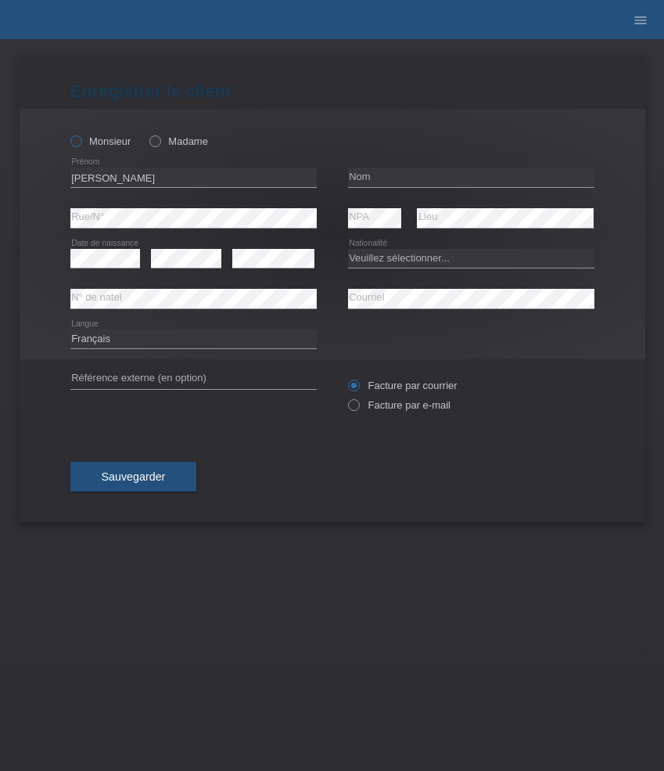
click at [81, 146] on input "Monsieur" at bounding box center [75, 140] width 10 height 10
radio input "true"
click at [379, 175] on input "text" at bounding box center [471, 177] width 246 height 20
paste input "Galvan"
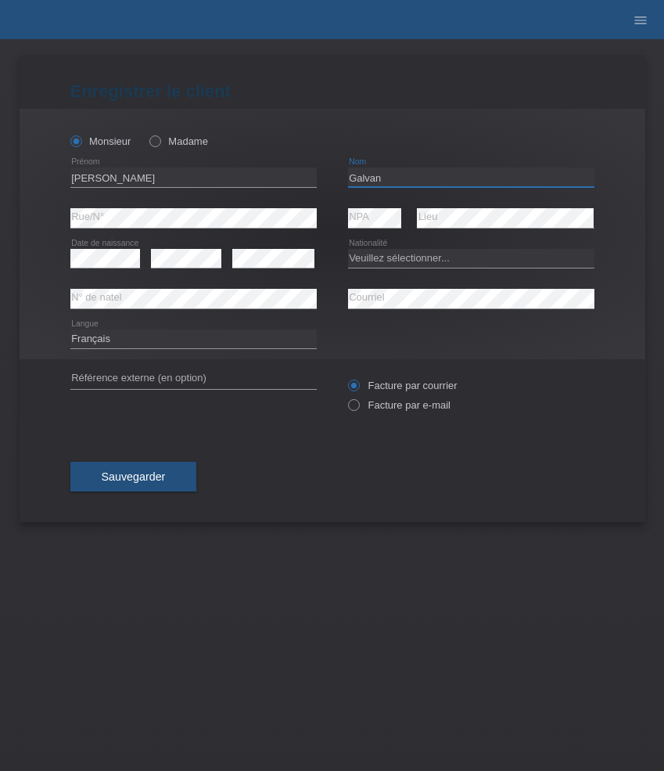
type input "Galvan"
click at [402, 246] on div "Veuillez sélectionner... Suisse Allemagne Autriche Liechtenstein ------------ A…" at bounding box center [471, 259] width 246 height 40
click at [402, 254] on select "Veuillez sélectionner... Suisse Allemagne Autriche Liechtenstein ------------ A…" at bounding box center [471, 258] width 246 height 19
select select "CH"
click at [348, 249] on select "Veuillez sélectionner... Suisse Allemagne Autriche Liechtenstein ------------ A…" at bounding box center [471, 258] width 246 height 19
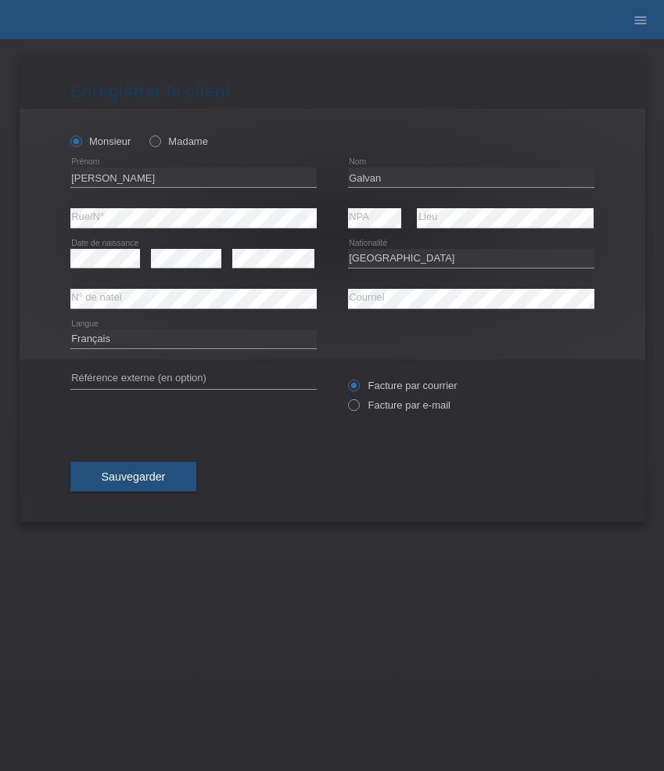
click at [157, 353] on div "Deutsch Français Italiano English error Langue" at bounding box center [193, 339] width 246 height 40
click at [160, 342] on select "Deutsch Français Italiano English" at bounding box center [193, 338] width 246 height 19
select select "it"
click at [70, 329] on select "Deutsch Français Italiano English" at bounding box center [193, 338] width 246 height 19
click at [387, 405] on label "Facture par e-mail" at bounding box center [399, 405] width 103 height 12
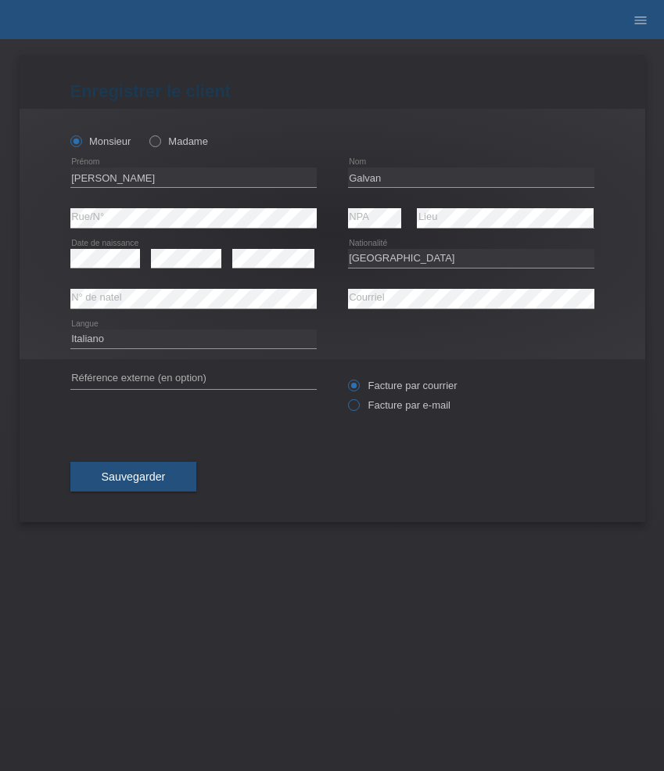
click at [358, 405] on input "Facture par e-mail" at bounding box center [353, 409] width 10 height 20
radio input "true"
click at [150, 477] on span "Sauvegarder" at bounding box center [134, 476] width 64 height 13
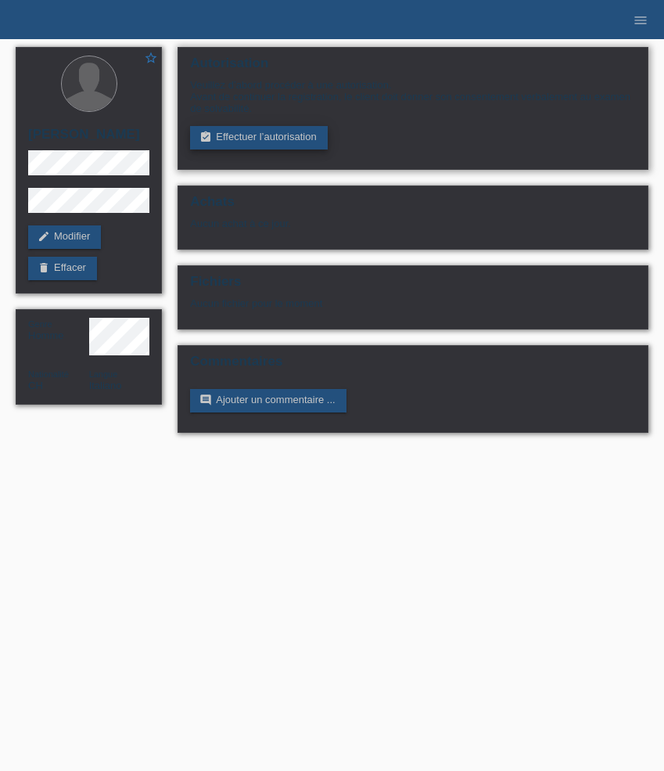
click at [281, 139] on link "assignment_turned_in Effectuer l’autorisation" at bounding box center [258, 137] width 137 height 23
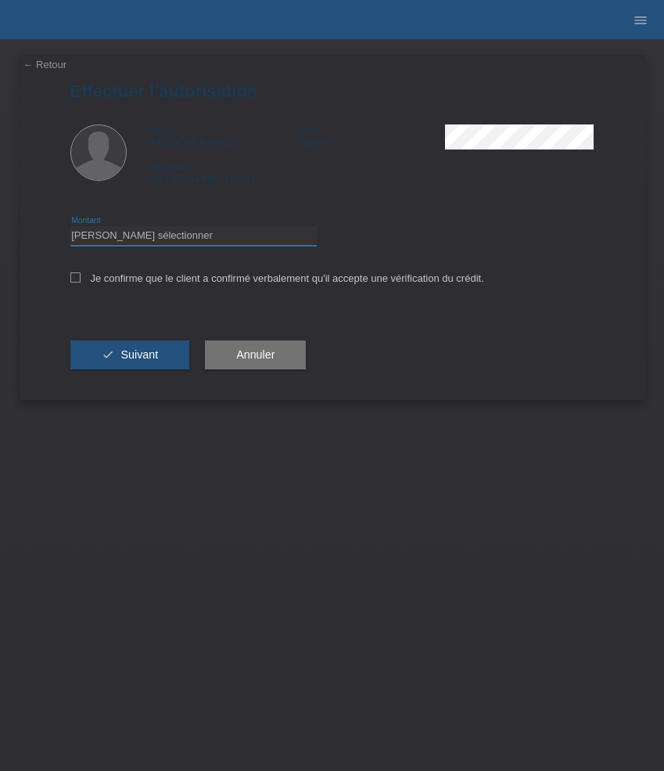
click at [218, 234] on select "Veuillez sélectionner CHF 1.00 - CHF 499.00 CHF 500.00 - CHF 1'999.00 CHF 2'000…" at bounding box center [193, 235] width 246 height 19
select select "3"
click at [70, 228] on select "Veuillez sélectionner CHF 1.00 - CHF 499.00 CHF 500.00 - CHF 1'999.00 CHF 2'000…" at bounding box center [193, 235] width 246 height 19
click at [220, 281] on label "Je confirme que le client a confirmé verbalement qu'il accepte une vérification…" at bounding box center [277, 278] width 414 height 12
click at [81, 281] on input "Je confirme que le client a confirmé verbalement qu'il accepte une vérification…" at bounding box center [75, 277] width 10 height 10
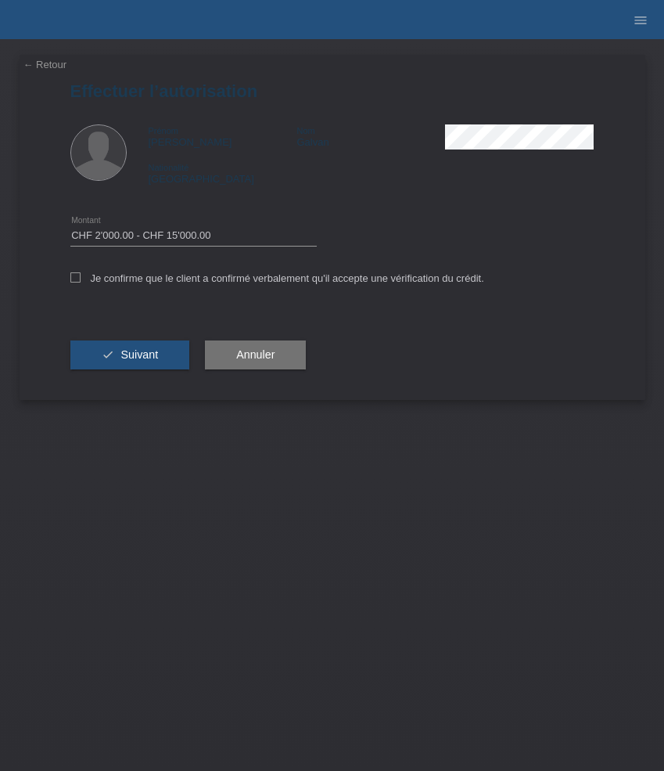
checkbox input "true"
click at [150, 358] on span "Suivant" at bounding box center [140, 354] width 38 height 13
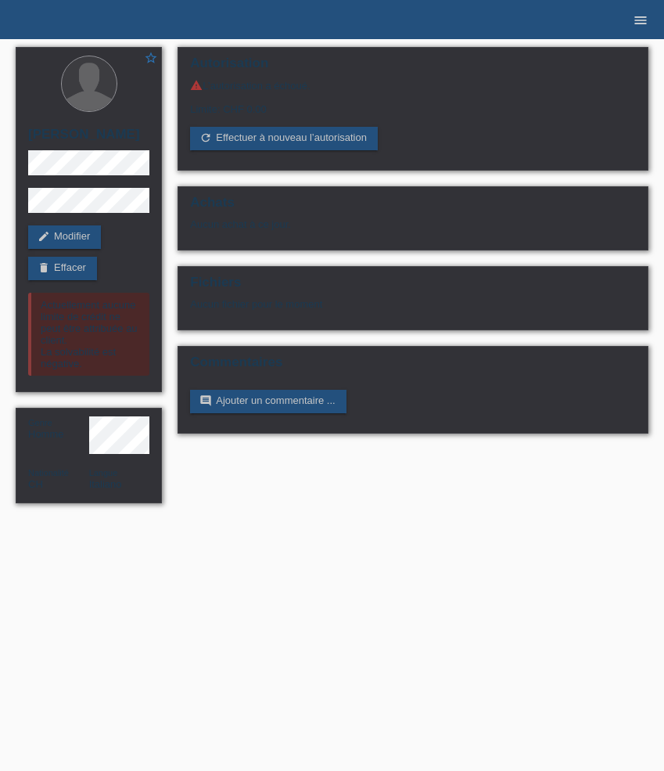
click at [637, 19] on icon "menu" at bounding box center [641, 21] width 16 height 16
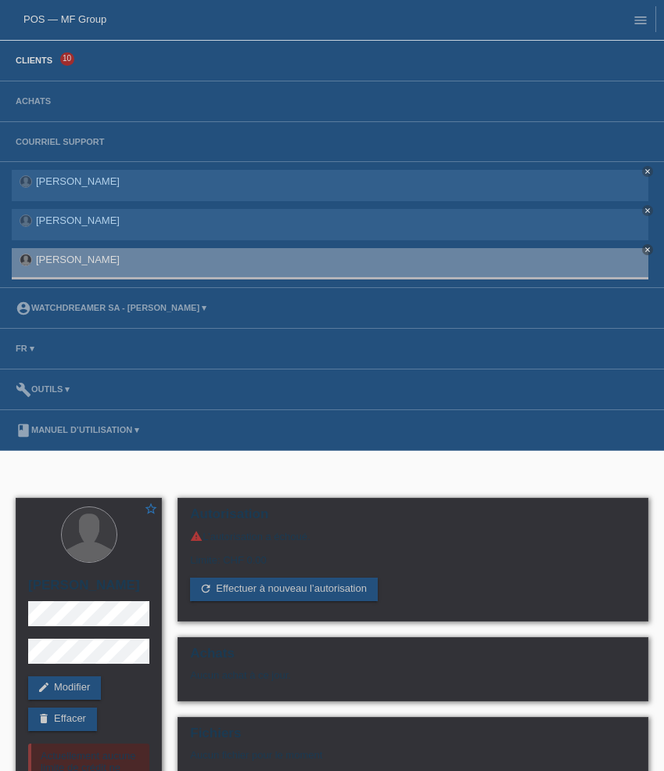
click at [26, 59] on link "Clients" at bounding box center [34, 60] width 52 height 9
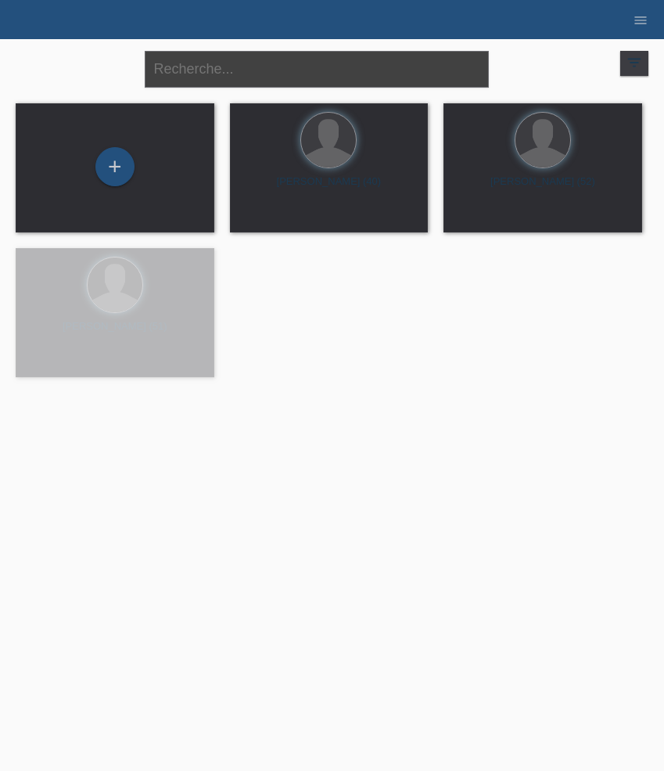
click at [277, 79] on input "text" at bounding box center [317, 69] width 344 height 37
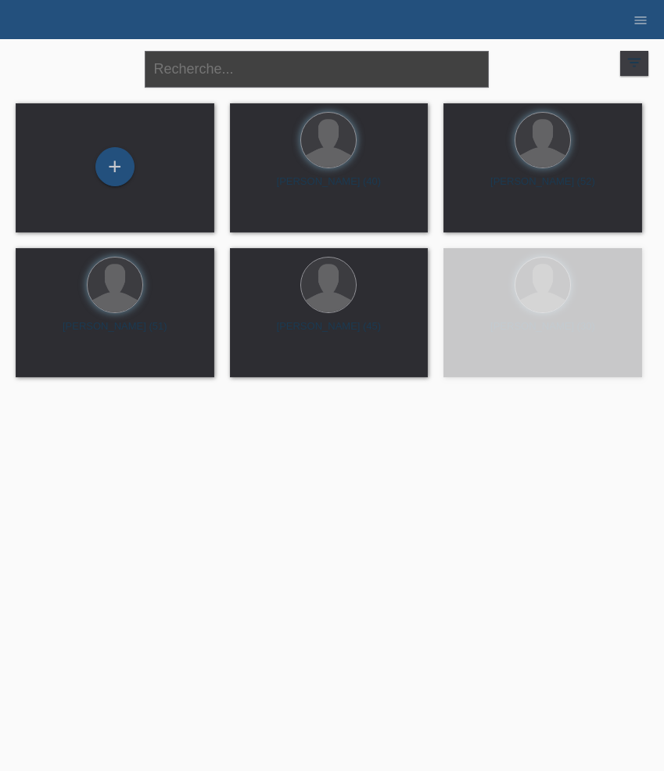
paste input "Jasari"
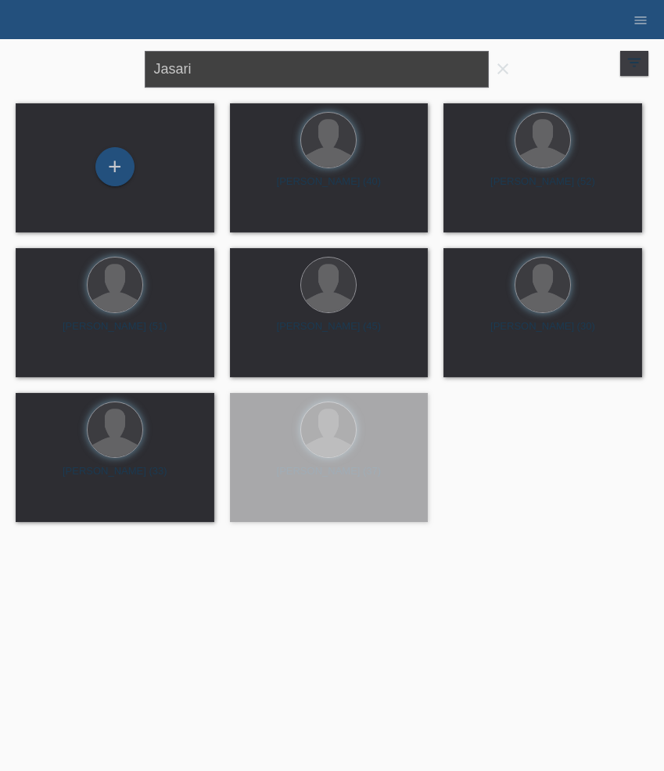
type input "Jasari"
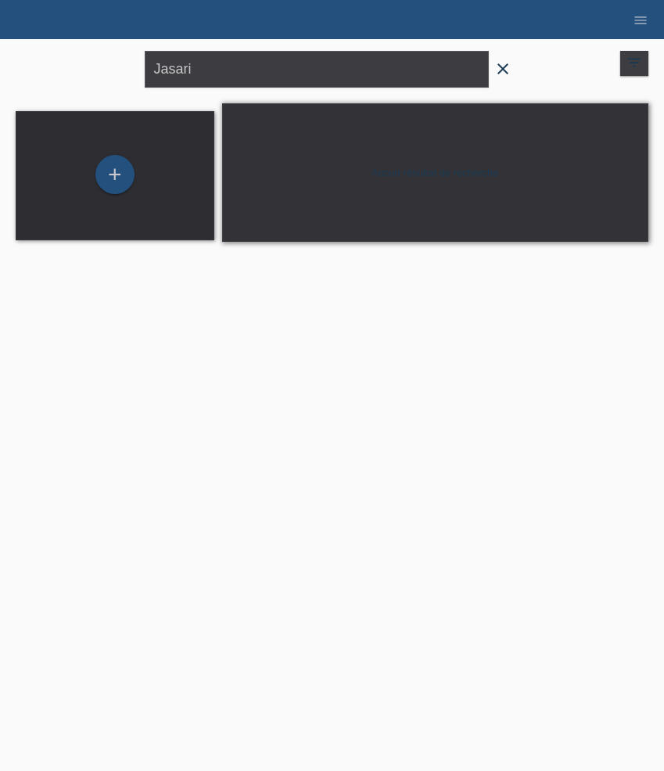
click at [498, 68] on icon "close" at bounding box center [503, 68] width 19 height 19
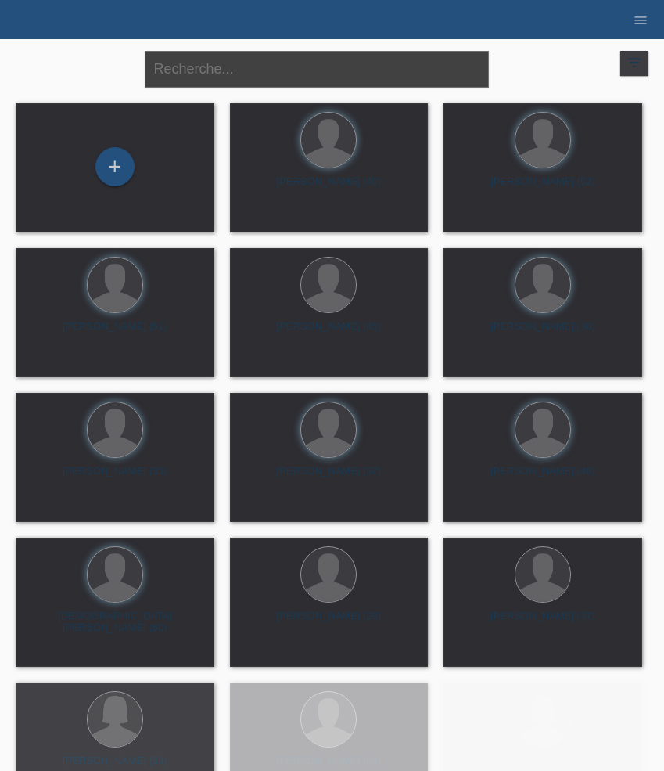
click at [228, 81] on input "text" at bounding box center [317, 69] width 344 height 37
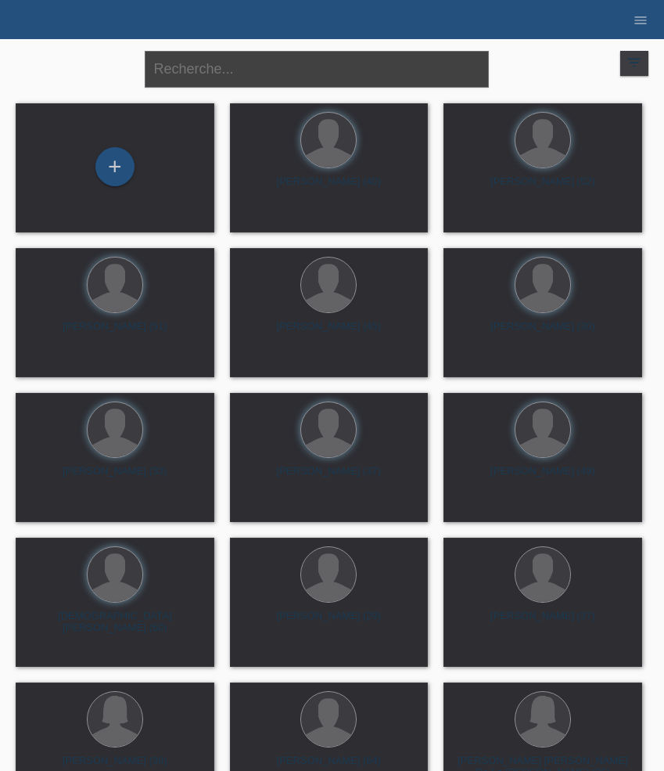
paste input "Bekim"
type input "Bekim"
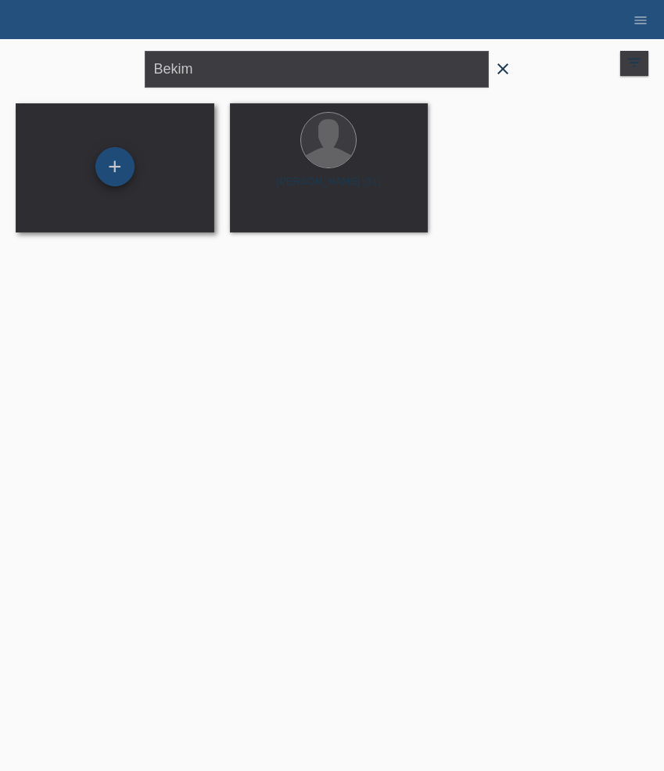
click at [113, 166] on div "+" at bounding box center [114, 166] width 39 height 39
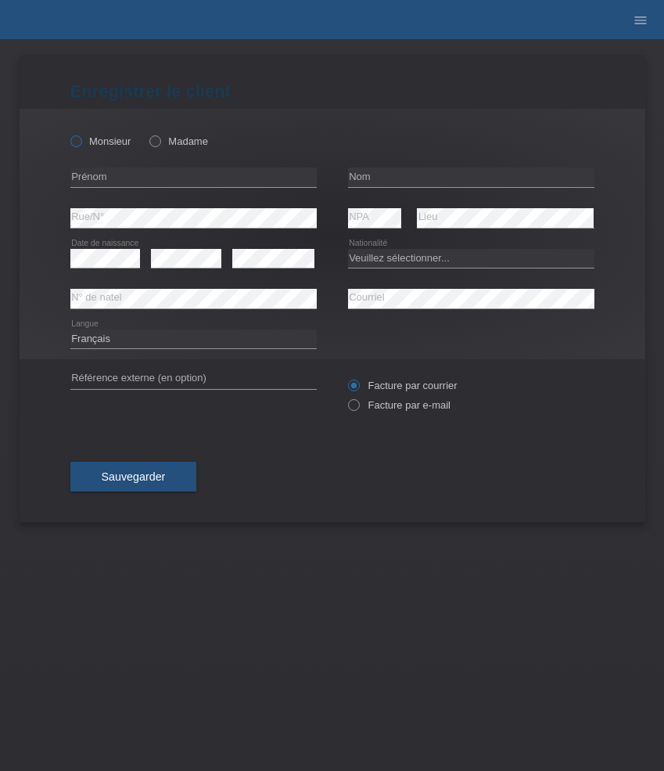
click at [102, 139] on label "Monsieur" at bounding box center [100, 141] width 61 height 12
click at [81, 139] on input "Monsieur" at bounding box center [75, 140] width 10 height 10
radio input "true"
click at [128, 172] on input "text" at bounding box center [193, 177] width 246 height 20
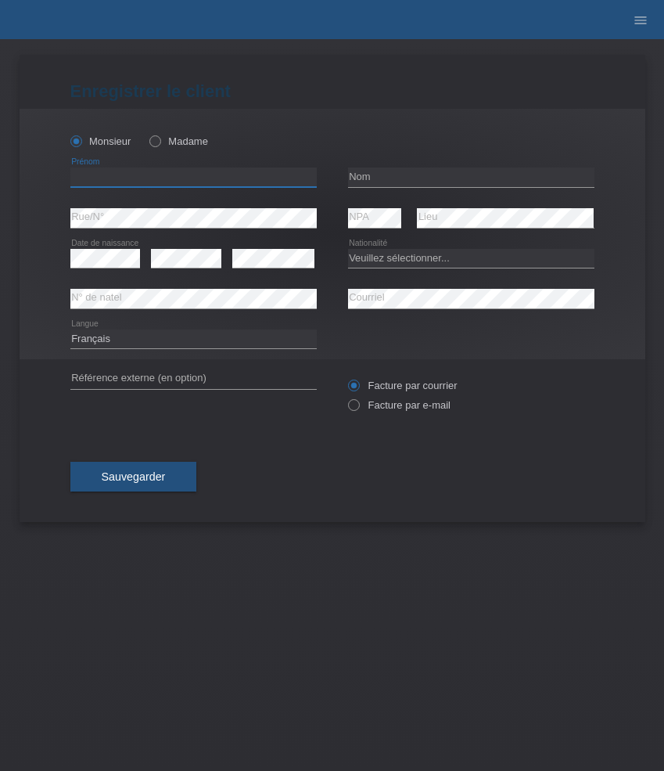
paste input "Bekim"
type input "Bekim"
click at [378, 175] on input "text" at bounding box center [471, 177] width 246 height 20
paste input "Jasari"
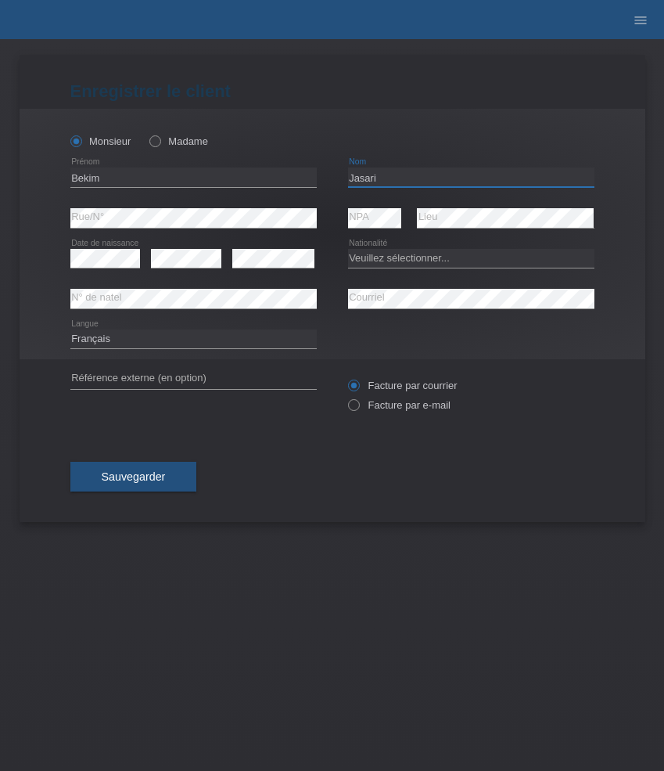
type input "Jasari"
click at [436, 258] on select "Veuillez sélectionner... Suisse Allemagne Autriche Liechtenstein ------------ A…" at bounding box center [471, 258] width 246 height 19
select select "CH"
click at [348, 249] on select "Veuillez sélectionner... Suisse Allemagne Autriche Liechtenstein ------------ A…" at bounding box center [471, 258] width 246 height 19
click at [419, 408] on label "Facture par e-mail" at bounding box center [399, 405] width 103 height 12
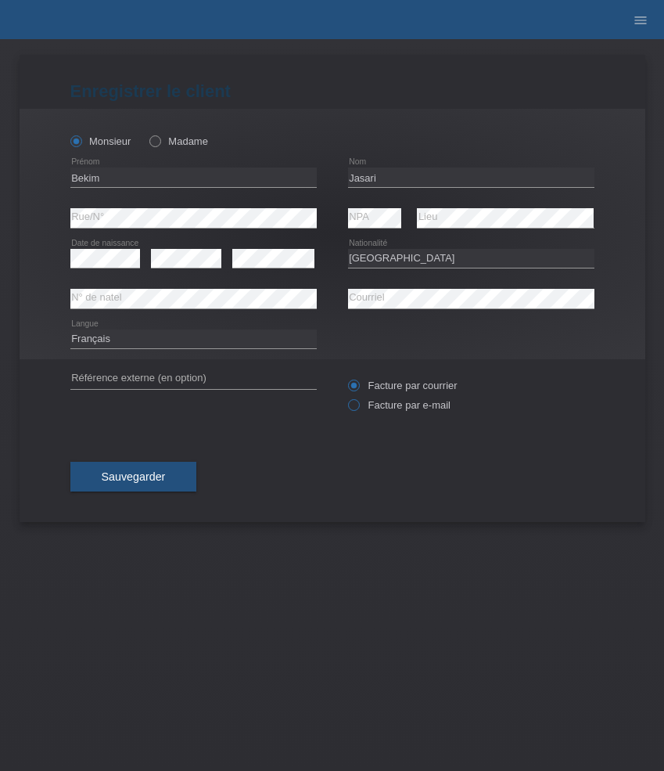
click at [358, 408] on input "Facture par e-mail" at bounding box center [353, 409] width 10 height 20
radio input "true"
click at [132, 477] on span "Sauvegarder" at bounding box center [134, 476] width 64 height 13
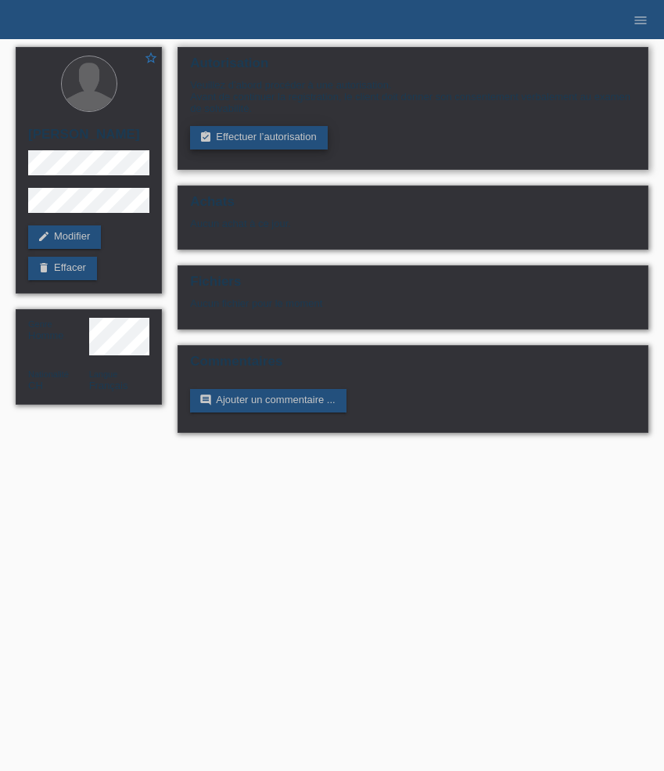
click at [274, 142] on link "assignment_turned_in Effectuer l’autorisation" at bounding box center [258, 137] width 137 height 23
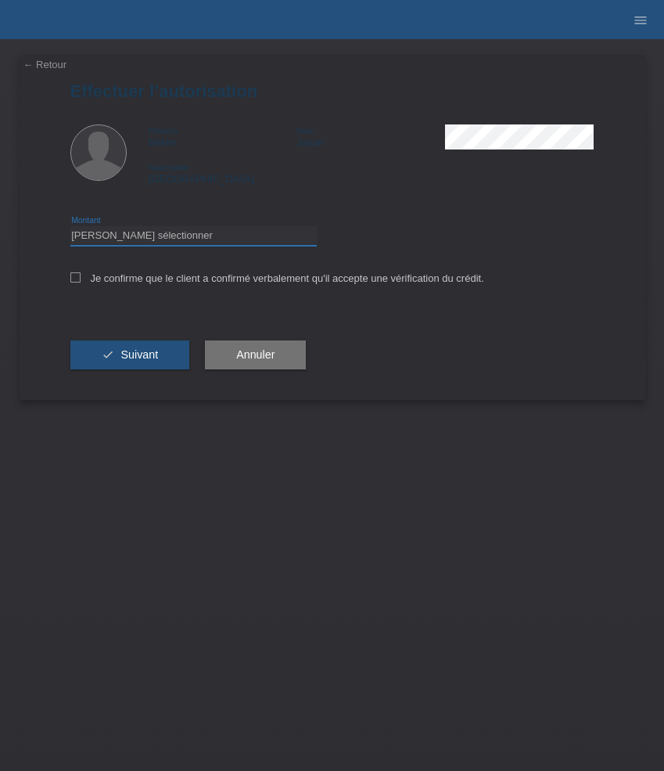
click at [242, 236] on select "Veuillez sélectionner CHF 1.00 - CHF 499.00 CHF 500.00 - CHF 1'999.00 CHF 2'000…" at bounding box center [193, 235] width 246 height 19
select select "3"
click at [70, 228] on select "Veuillez sélectionner CHF 1.00 - CHF 499.00 CHF 500.00 - CHF 1'999.00 CHF 2'000…" at bounding box center [193, 235] width 246 height 19
click at [253, 275] on label "Je confirme que le client a confirmé verbalement qu'il accepte une vérification…" at bounding box center [277, 278] width 414 height 12
click at [81, 275] on input "Je confirme que le client a confirmé verbalement qu'il accepte une vérification…" at bounding box center [75, 277] width 10 height 10
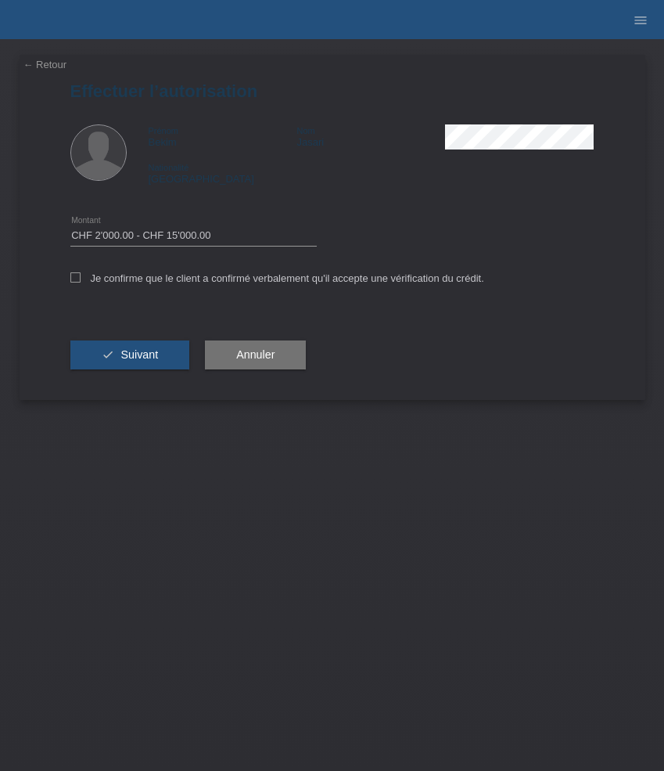
checkbox input "true"
click at [145, 354] on span "Suivant" at bounding box center [140, 354] width 38 height 13
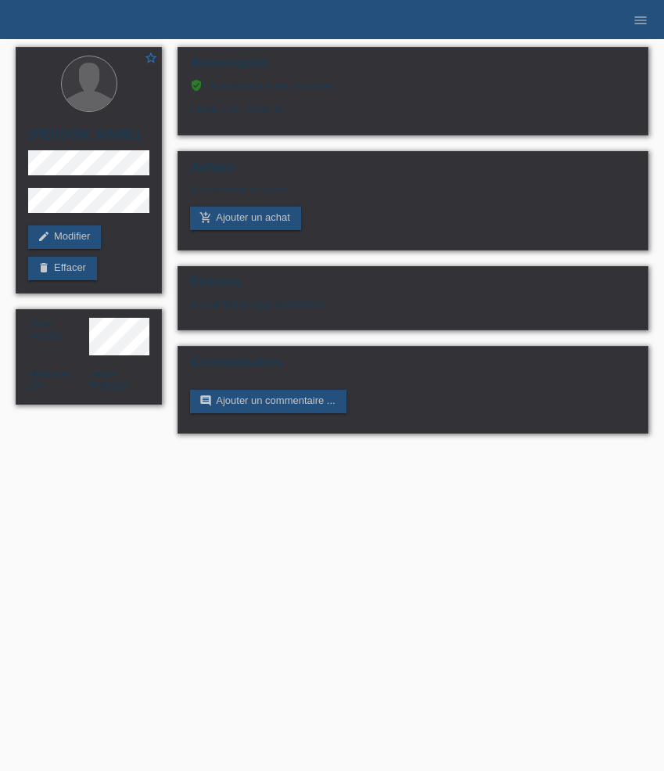
click at [631, 29] on li "menu" at bounding box center [640, 20] width 31 height 40
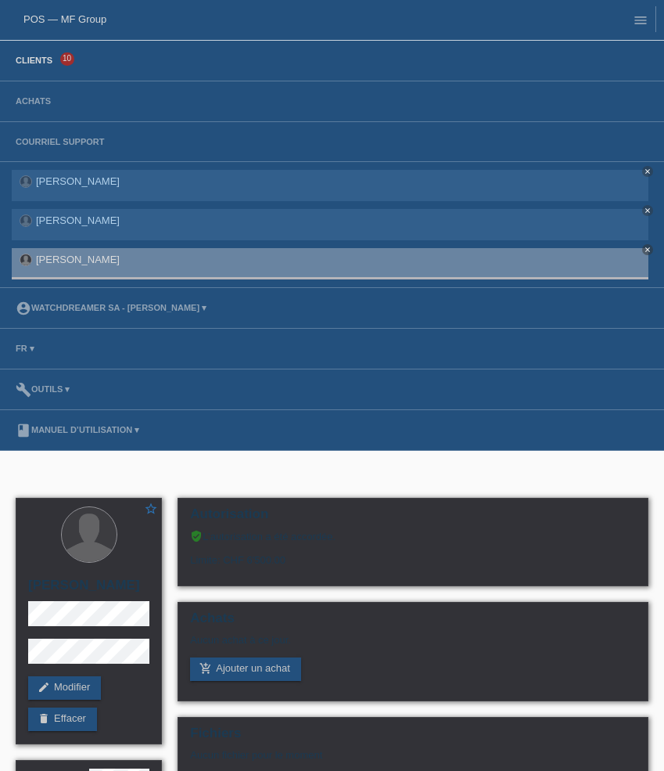
click at [46, 60] on link "Clients" at bounding box center [34, 60] width 52 height 9
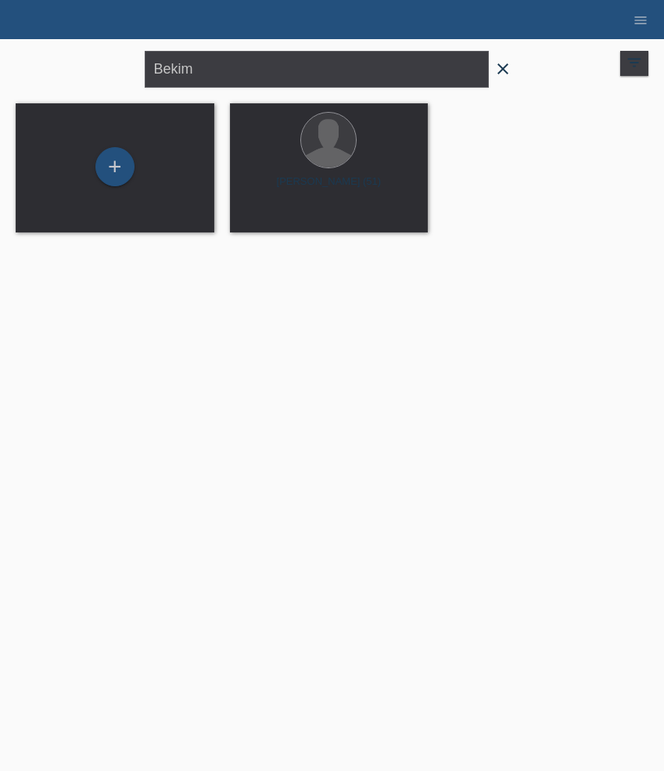
click at [508, 70] on icon "close" at bounding box center [503, 68] width 19 height 19
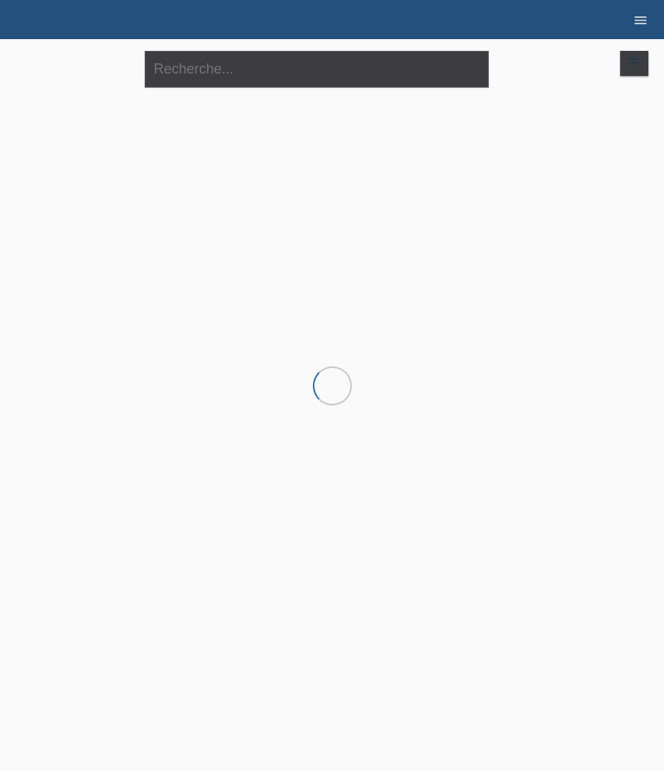
click at [643, 20] on icon "menu" at bounding box center [641, 21] width 16 height 16
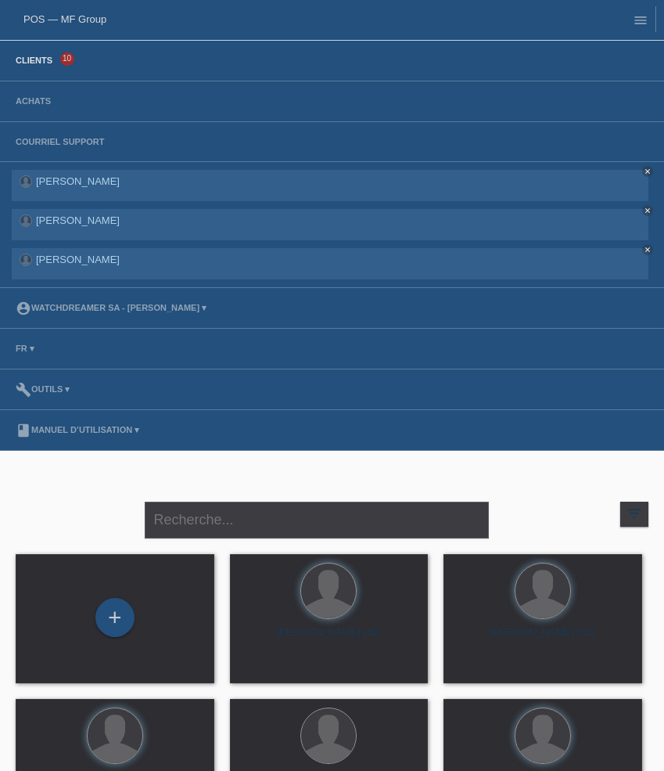
click at [30, 60] on link "Clients" at bounding box center [34, 60] width 52 height 9
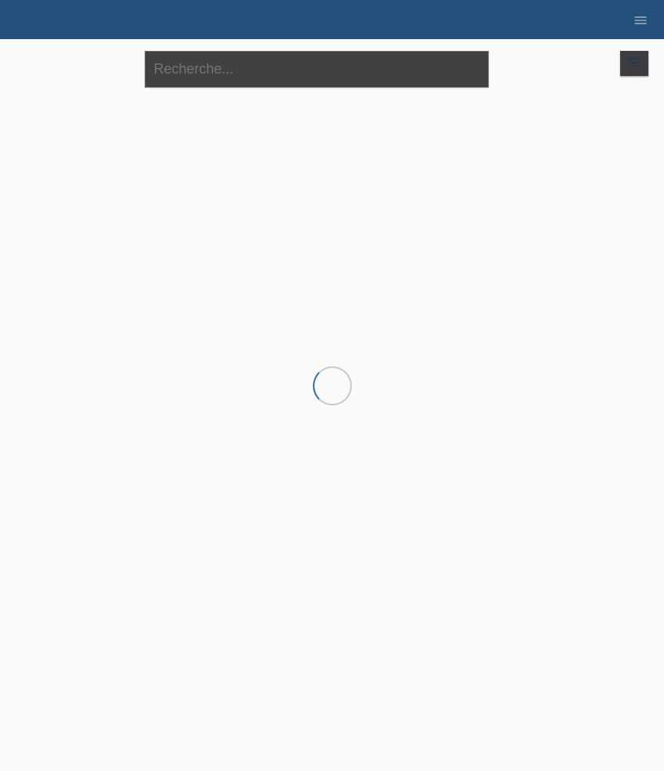
click at [216, 78] on input "text" at bounding box center [317, 69] width 344 height 37
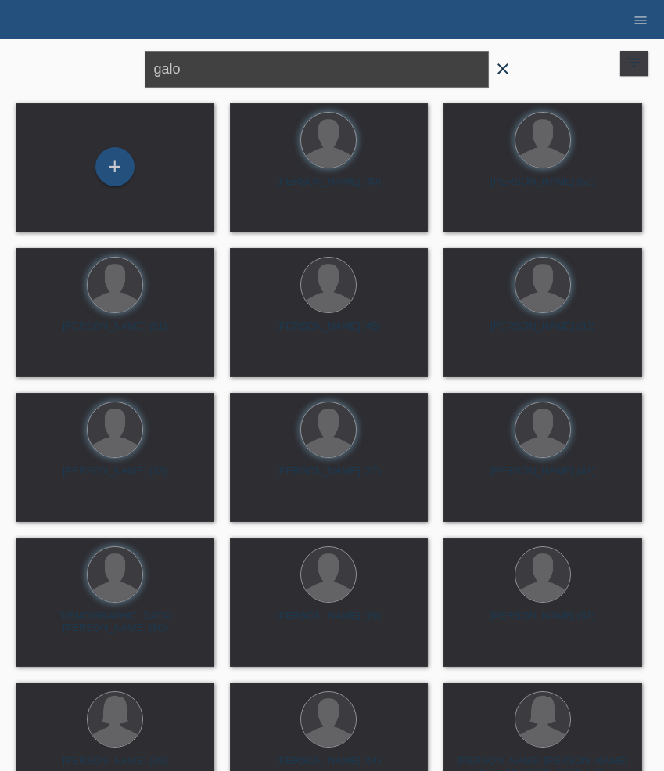
drag, startPoint x: 205, startPoint y: 66, endPoint x: 53, endPoint y: 58, distance: 152.0
click at [65, 58] on div "galo close filter_list view_module Afficher tous les clients star Afficher les …" at bounding box center [332, 67] width 649 height 56
paste input "Gal"
type input "Gallo"
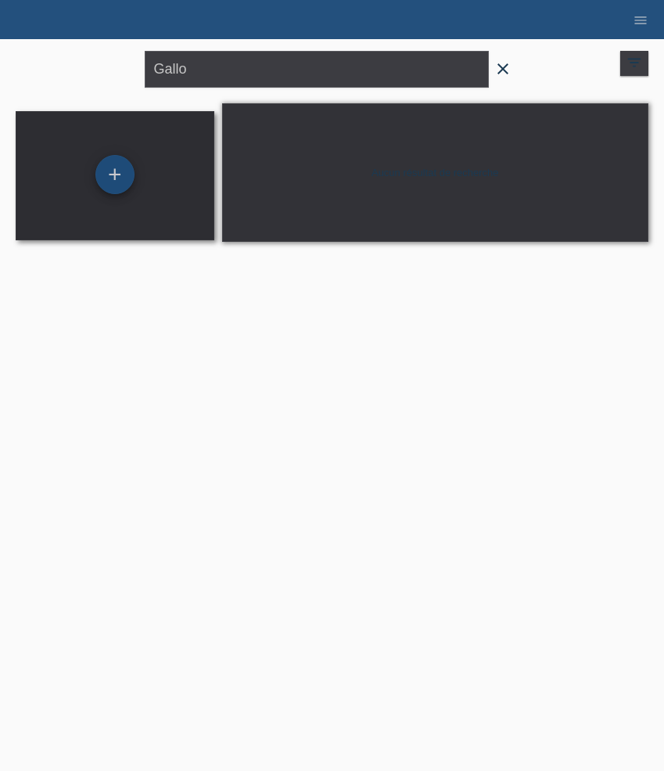
click at [118, 176] on div "+" at bounding box center [114, 174] width 39 height 39
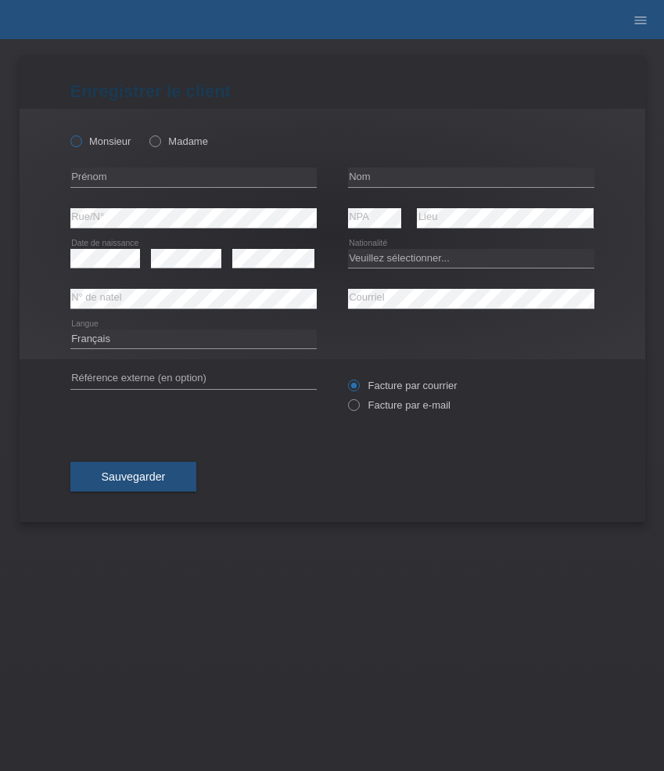
click at [113, 142] on label "Monsieur" at bounding box center [100, 141] width 61 height 12
click at [81, 142] on input "Monsieur" at bounding box center [75, 140] width 10 height 10
radio input "true"
click at [168, 176] on input "text" at bounding box center [193, 177] width 246 height 20
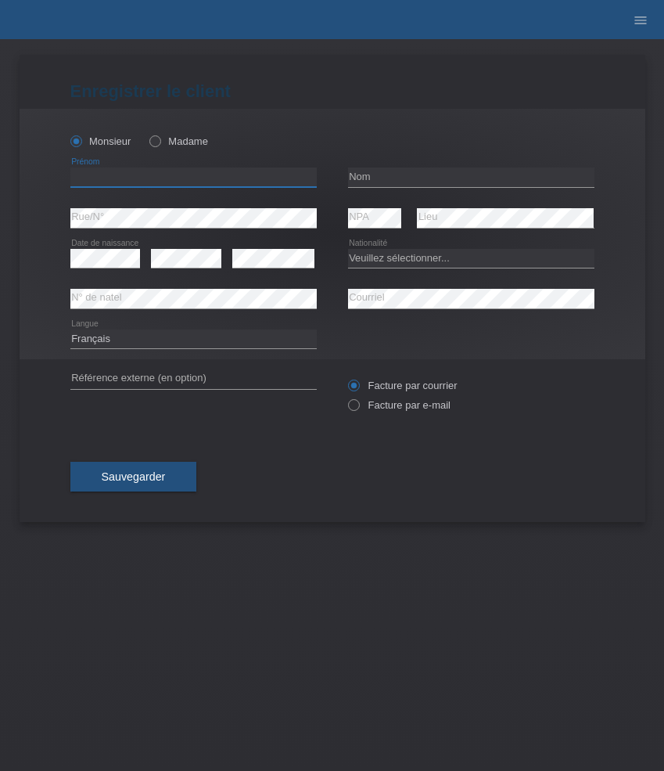
paste input "[PERSON_NAME]"
type input "[PERSON_NAME]"
click at [396, 180] on input "text" at bounding box center [471, 177] width 246 height 20
paste input "Gallo"
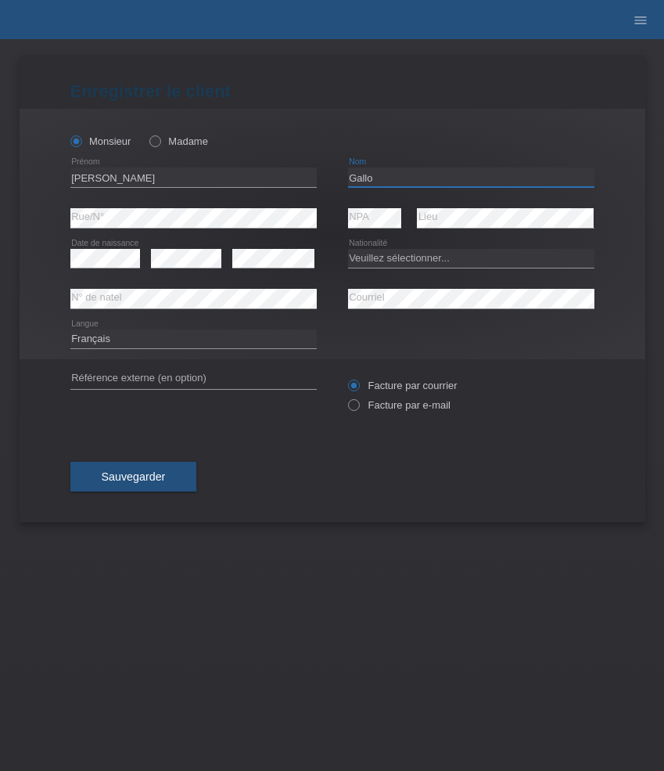
type input "Gallo"
click at [421, 259] on select "Veuillez sélectionner... Suisse Allemagne Autriche Liechtenstein ------------ A…" at bounding box center [471, 258] width 246 height 19
click at [159, 340] on select "Deutsch Français Italiano English" at bounding box center [193, 338] width 246 height 19
select select "de"
click at [70, 329] on select "Deutsch Français Italiano English" at bounding box center [193, 338] width 246 height 19
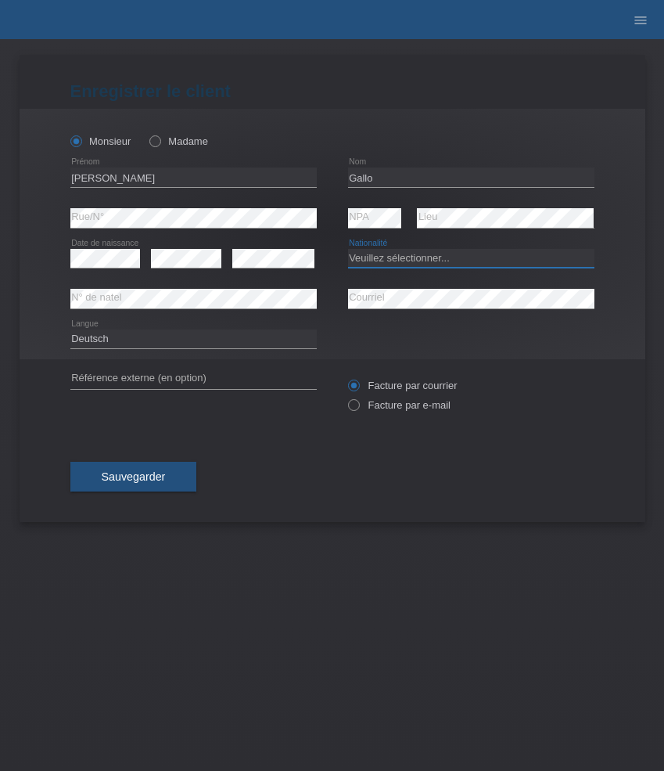
click at [394, 257] on select "Veuillez sélectionner... Suisse Allemagne Autriche Liechtenstein ------------ A…" at bounding box center [471, 258] width 246 height 19
select select "IT"
click at [348, 249] on select "Veuillez sélectionner... Suisse Allemagne Autriche Liechtenstein ------------ A…" at bounding box center [471, 258] width 246 height 19
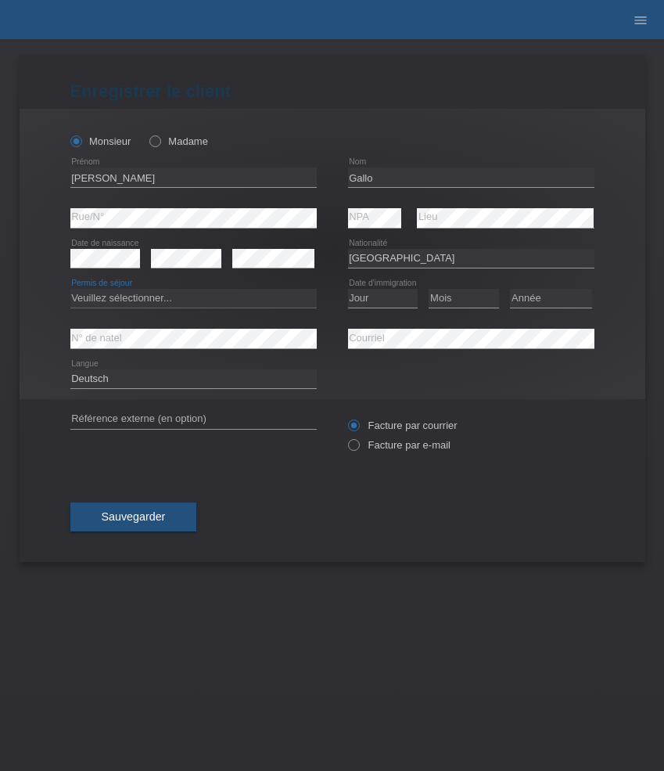
click at [240, 296] on select "Veuillez sélectionner... C B B - Statut de réfugié Autre" at bounding box center [193, 298] width 246 height 19
select select "C"
click at [70, 290] on select "Veuillez sélectionner... C B B - Statut de réfugié Autre" at bounding box center [193, 298] width 246 height 19
click at [391, 298] on select "Jour 01 02 03 04 05 06 07 08 09 10 11" at bounding box center [383, 298] width 70 height 19
select select "28"
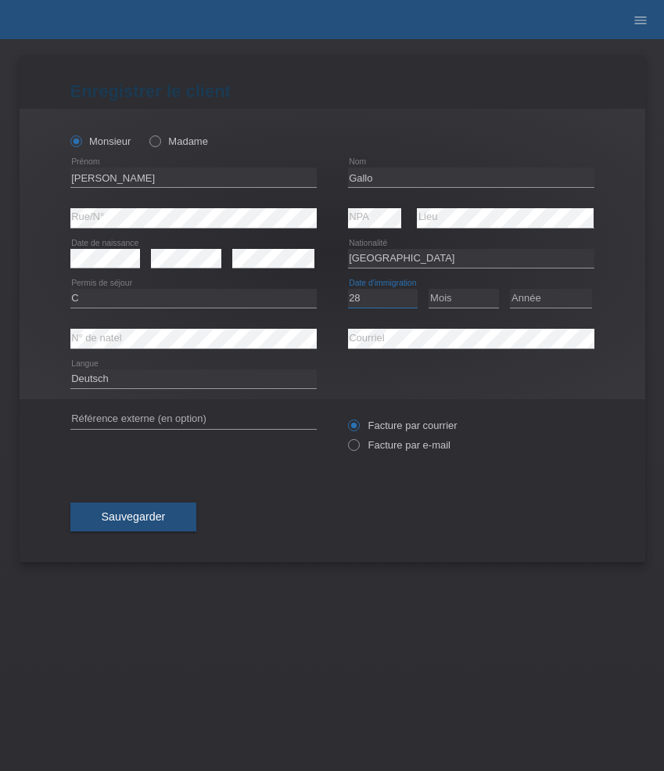
click at [348, 290] on select "Jour 01 02 03 04 05 06 07 08 09 10 11" at bounding box center [383, 298] width 70 height 19
click at [467, 306] on select "Mois 01 02 03 04 05 06 07 08 09 10 11" at bounding box center [464, 298] width 70 height 19
select select "07"
click at [429, 290] on select "Mois 01 02 03 04 05 06 07 08 09 10 11" at bounding box center [464, 298] width 70 height 19
click at [544, 290] on select "Année 2025 2024 2023 2022 2021 2020 2019 2018 2017 2016 2015 2014 2013 2012 201…" at bounding box center [551, 298] width 82 height 19
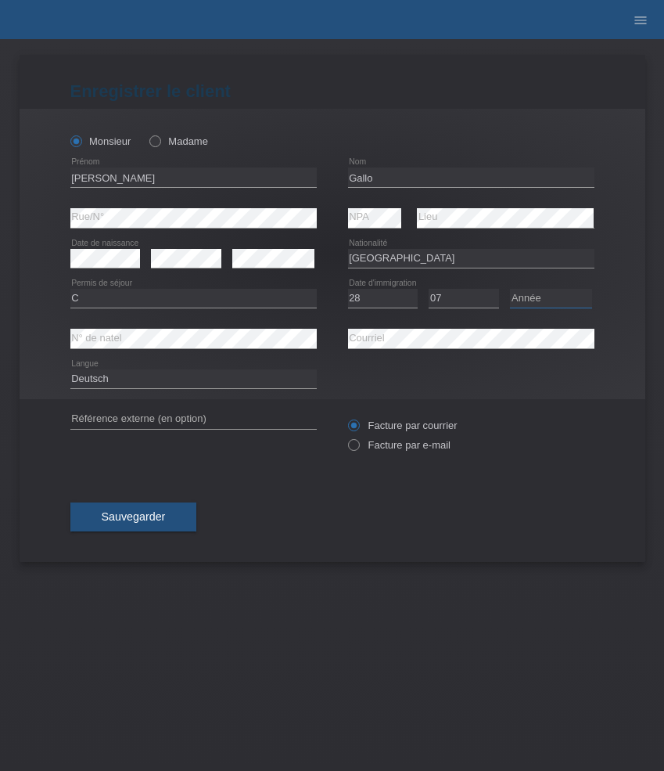
select select "2013"
click at [510, 290] on select "Année 2025 2024 2023 2022 2021 2020 2019 2018 2017 2016 2015 2014 2013 2012 201…" at bounding box center [551, 298] width 82 height 19
click at [392, 451] on label "Facture par e-mail" at bounding box center [399, 445] width 103 height 12
click at [358, 451] on input "Facture par e-mail" at bounding box center [353, 449] width 10 height 20
radio input "true"
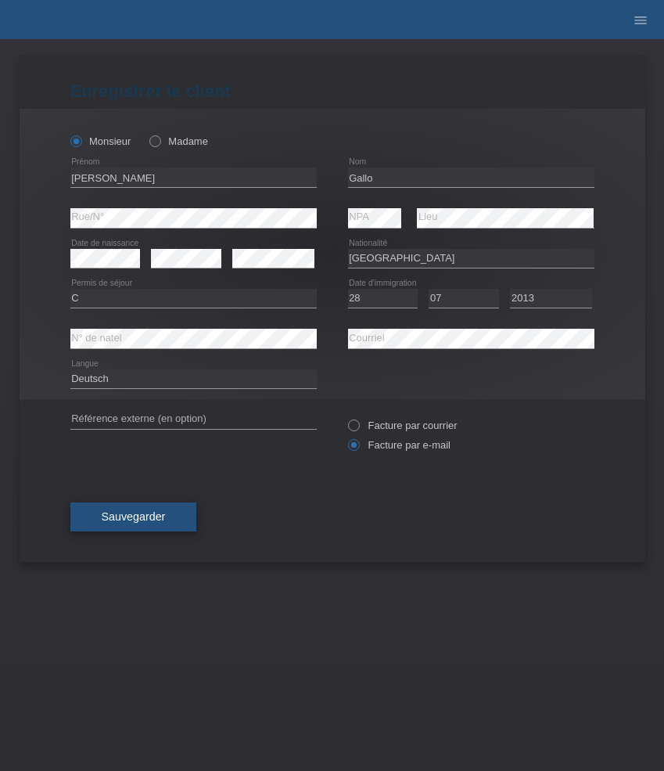
click at [135, 516] on span "Sauvegarder" at bounding box center [134, 516] width 64 height 13
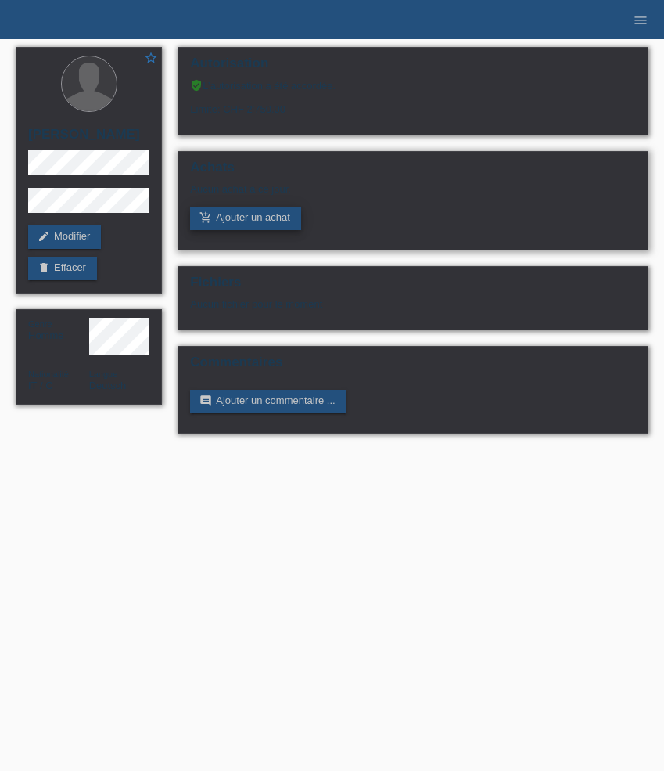
click at [258, 224] on link "add_shopping_cart Ajouter un achat" at bounding box center [245, 218] width 111 height 23
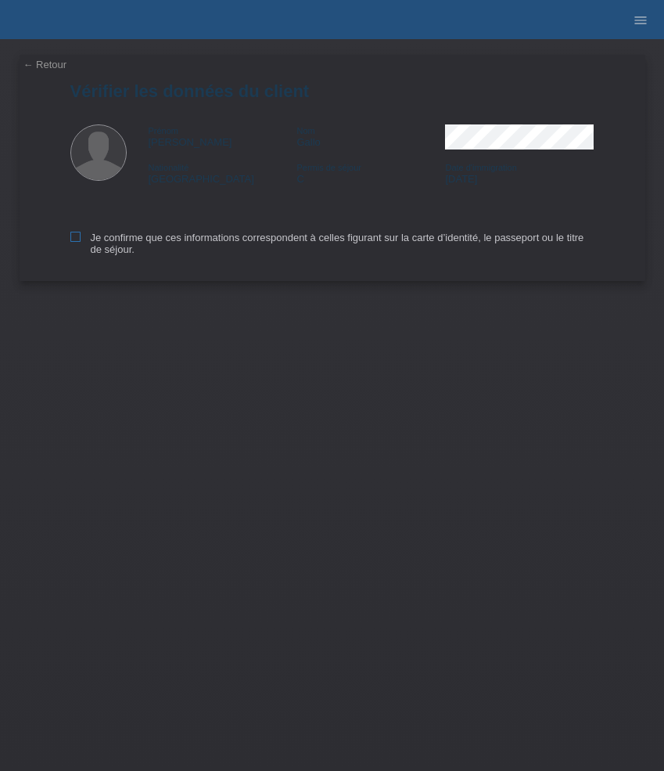
click at [140, 237] on label "Je confirme que ces informations correspondent à celles figurant sur la carte d…" at bounding box center [332, 243] width 524 height 23
click at [81, 237] on input "Je confirme que ces informations correspondent à celles figurant sur la carte d…" at bounding box center [75, 237] width 10 height 10
checkbox input "true"
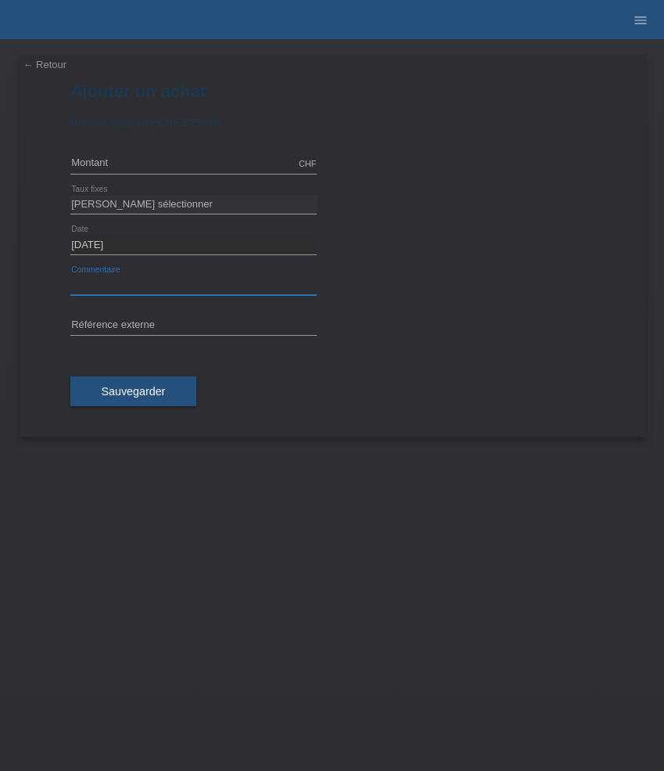
click at [128, 286] on input "text" at bounding box center [193, 285] width 246 height 20
paste input "TAG Heuer Formula 1 Date - 43mm WAZ2011.BA0842"
type input "TAG Heuer Formula 1 Date - 43mm WAZ2011.BA0842"
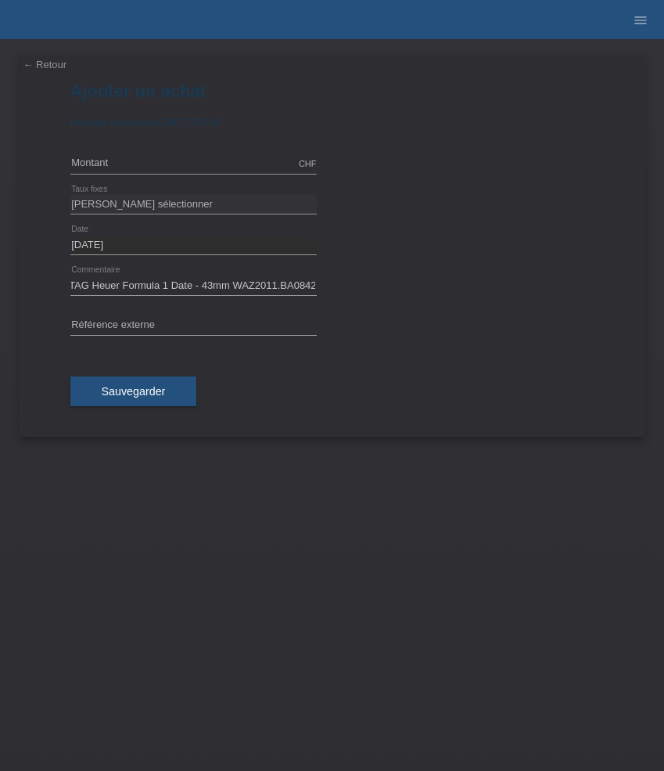
scroll to position [0, 0]
click at [183, 326] on input "text" at bounding box center [193, 326] width 246 height 20
paste input "531278"
type input "531278"
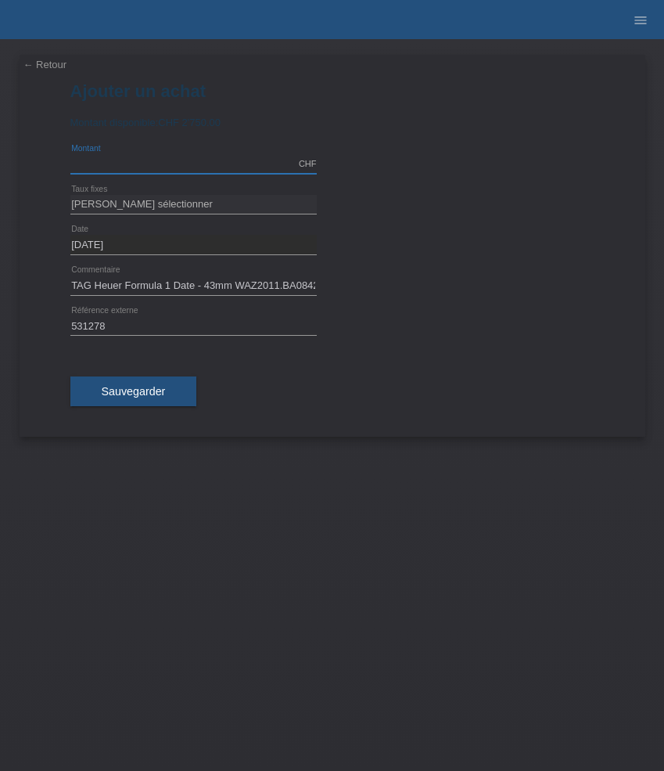
click at [163, 168] on input "text" at bounding box center [193, 164] width 246 height 20
type input "2600.00"
click at [181, 207] on select "Veuillez sélectionner 6 versements 12 versements 24 versements 36 versements 48…" at bounding box center [193, 204] width 246 height 19
select select "626"
click at [70, 195] on select "Veuillez sélectionner 6 versements 12 versements 24 versements 36 versements 48…" at bounding box center [193, 204] width 246 height 19
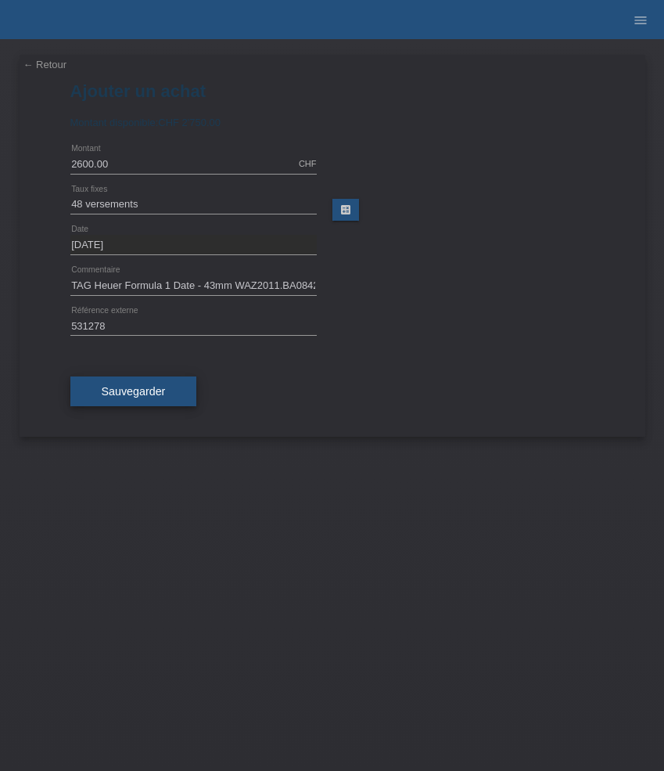
click at [149, 390] on span "Sauvegarder" at bounding box center [134, 391] width 64 height 13
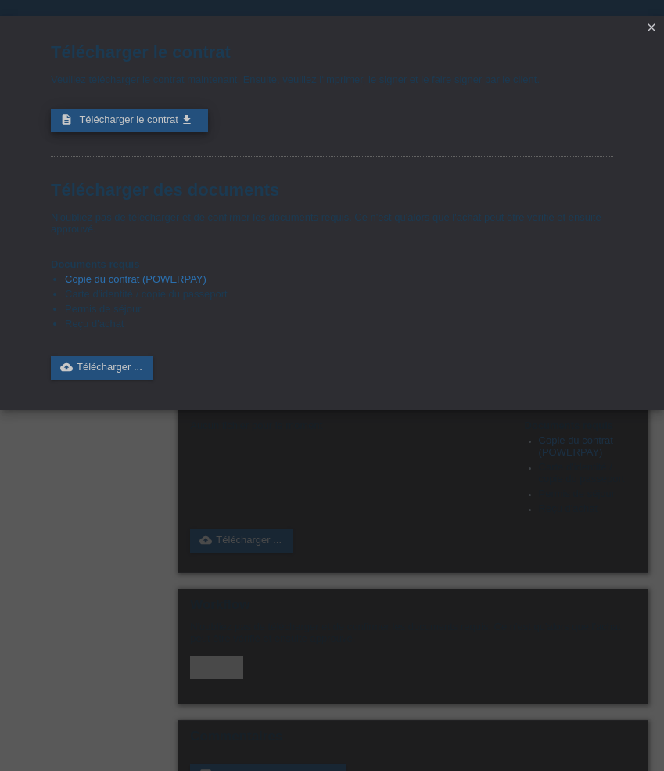
click at [113, 123] on span "Télécharger le contrat" at bounding box center [128, 119] width 99 height 12
click at [653, 27] on icon "close" at bounding box center [652, 27] width 13 height 13
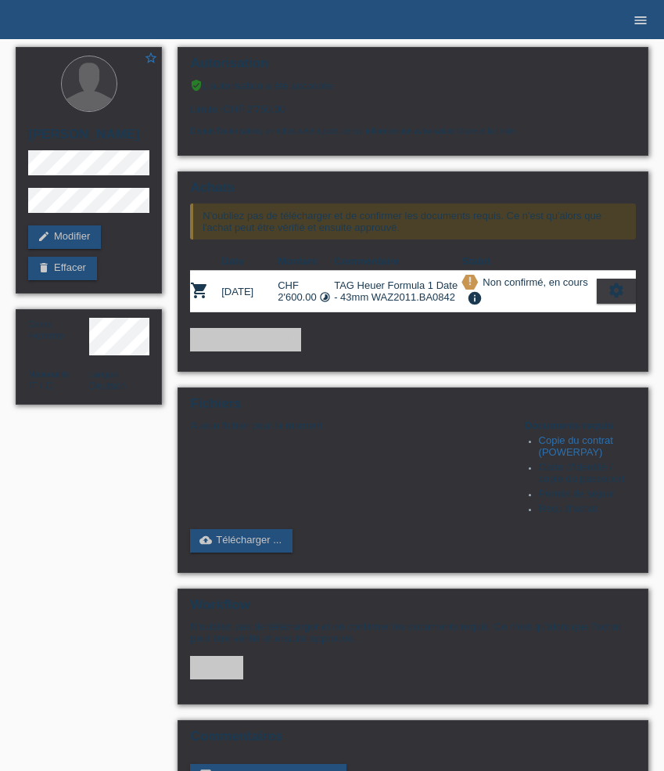
click at [639, 23] on icon "menu" at bounding box center [641, 21] width 16 height 16
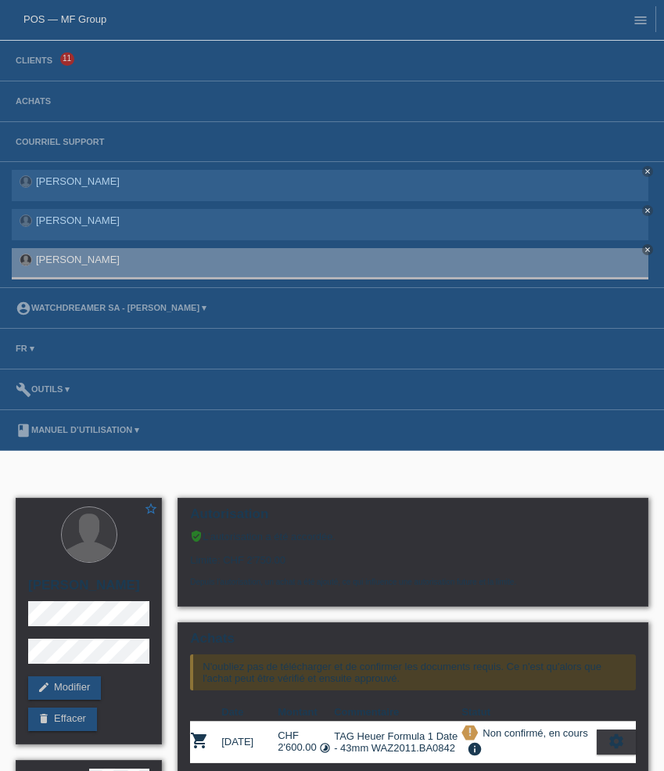
click at [34, 67] on li "Clients 11" at bounding box center [332, 61] width 664 height 41
click at [40, 62] on link "Clients" at bounding box center [34, 60] width 52 height 9
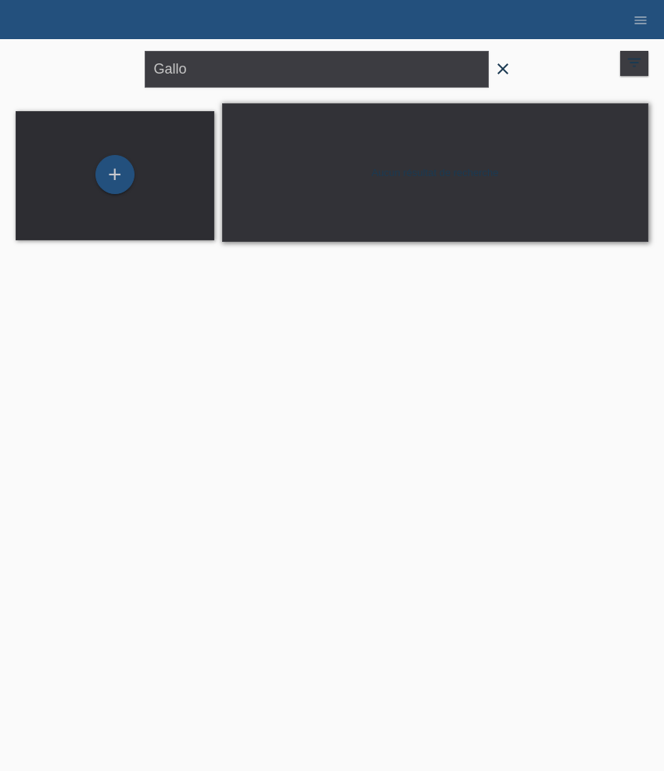
click at [501, 63] on icon "close" at bounding box center [503, 68] width 19 height 19
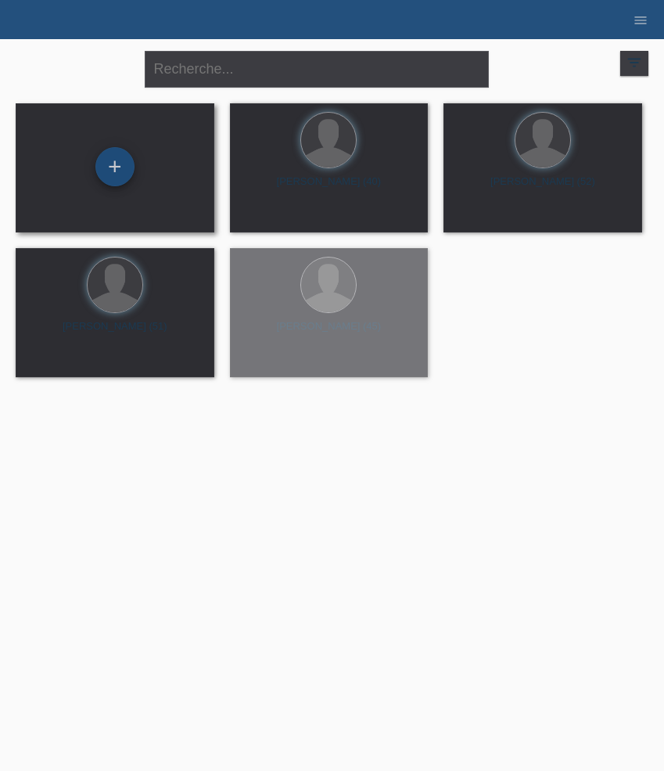
click at [126, 160] on div "+" at bounding box center [114, 166] width 39 height 39
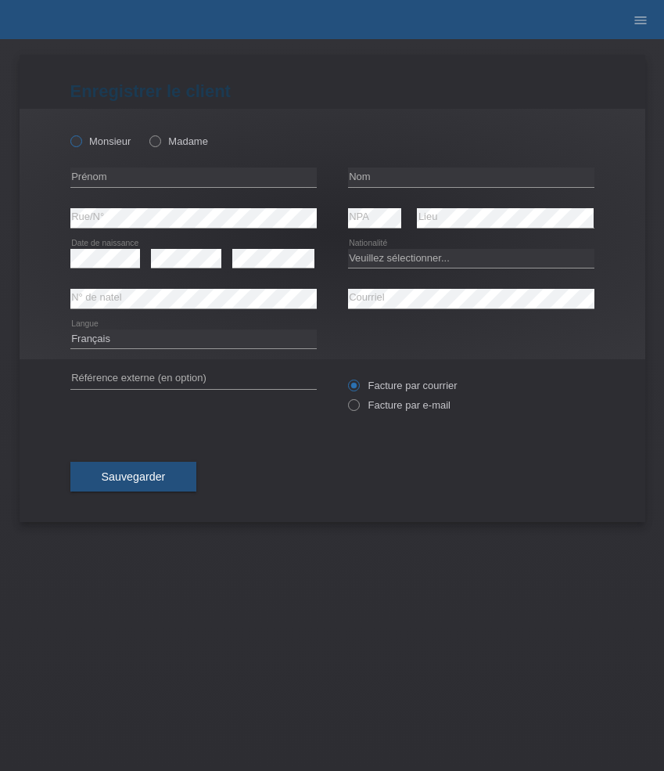
click at [96, 138] on label "Monsieur" at bounding box center [100, 141] width 61 height 12
click at [81, 138] on input "Monsieur" at bounding box center [75, 140] width 10 height 10
radio input "true"
click at [418, 254] on select "Veuillez sélectionner... Suisse Allemagne Autriche Liechtenstein ------------ A…" at bounding box center [471, 258] width 246 height 19
select select "CH"
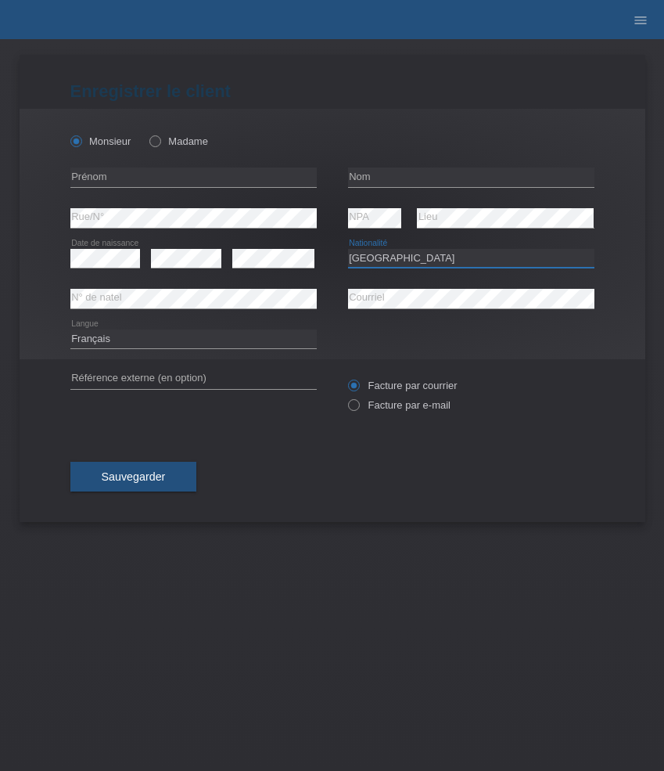
click at [348, 249] on select "Veuillez sélectionner... Suisse Allemagne Autriche Liechtenstein ------------ A…" at bounding box center [471, 258] width 246 height 19
click at [155, 176] on input "text" at bounding box center [193, 177] width 246 height 20
paste input "Roman"
type input "Roman"
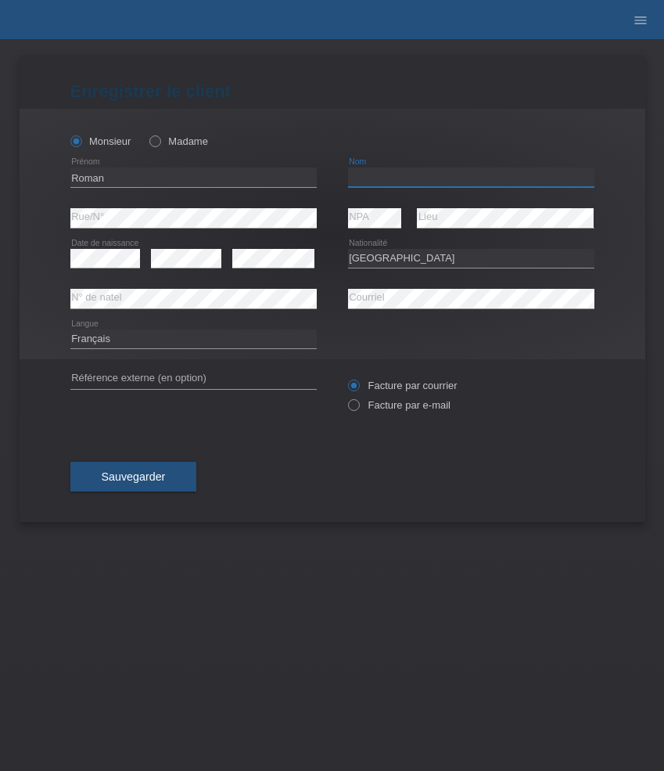
click at [379, 182] on input "text" at bounding box center [471, 177] width 246 height 20
paste input "Jehli"
type input "Jehli"
click at [201, 344] on select "Deutsch Français Italiano English" at bounding box center [193, 338] width 246 height 19
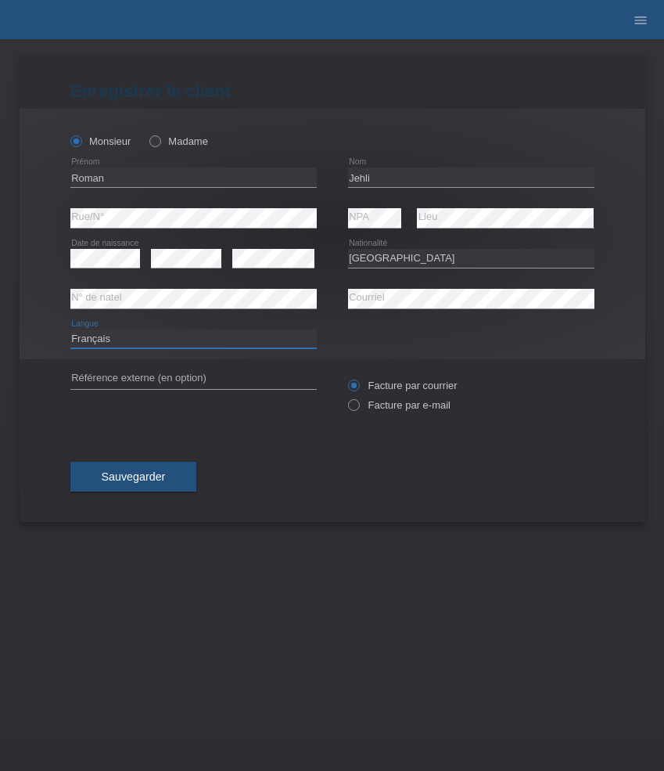
select select "de"
click at [70, 329] on select "Deutsch Français Italiano English" at bounding box center [193, 338] width 246 height 19
click at [381, 405] on label "Facture par e-mail" at bounding box center [399, 405] width 103 height 12
click at [358, 405] on input "Facture par e-mail" at bounding box center [353, 409] width 10 height 20
radio input "true"
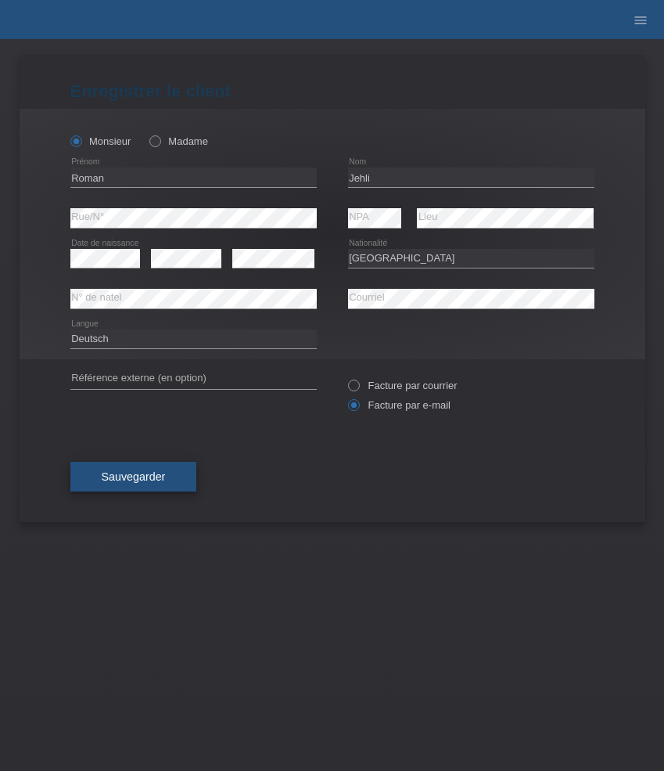
click at [125, 477] on span "Sauvegarder" at bounding box center [134, 476] width 64 height 13
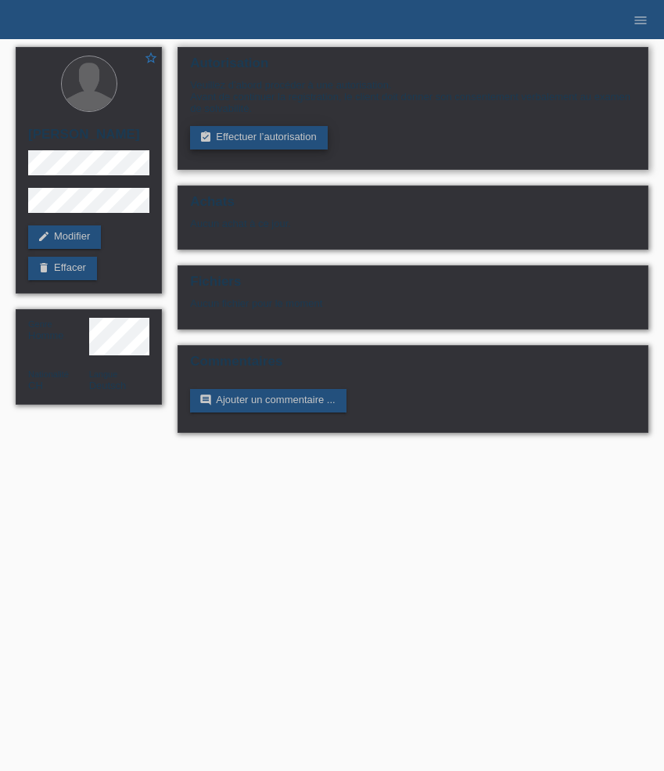
click at [232, 149] on link "assignment_turned_in Effectuer l’autorisation" at bounding box center [258, 137] width 137 height 23
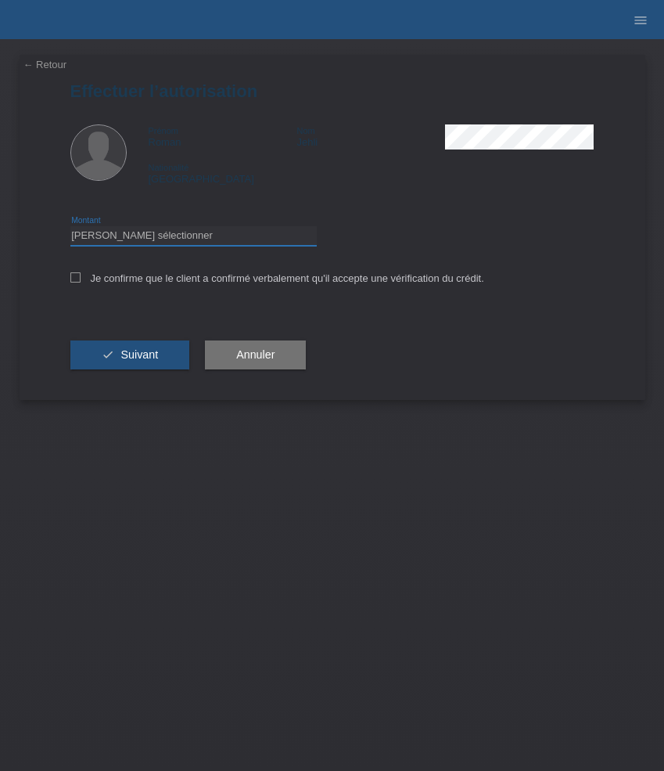
click at [268, 242] on select "Veuillez sélectionner CHF 1.00 - CHF 499.00 CHF 500.00 - CHF 1'999.00 CHF 2'000…" at bounding box center [193, 235] width 246 height 19
select select "3"
click at [70, 228] on select "Veuillez sélectionner CHF 1.00 - CHF 499.00 CHF 500.00 - CHF 1'999.00 CHF 2'000…" at bounding box center [193, 235] width 246 height 19
click at [244, 283] on label "Je confirme que le client a confirmé verbalement qu'il accepte une vérification…" at bounding box center [277, 278] width 414 height 12
click at [81, 282] on input "Je confirme que le client a confirmé verbalement qu'il accepte une vérification…" at bounding box center [75, 277] width 10 height 10
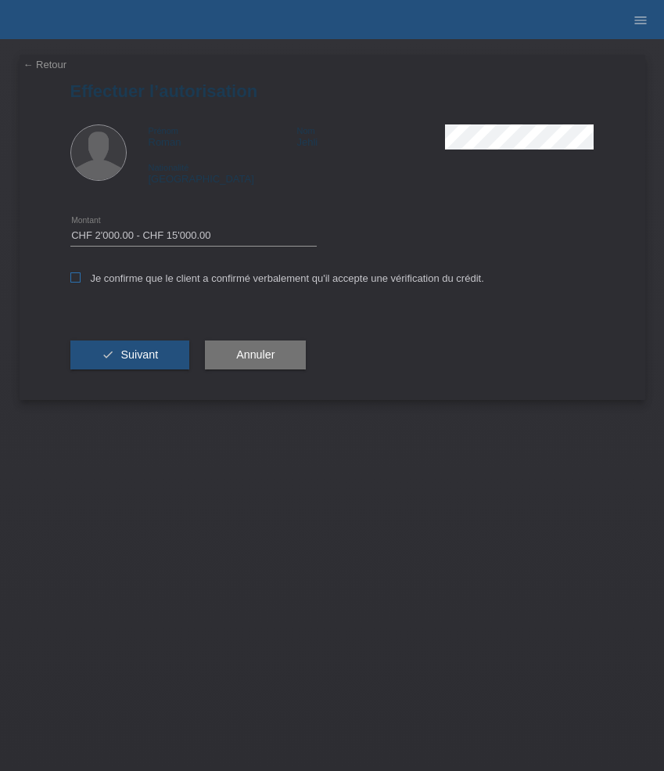
checkbox input "true"
click at [138, 351] on button "check Suivant" at bounding box center [130, 355] width 120 height 30
